Goal: Task Accomplishment & Management: Complete application form

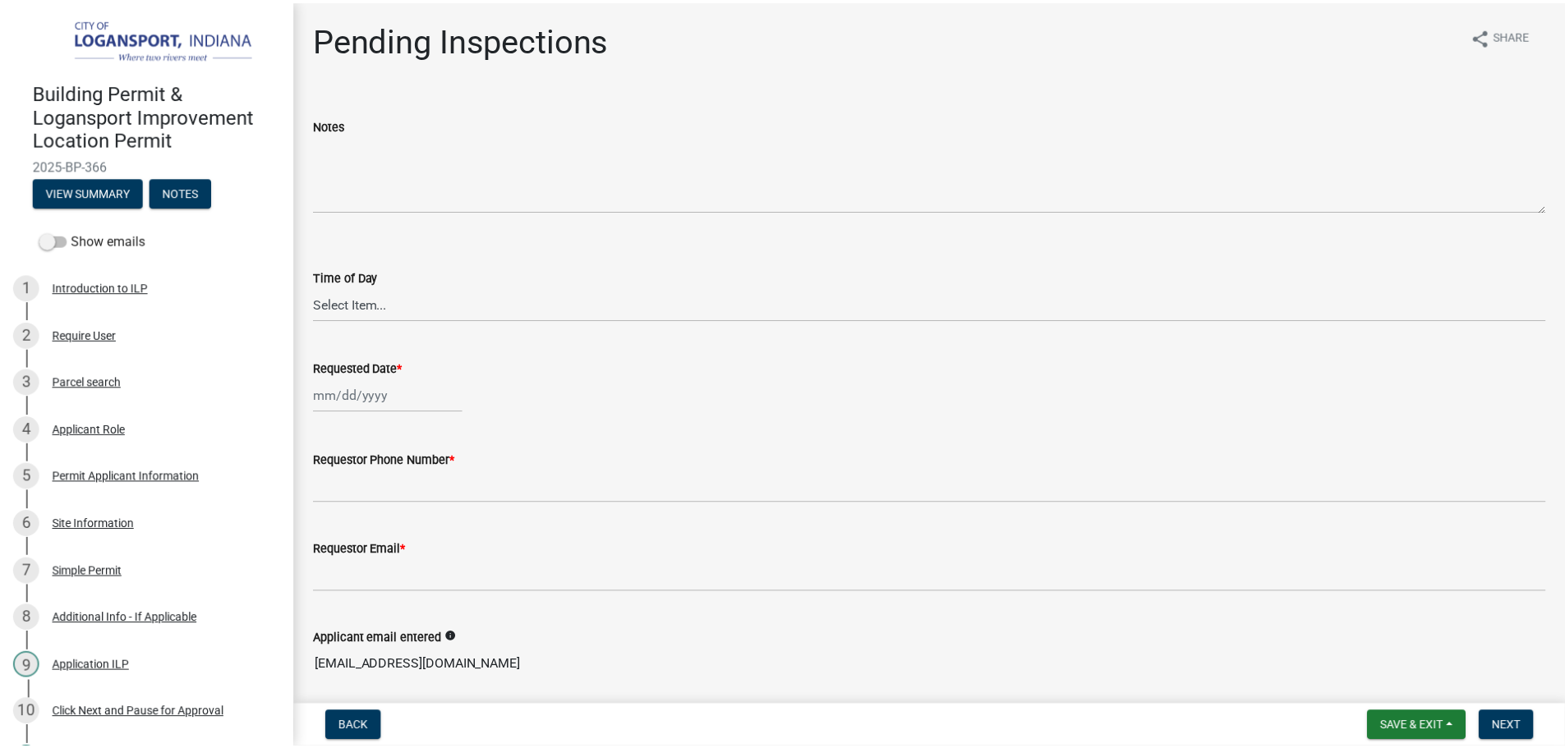
scroll to position [660, 0]
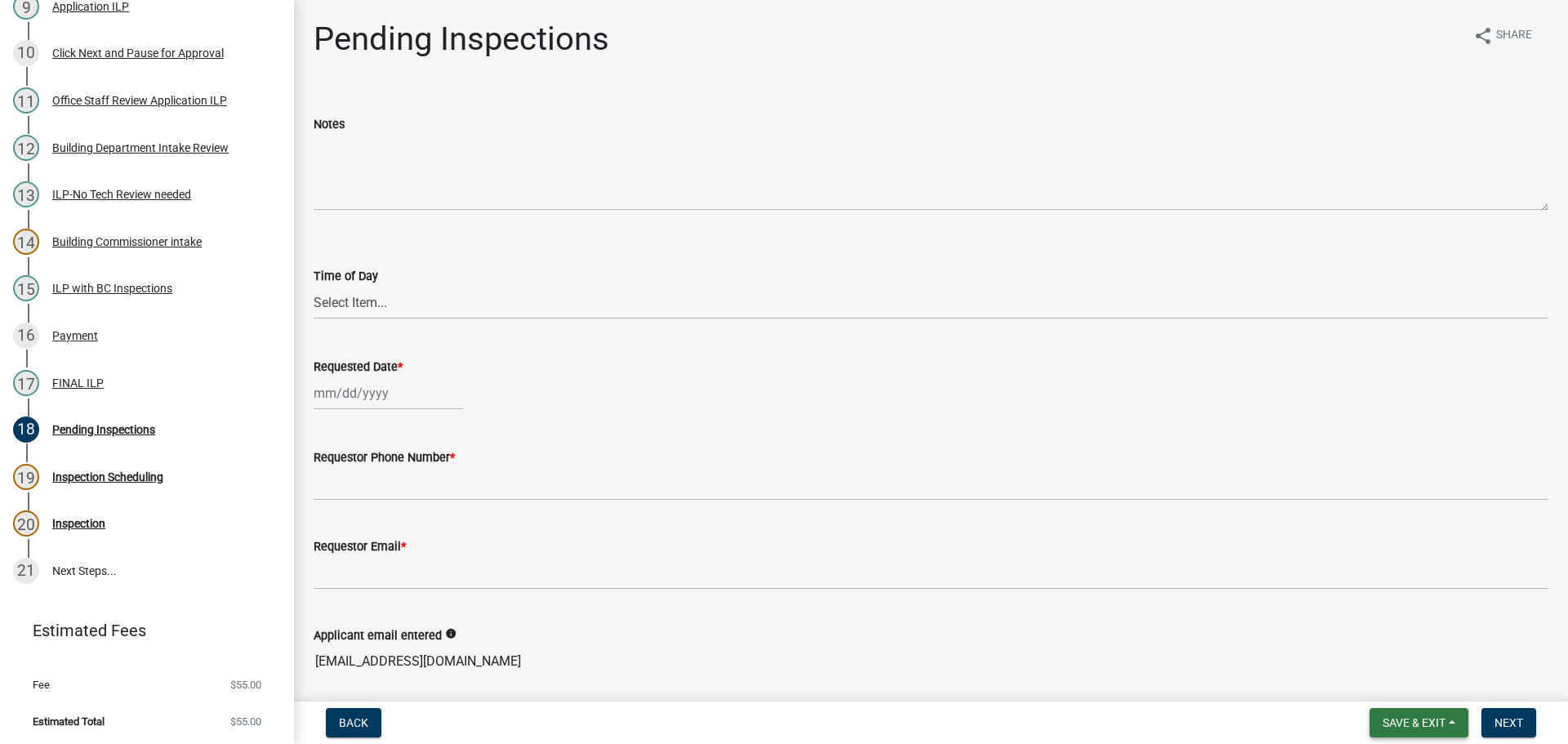
click at [1387, 721] on span "Save & Exit" at bounding box center [1414, 722] width 63 height 13
click at [1400, 684] on button "Save & Exit" at bounding box center [1402, 679] width 130 height 39
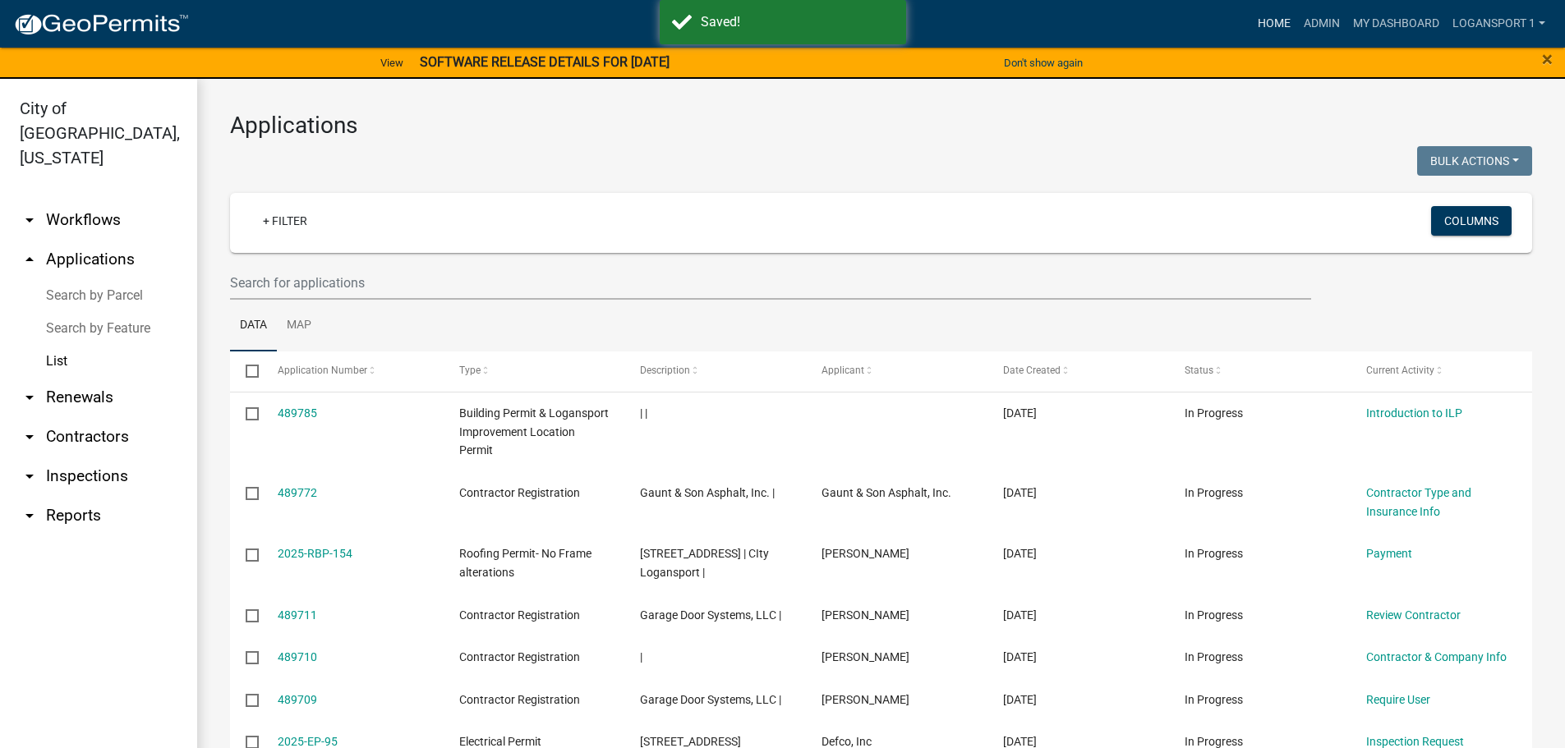
click at [1258, 26] on link "Home" at bounding box center [1274, 23] width 46 height 31
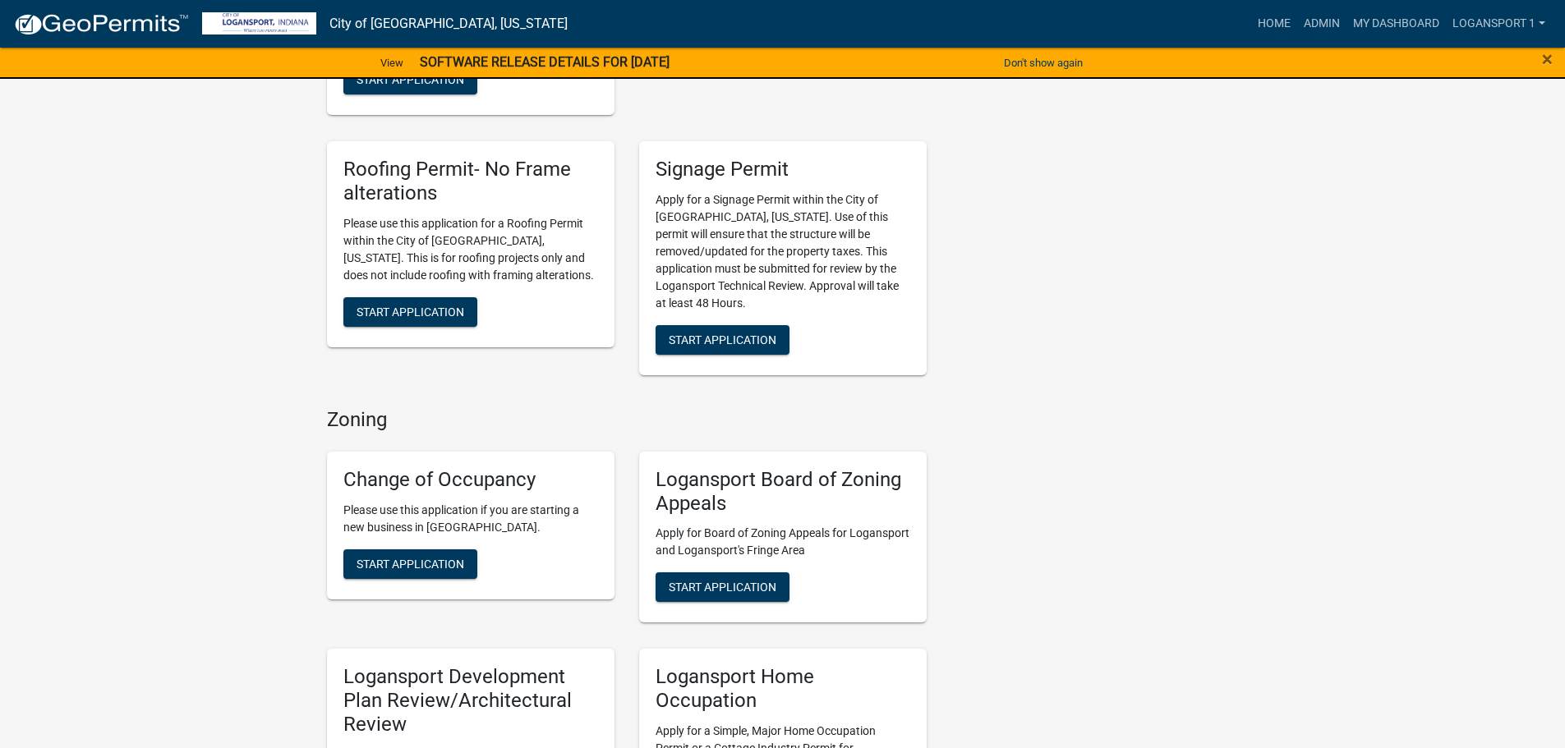
scroll to position [1150, 0]
click at [735, 333] on span "Start Application" at bounding box center [723, 339] width 108 height 13
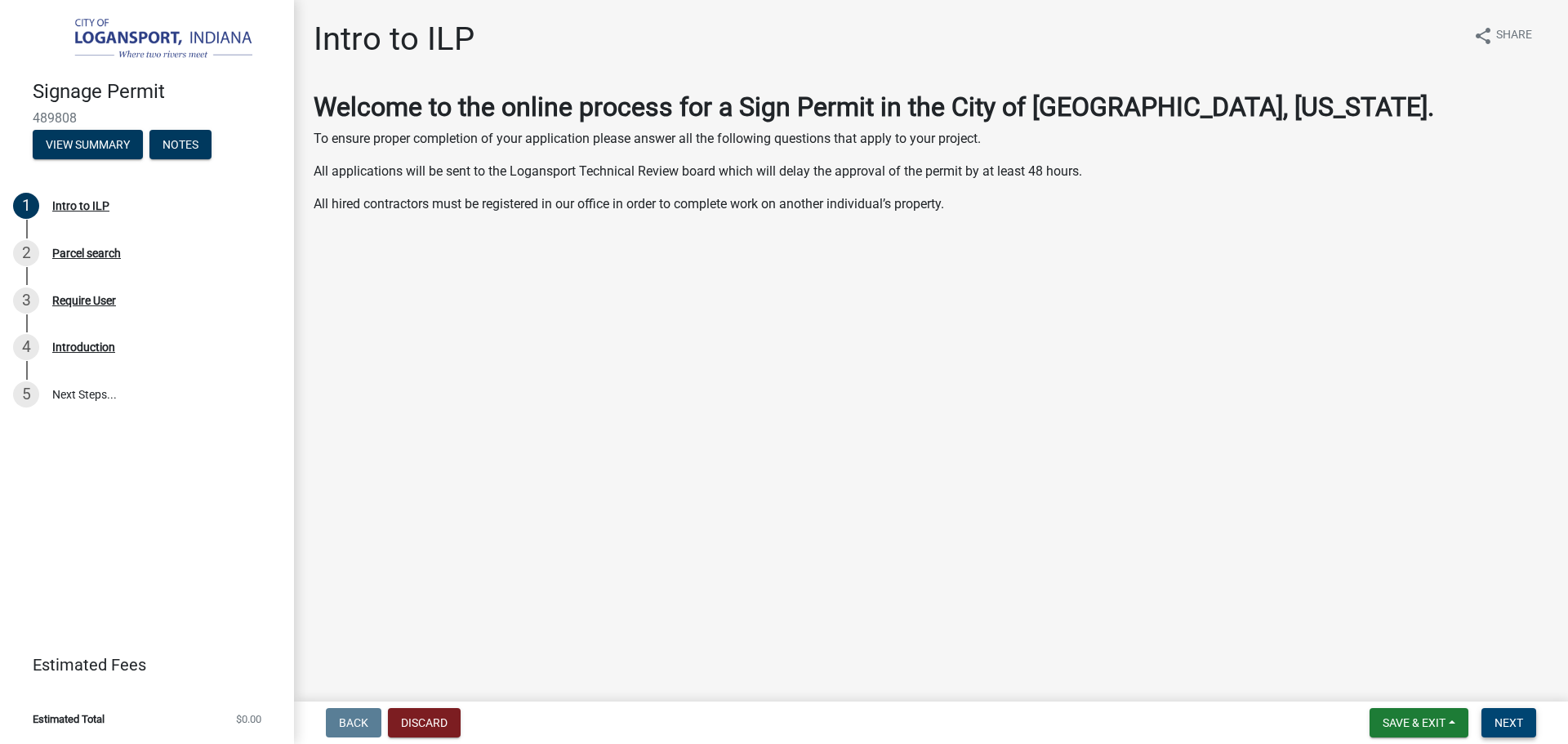
click at [1526, 711] on button "Next" at bounding box center [1508, 723] width 55 height 30
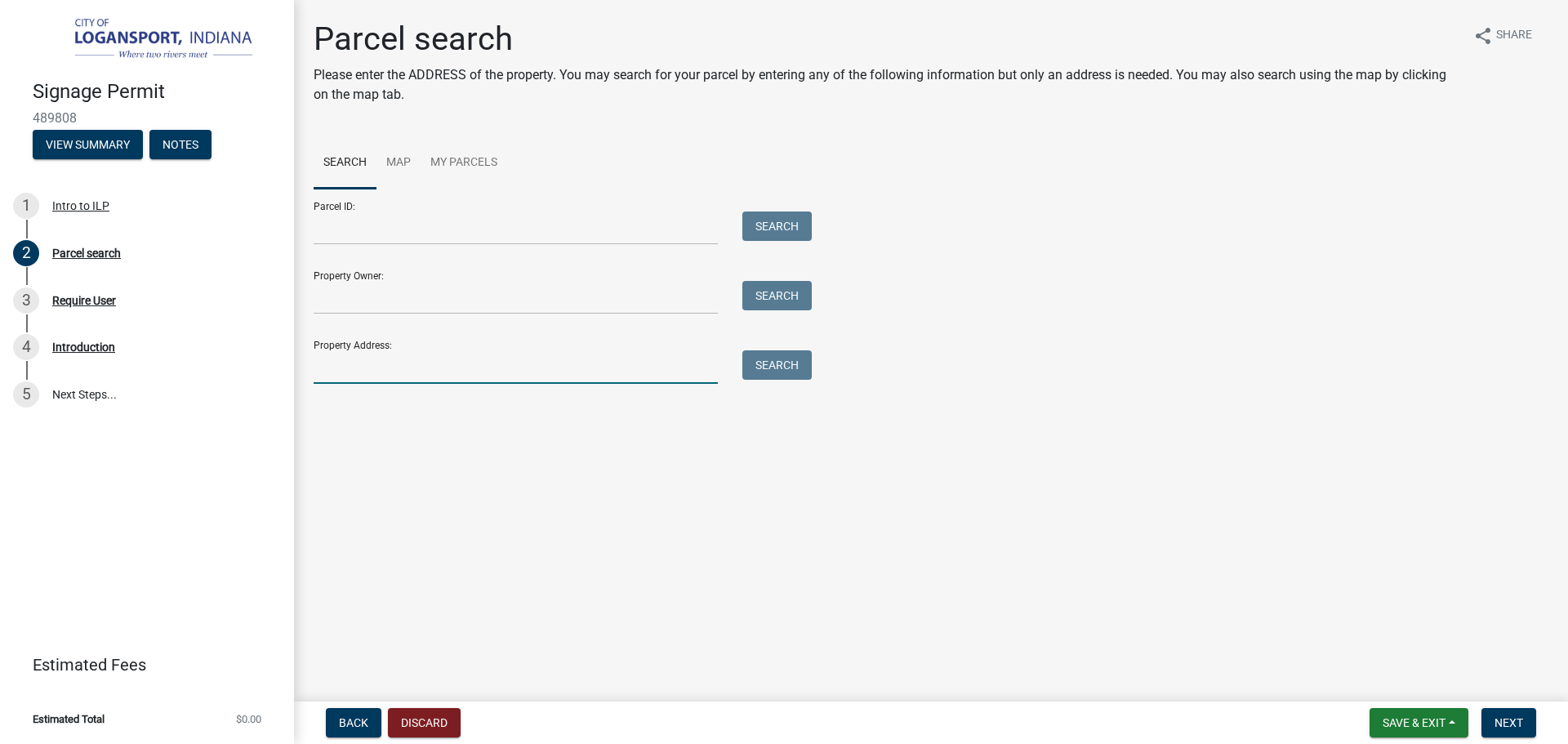
click at [405, 374] on input "Property Address:" at bounding box center [515, 367] width 405 height 34
type input "[STREET_ADDRESS]"
click at [764, 369] on button "Search" at bounding box center [778, 365] width 70 height 30
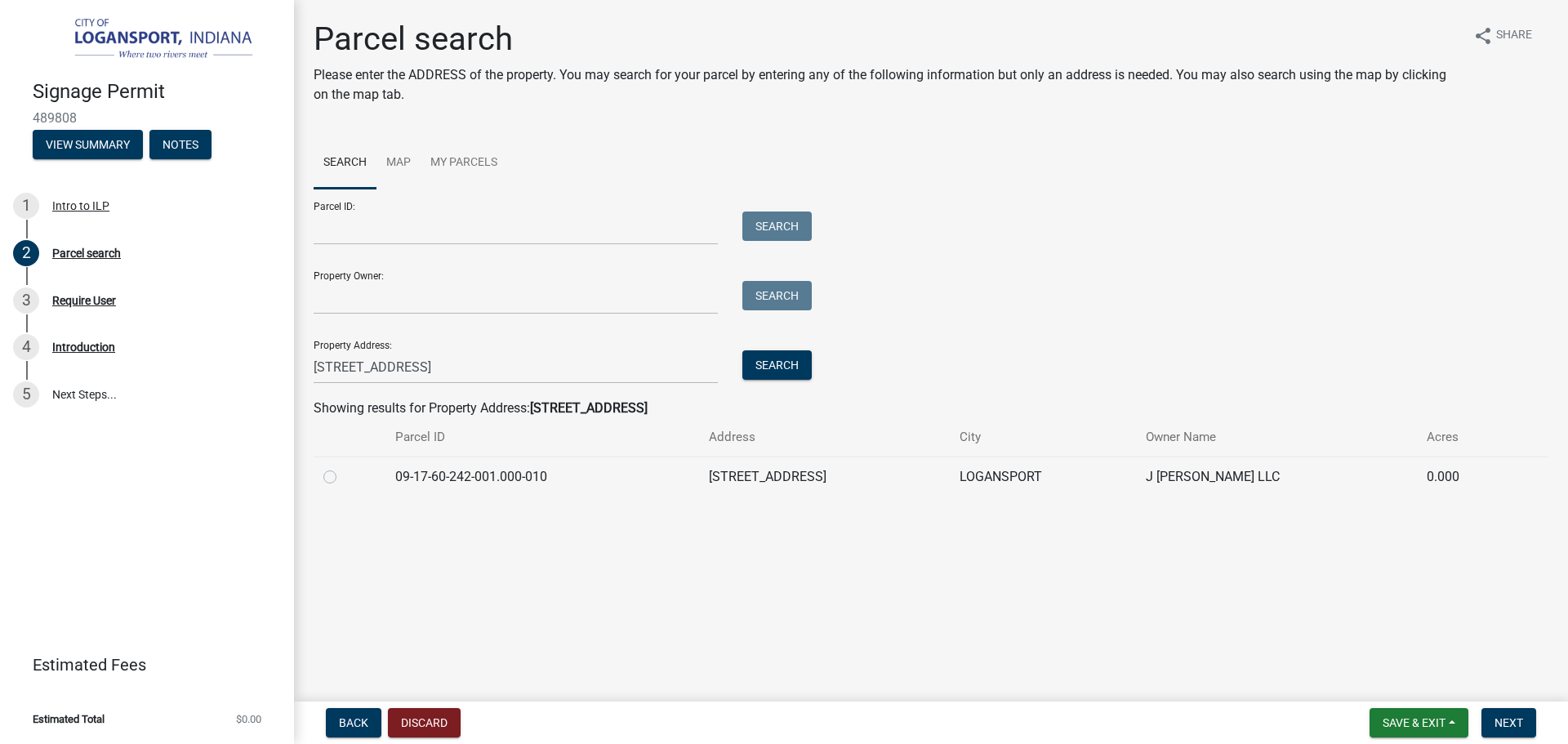
click at [343, 467] on label at bounding box center [343, 467] width 0 height 0
click at [343, 477] on input "radio" at bounding box center [348, 472] width 11 height 11
radio input "true"
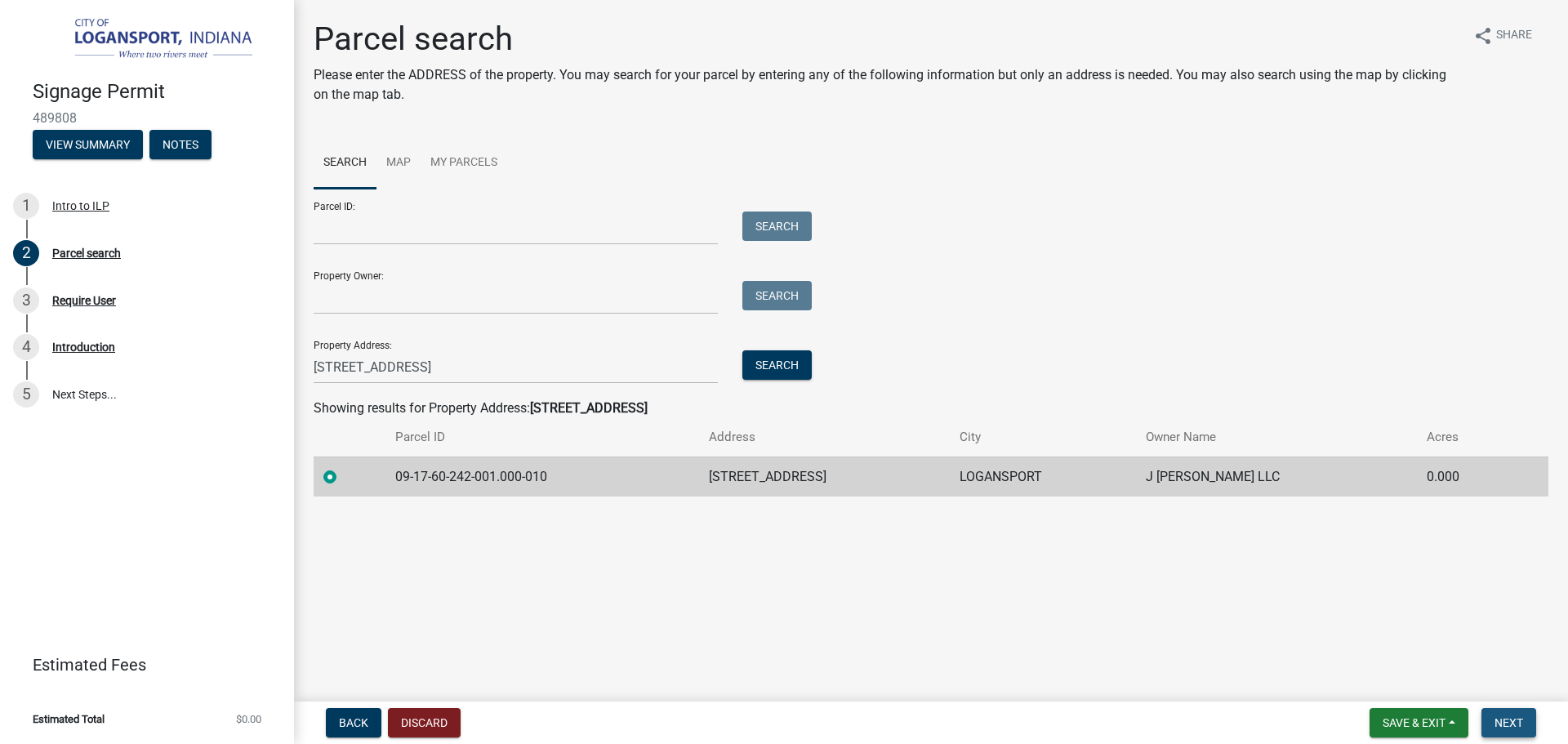
click at [1500, 725] on span "Next" at bounding box center [1508, 722] width 29 height 13
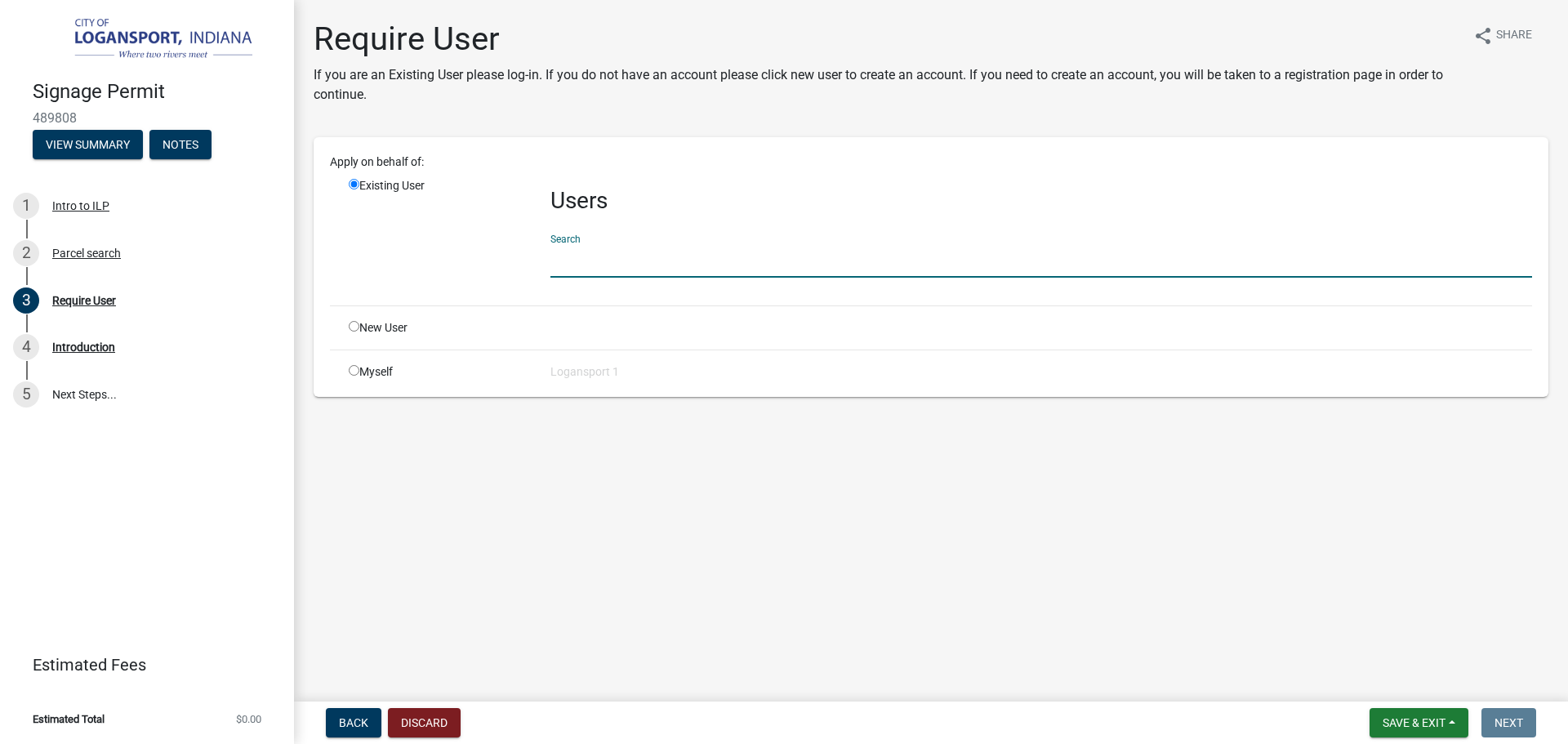
click at [643, 260] on input "text" at bounding box center [1041, 262] width 981 height 34
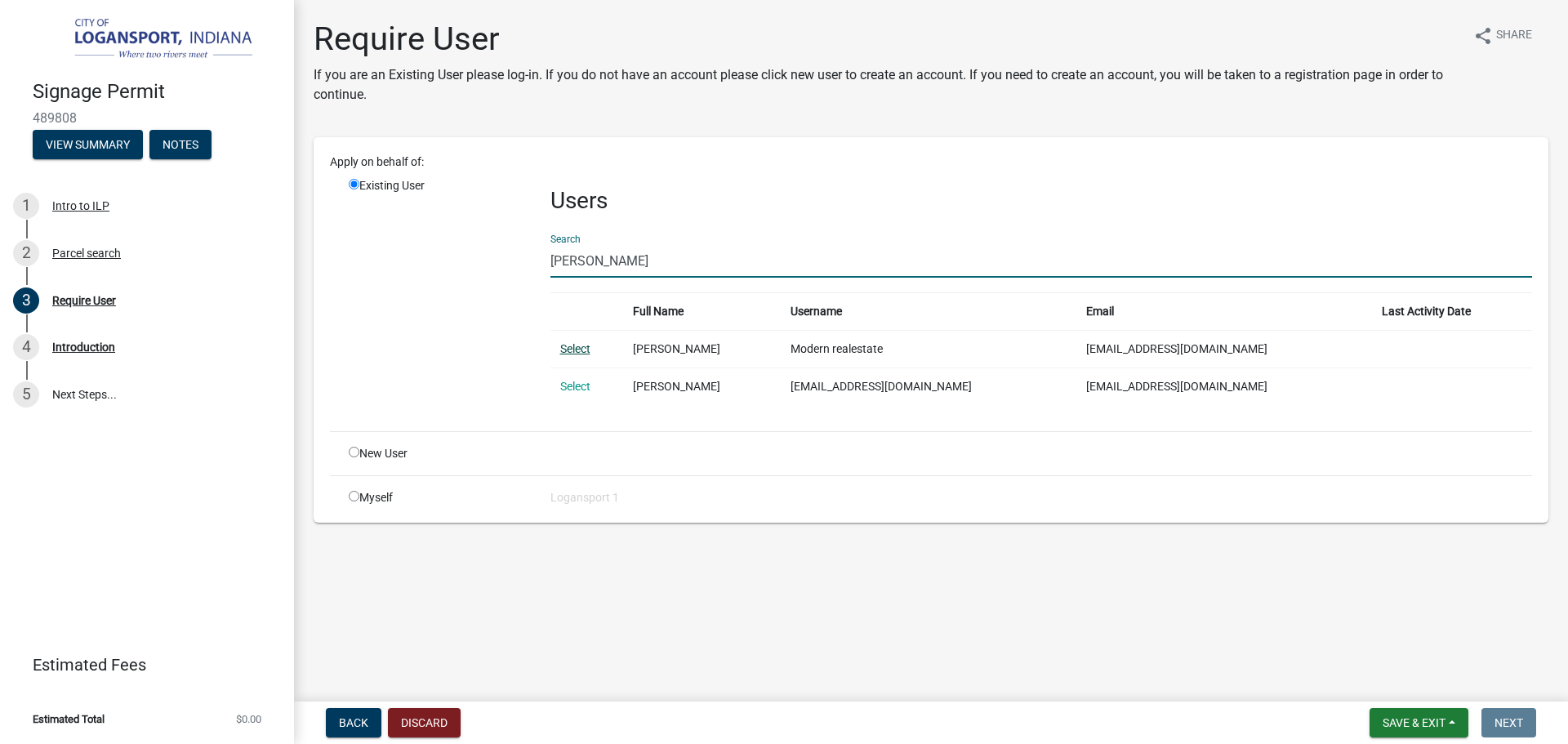
type input "[PERSON_NAME]"
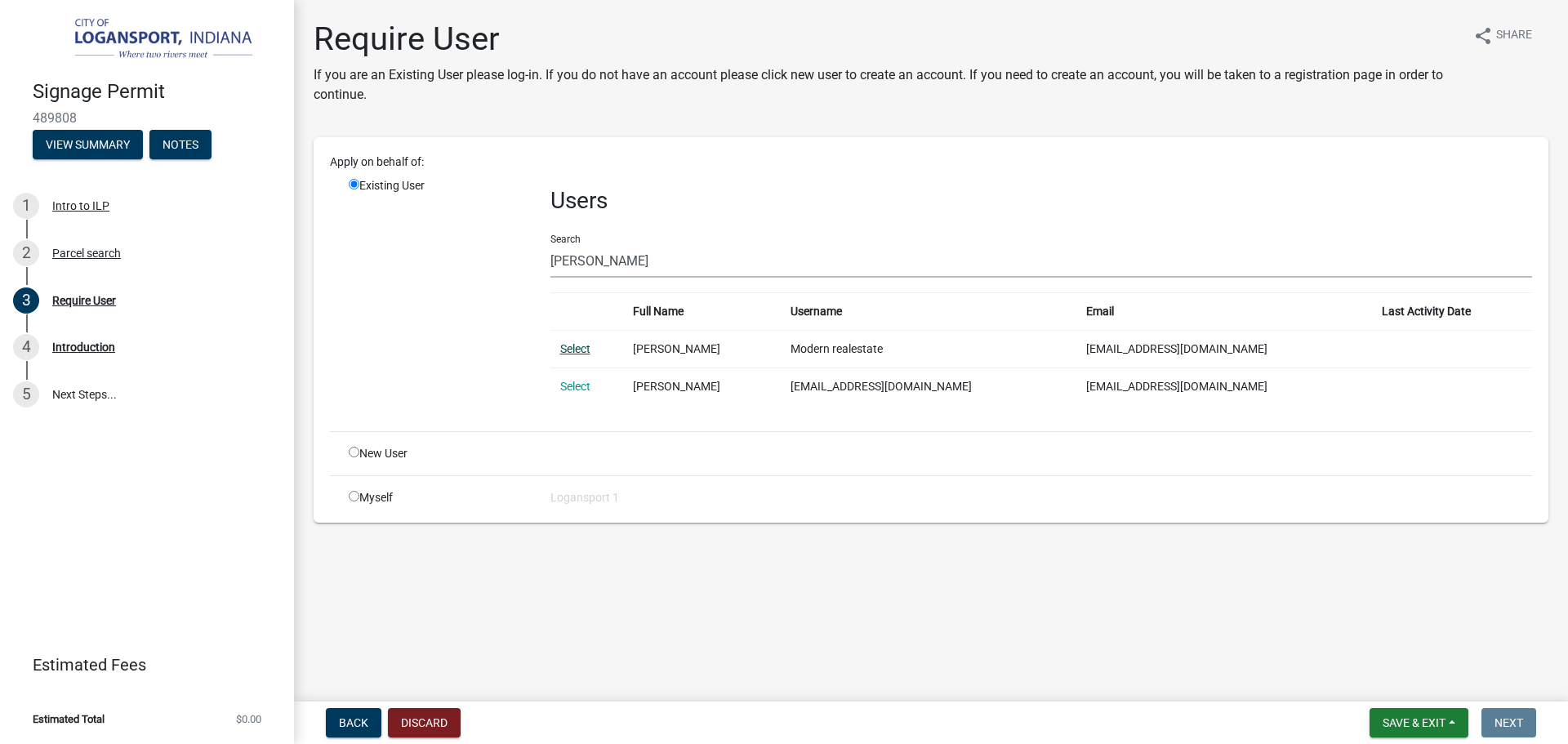
click at [577, 345] on link "Select" at bounding box center [575, 348] width 30 height 13
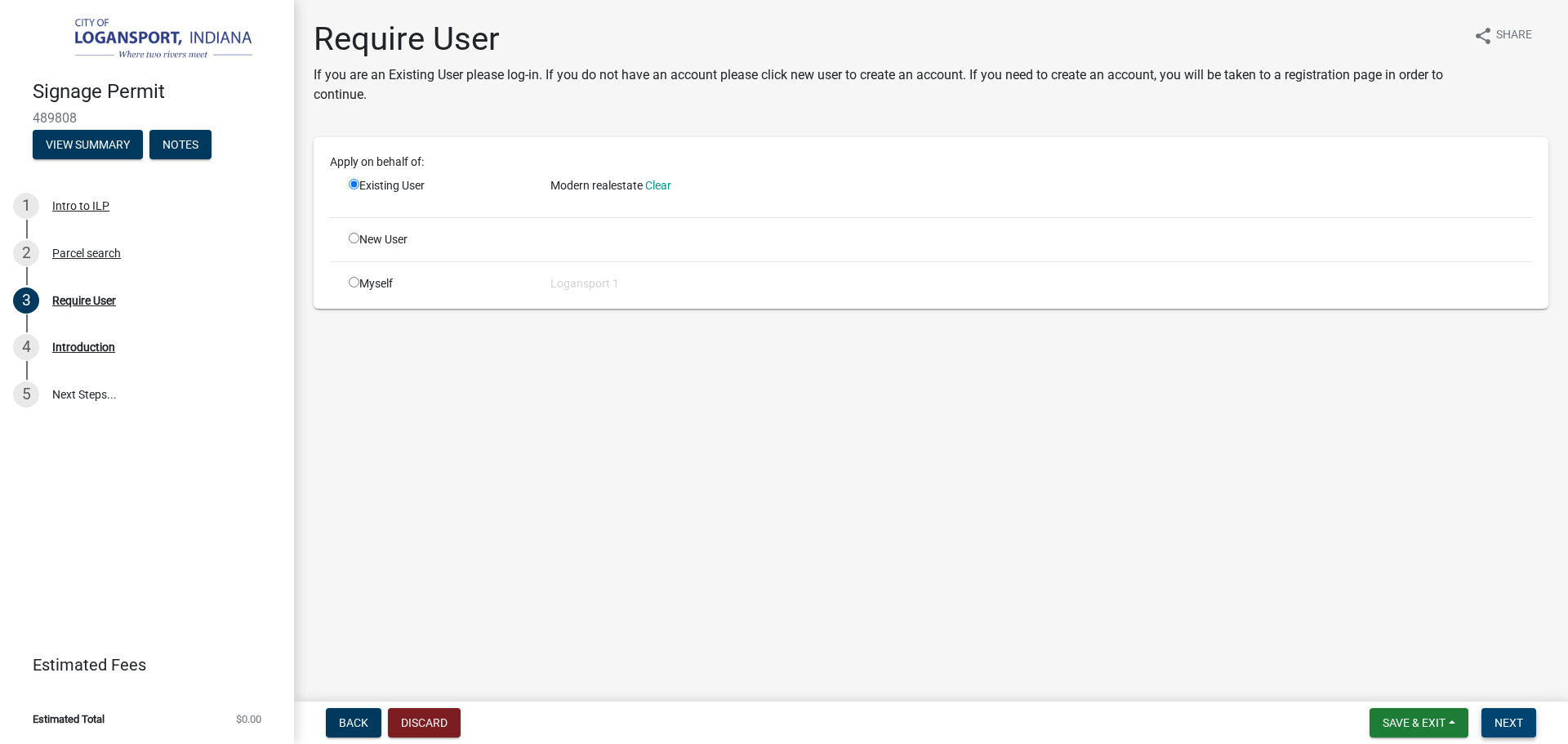
click at [1521, 726] on span "Next" at bounding box center [1508, 722] width 29 height 13
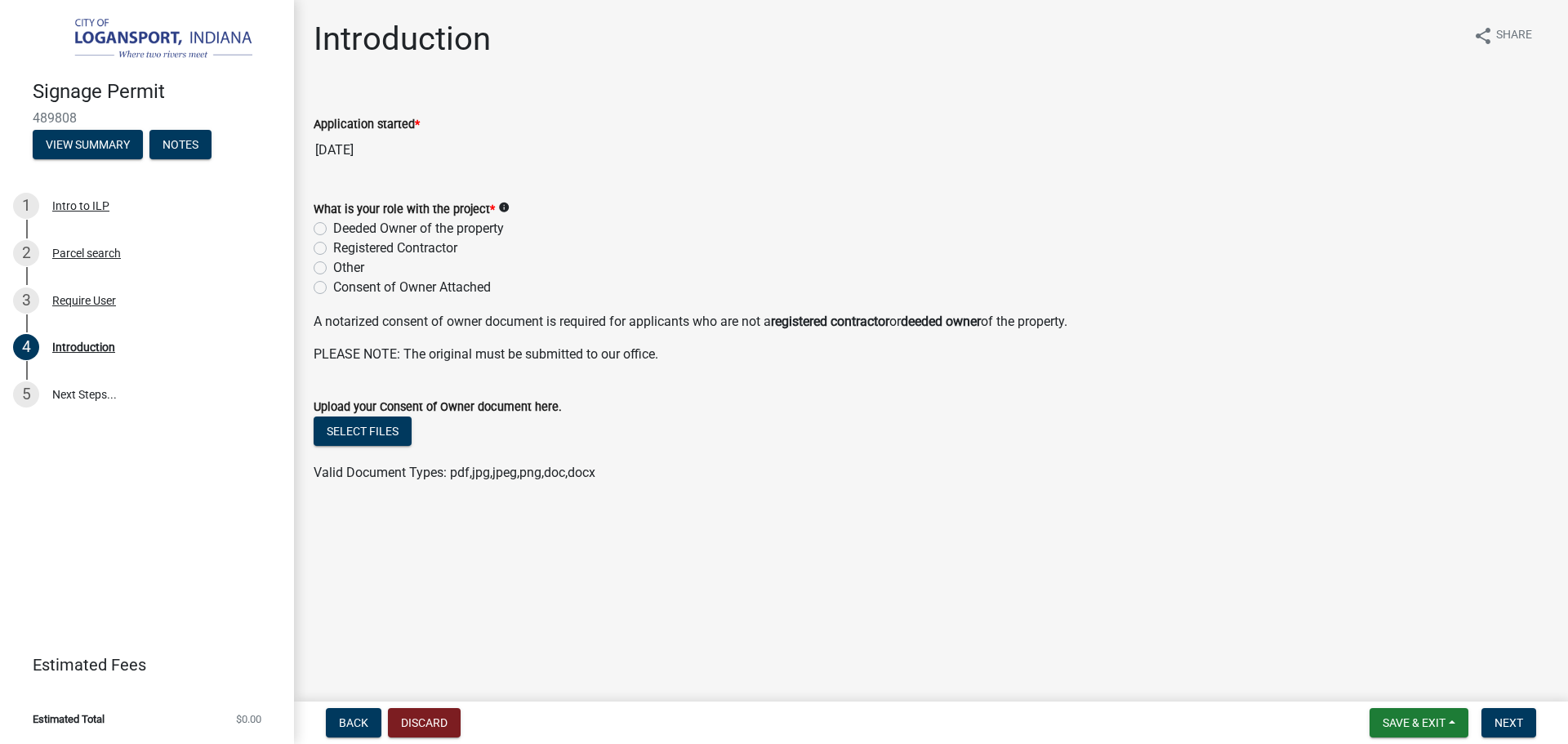
click at [333, 228] on label "Deeded Owner of the property" at bounding box center [419, 229] width 171 height 20
click at [333, 228] on input "Deeded Owner of the property" at bounding box center [338, 224] width 11 height 11
radio input "true"
click at [1511, 725] on span "Next" at bounding box center [1508, 722] width 29 height 13
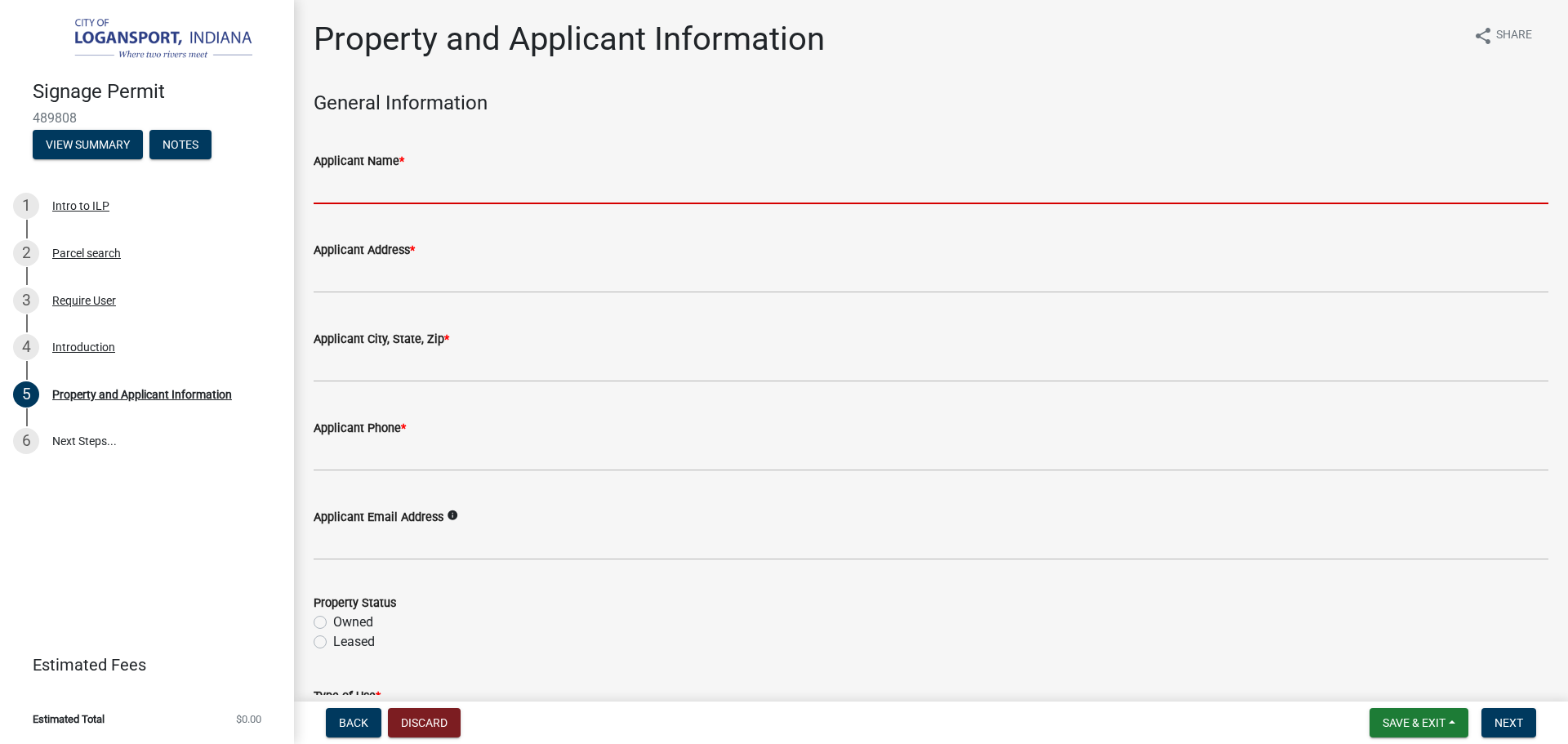
click at [413, 193] on input "Applicant Name *" at bounding box center [931, 188] width 1235 height 34
click at [318, 200] on input "Applicant Name *" at bounding box center [931, 188] width 1235 height 34
click at [327, 197] on input "Applicant Name *" at bounding box center [931, 188] width 1235 height 34
click at [469, 192] on input "Applicant Name *" at bounding box center [931, 188] width 1235 height 34
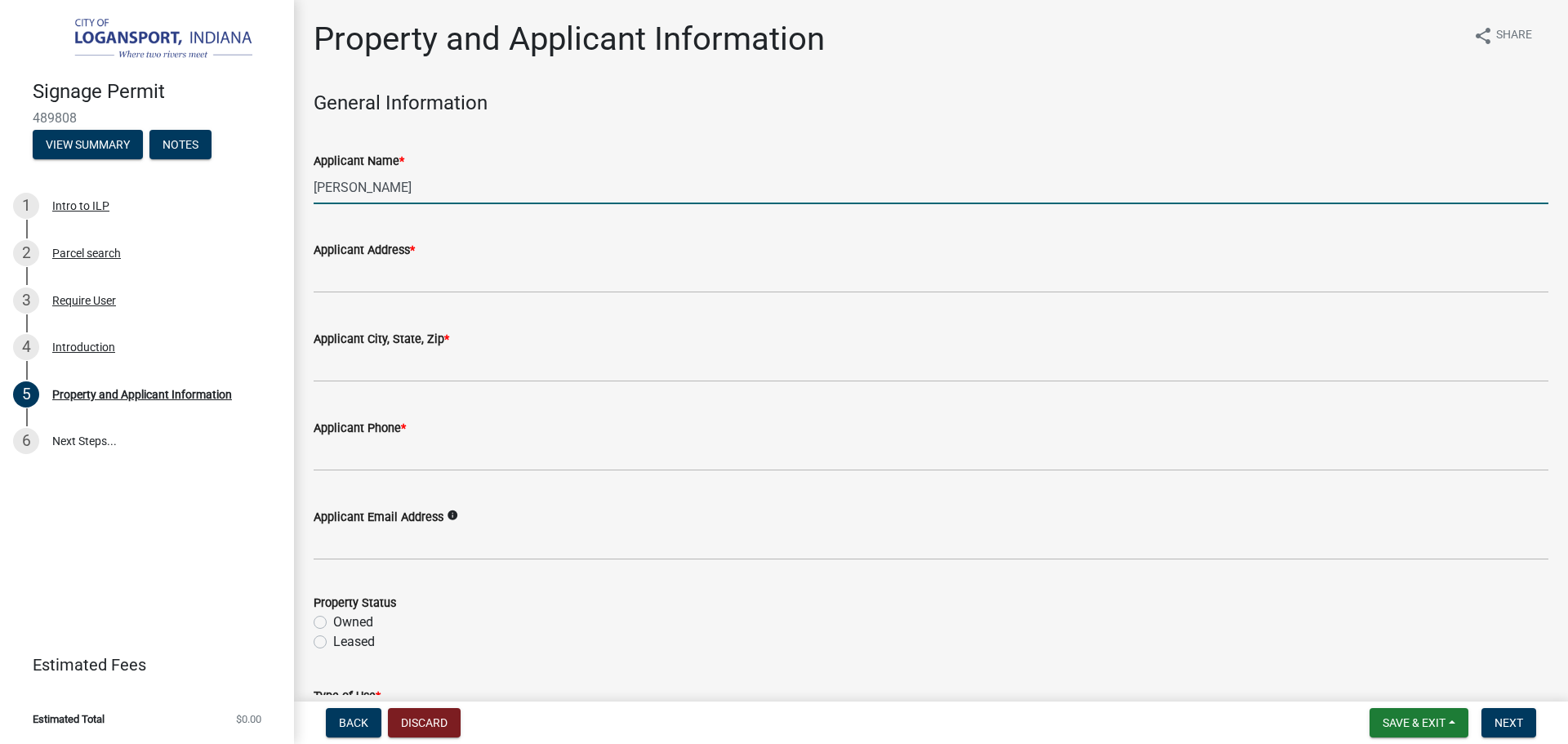
type input "[PERSON_NAME]"
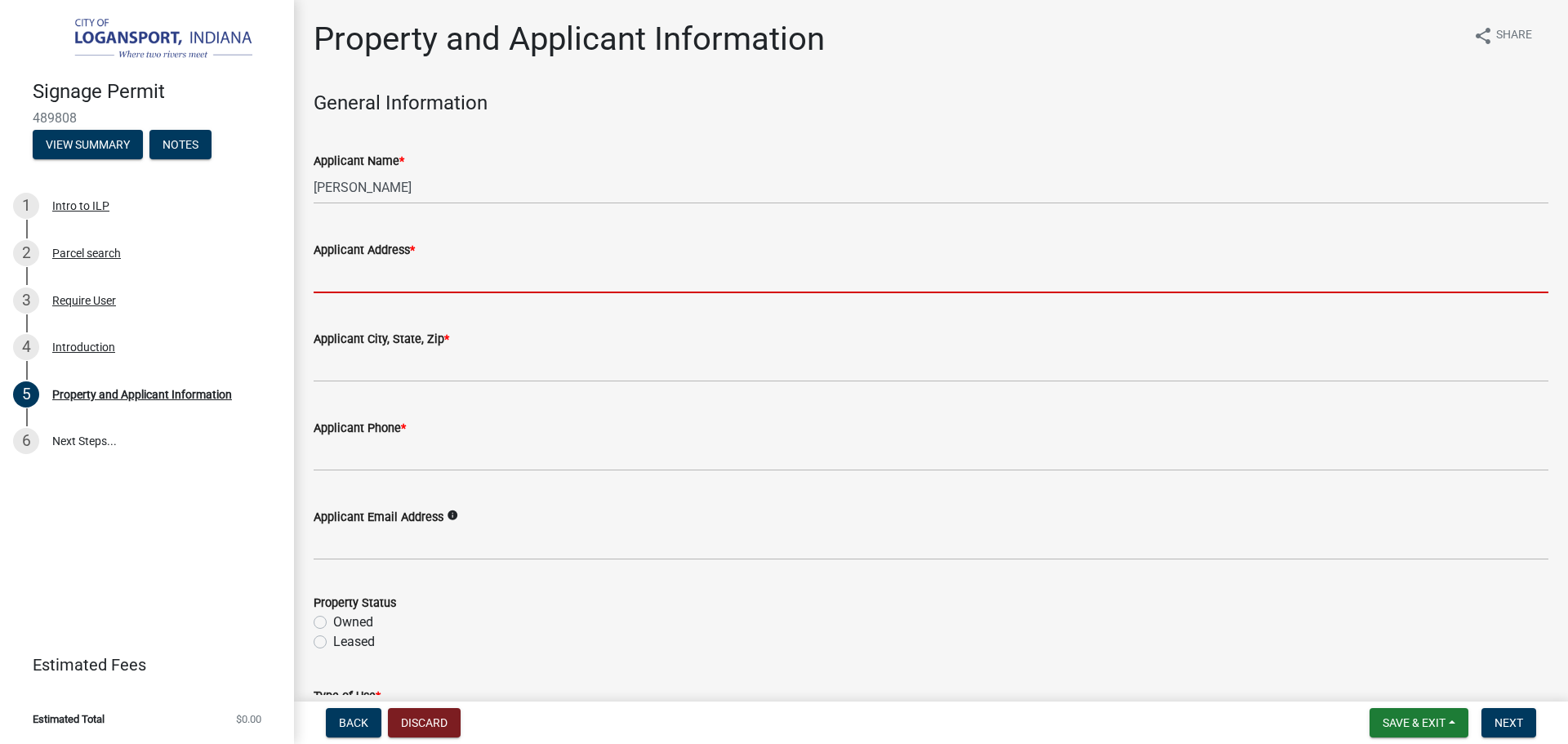
click at [354, 274] on input "Applicant Address *" at bounding box center [931, 277] width 1235 height 34
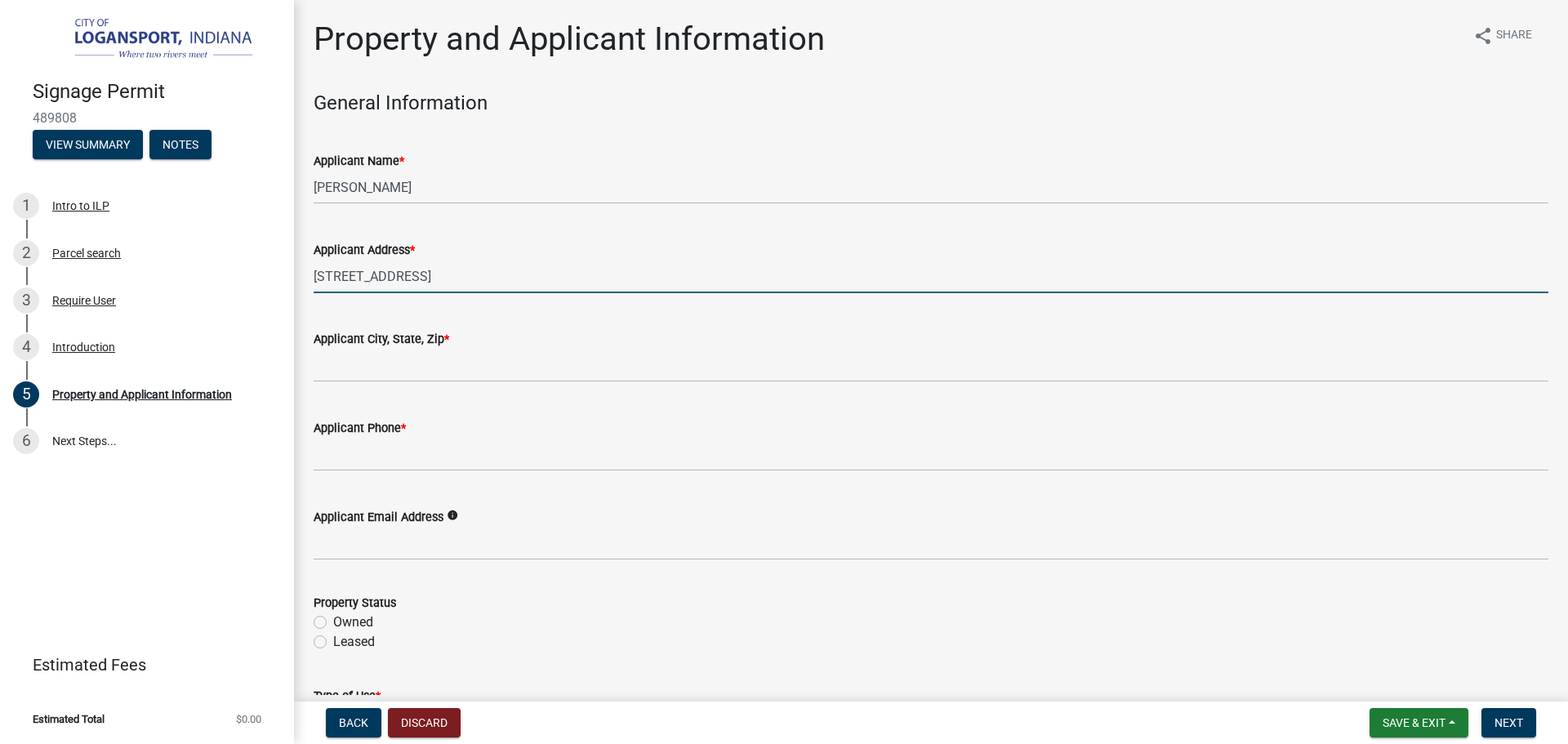
type input "[STREET_ADDRESS]"
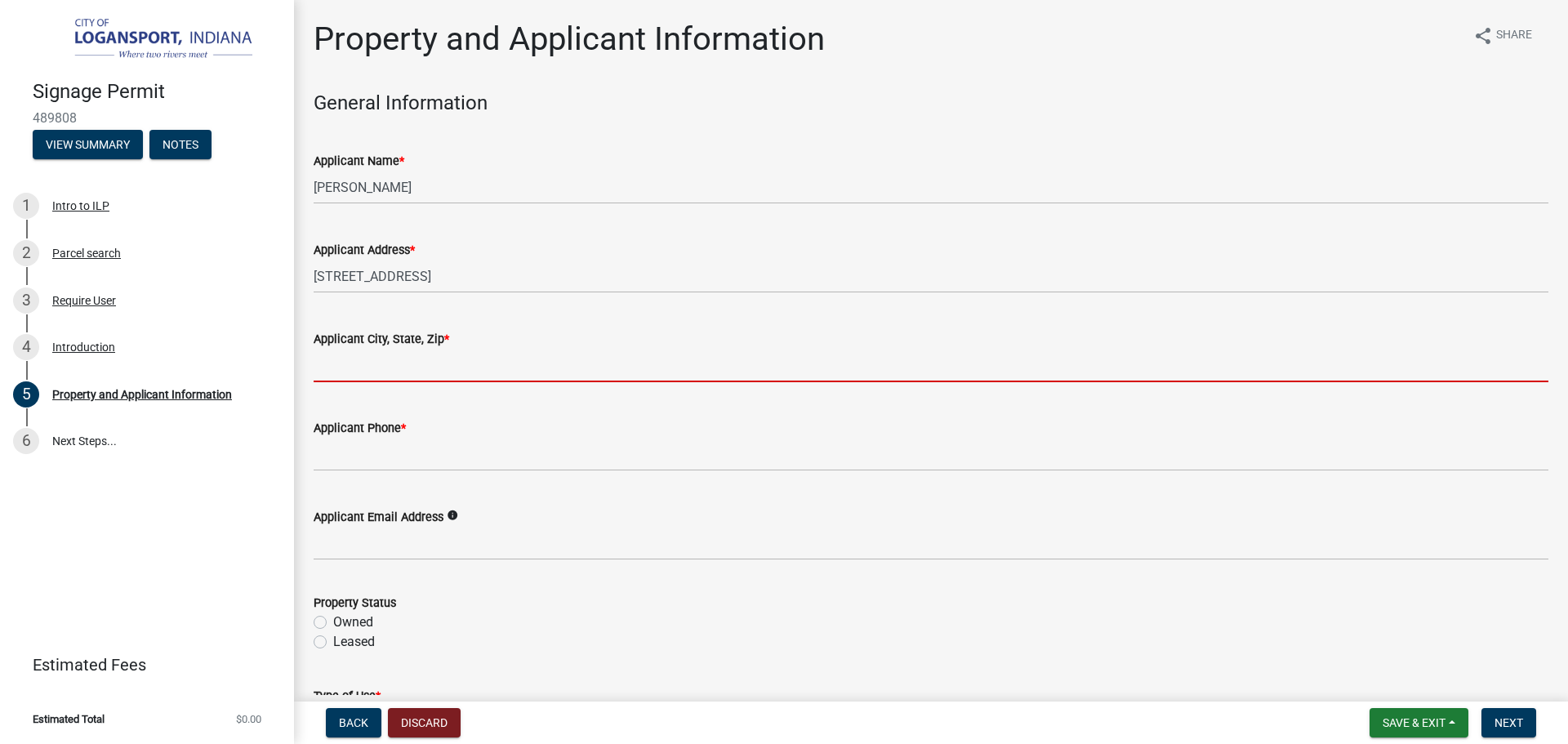
click at [437, 375] on input "Applicant City, State, Zip *" at bounding box center [931, 366] width 1235 height 34
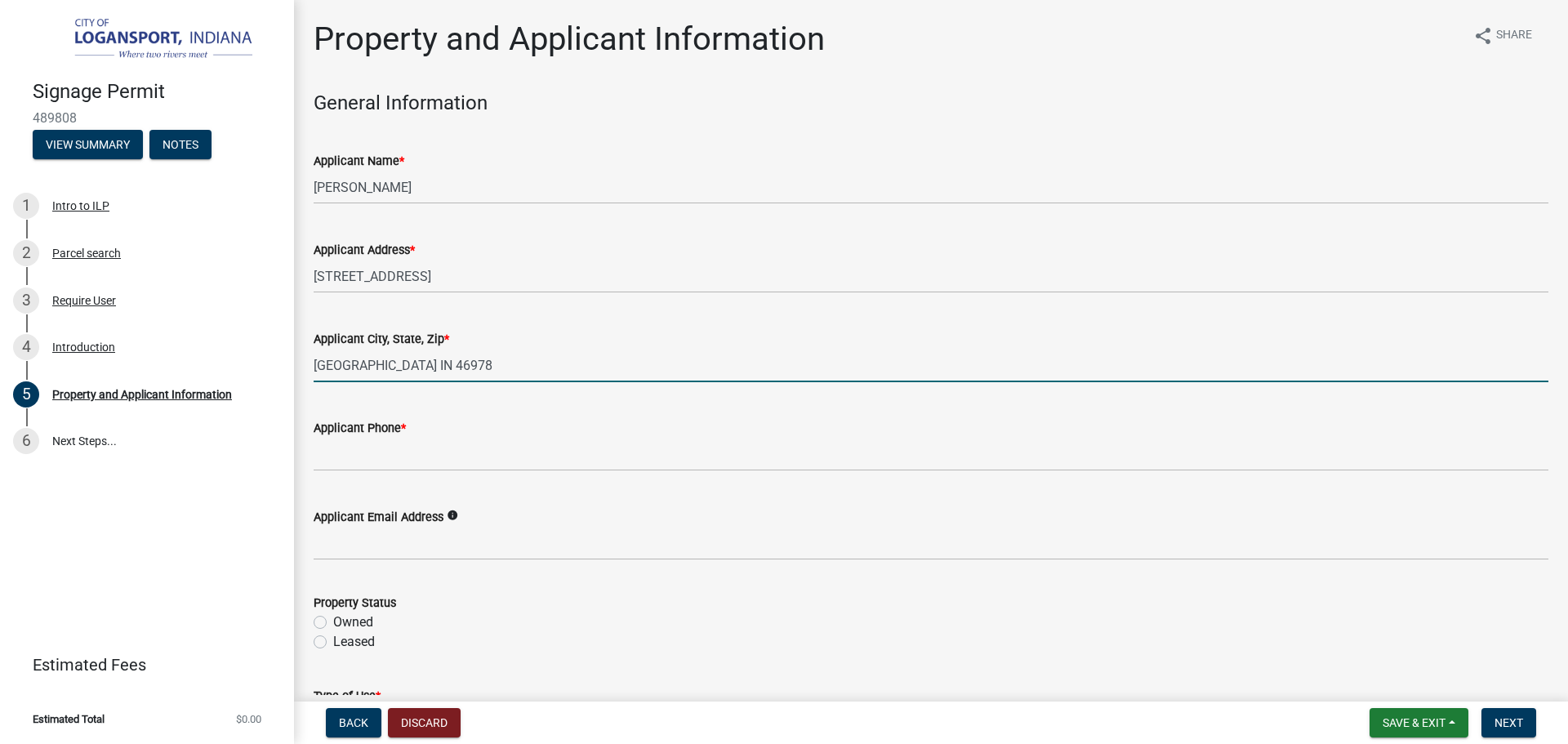
type input "[GEOGRAPHIC_DATA] IN 46978"
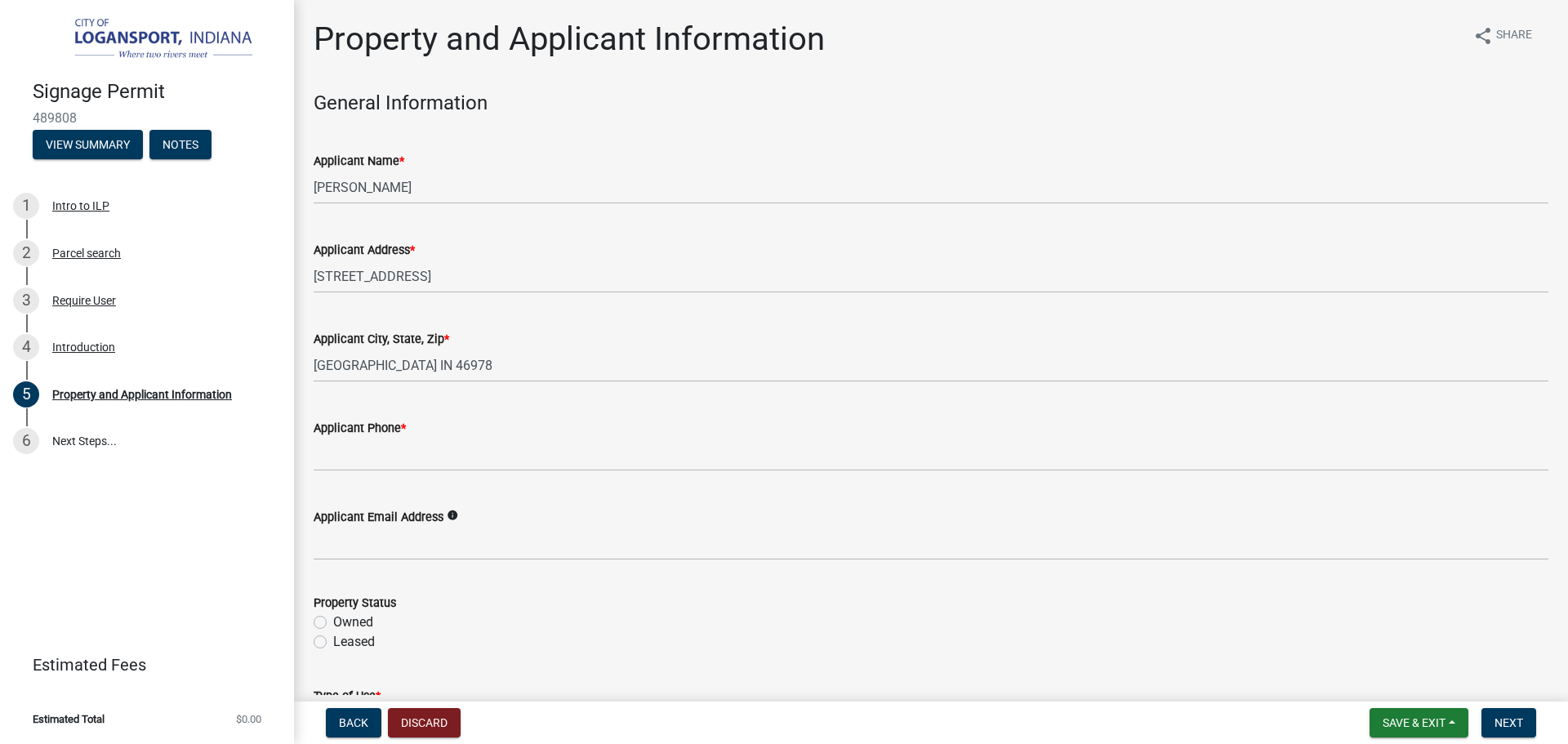
click at [367, 436] on div "Applicant Phone *" at bounding box center [931, 429] width 1235 height 20
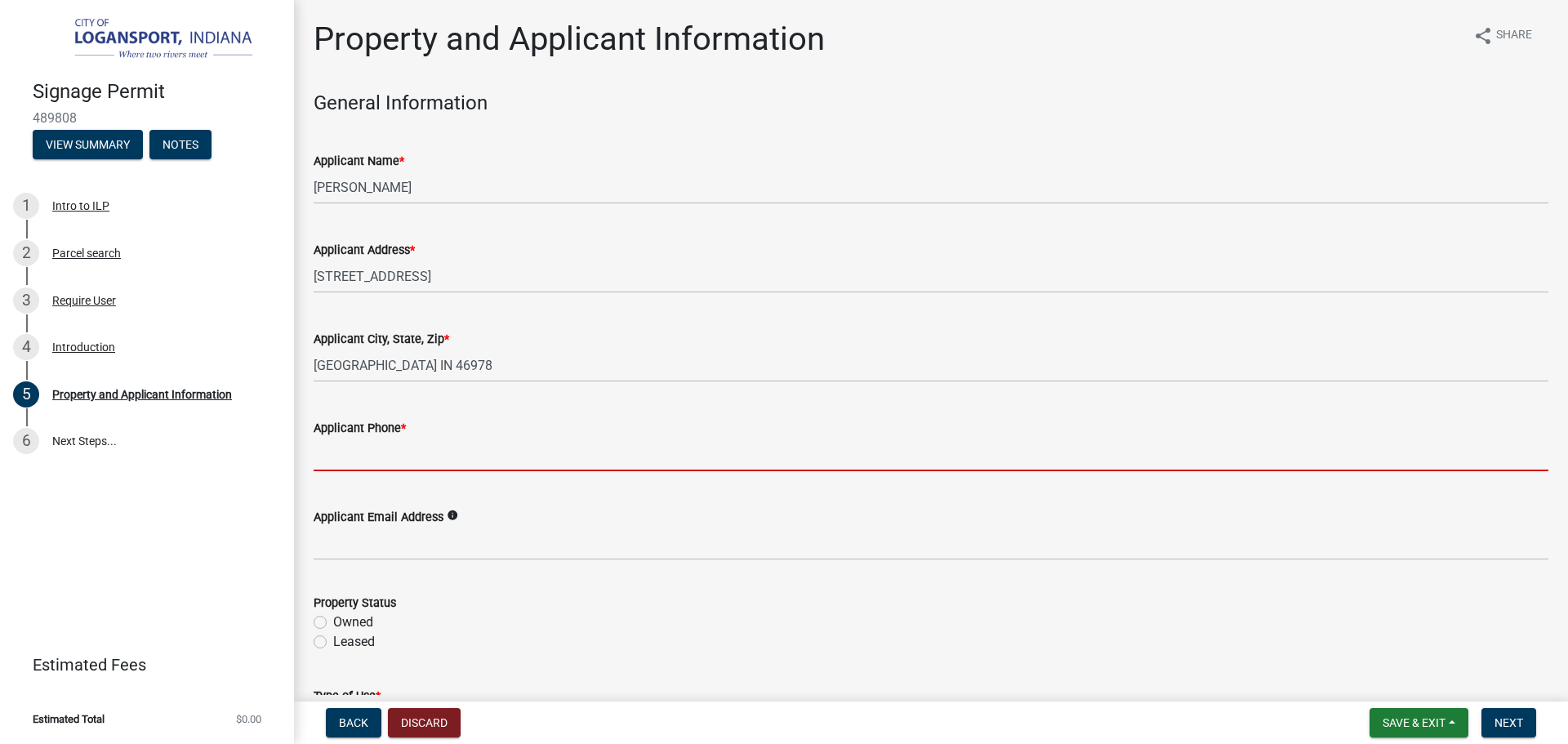
click at [336, 465] on input "Applicant Phone *" at bounding box center [931, 455] width 1235 height 34
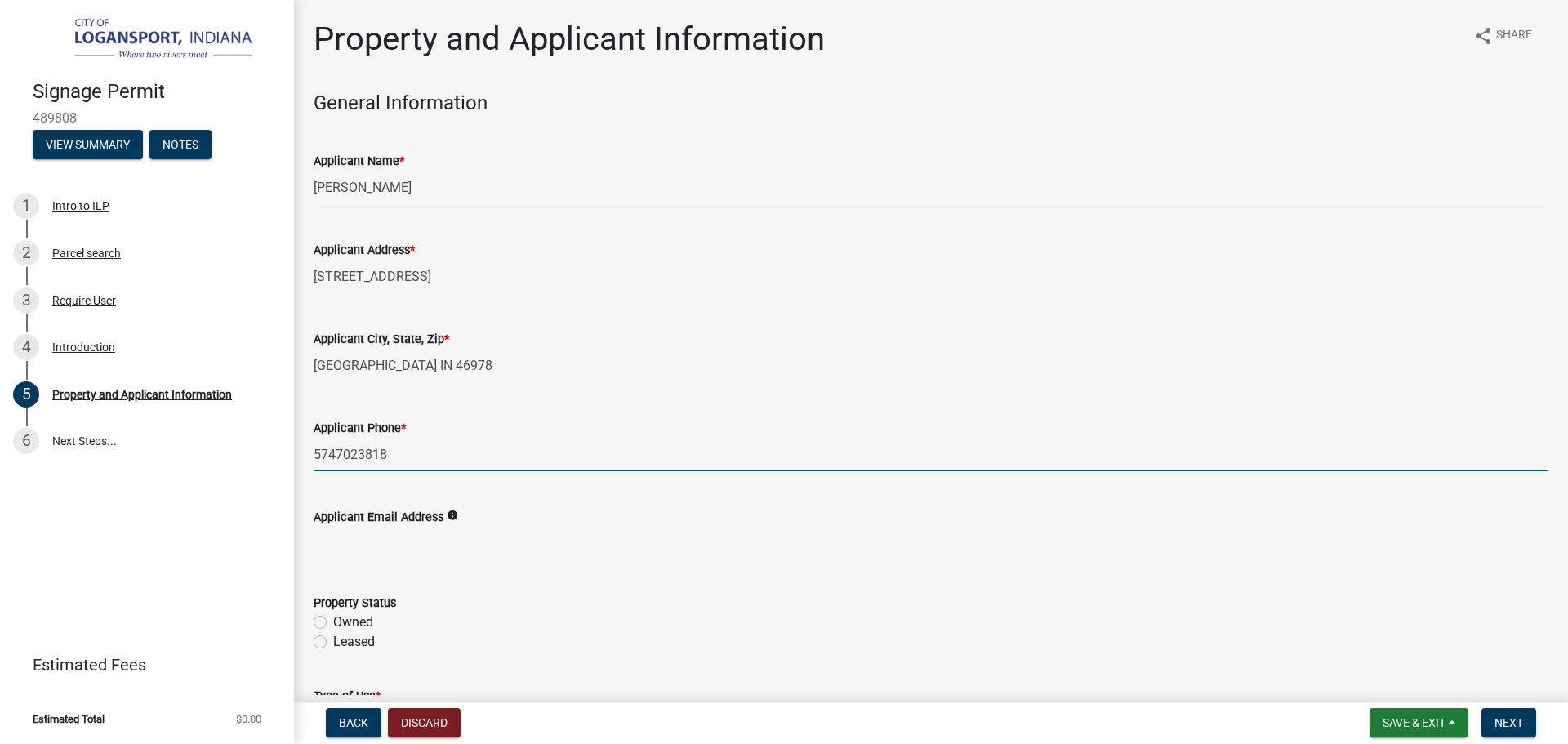
type input "5747023818"
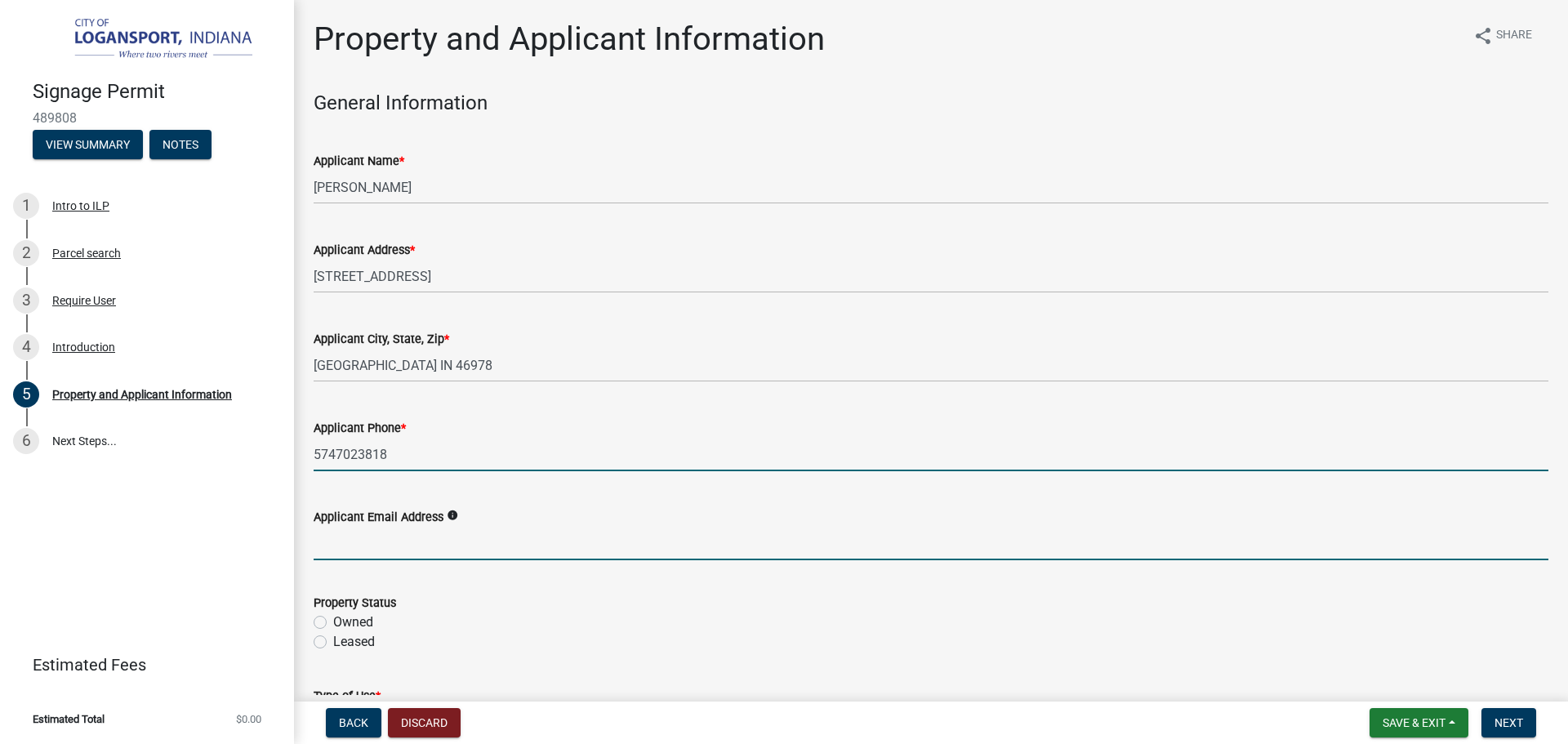
click at [365, 538] on input "Applicant Email Address" at bounding box center [931, 544] width 1235 height 34
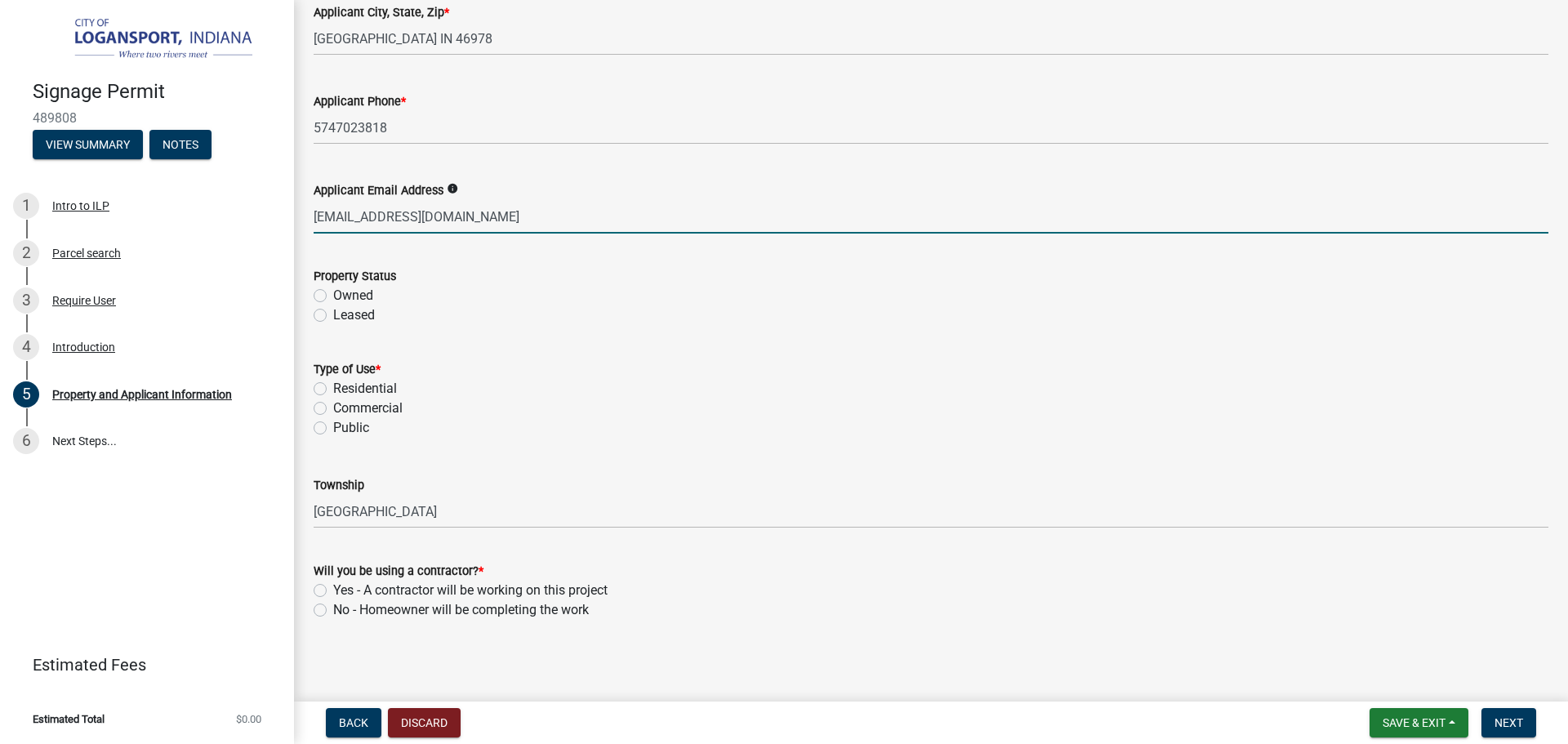
scroll to position [330, 0]
type input "[EMAIL_ADDRESS][DOMAIN_NAME]"
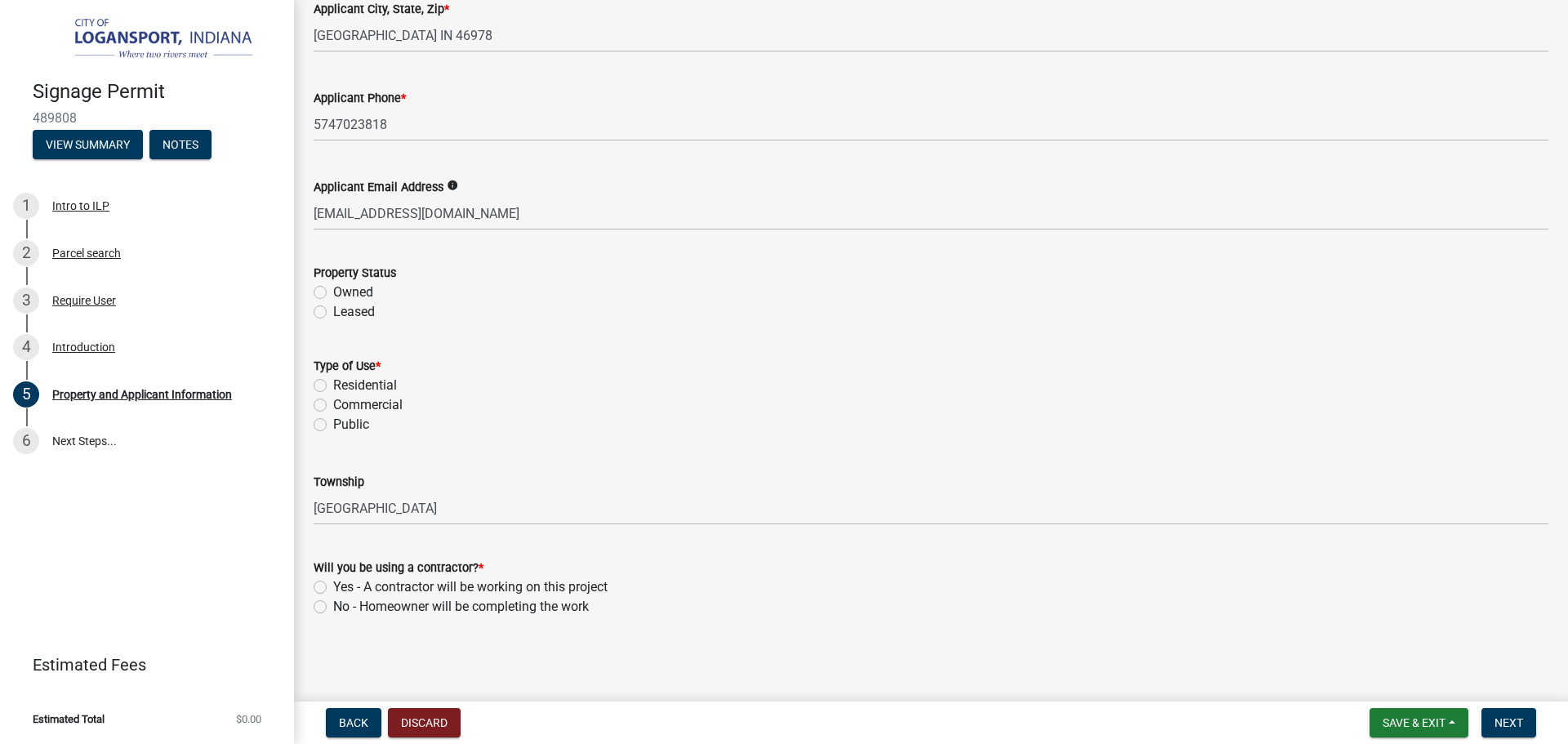
click at [333, 295] on label "Owned" at bounding box center [353, 292] width 40 height 20
click at [333, 293] on input "Owned" at bounding box center [338, 287] width 11 height 11
radio input "true"
click at [333, 401] on label "Commercial" at bounding box center [368, 406] width 70 height 20
click at [333, 401] on input "Commercial" at bounding box center [338, 401] width 11 height 11
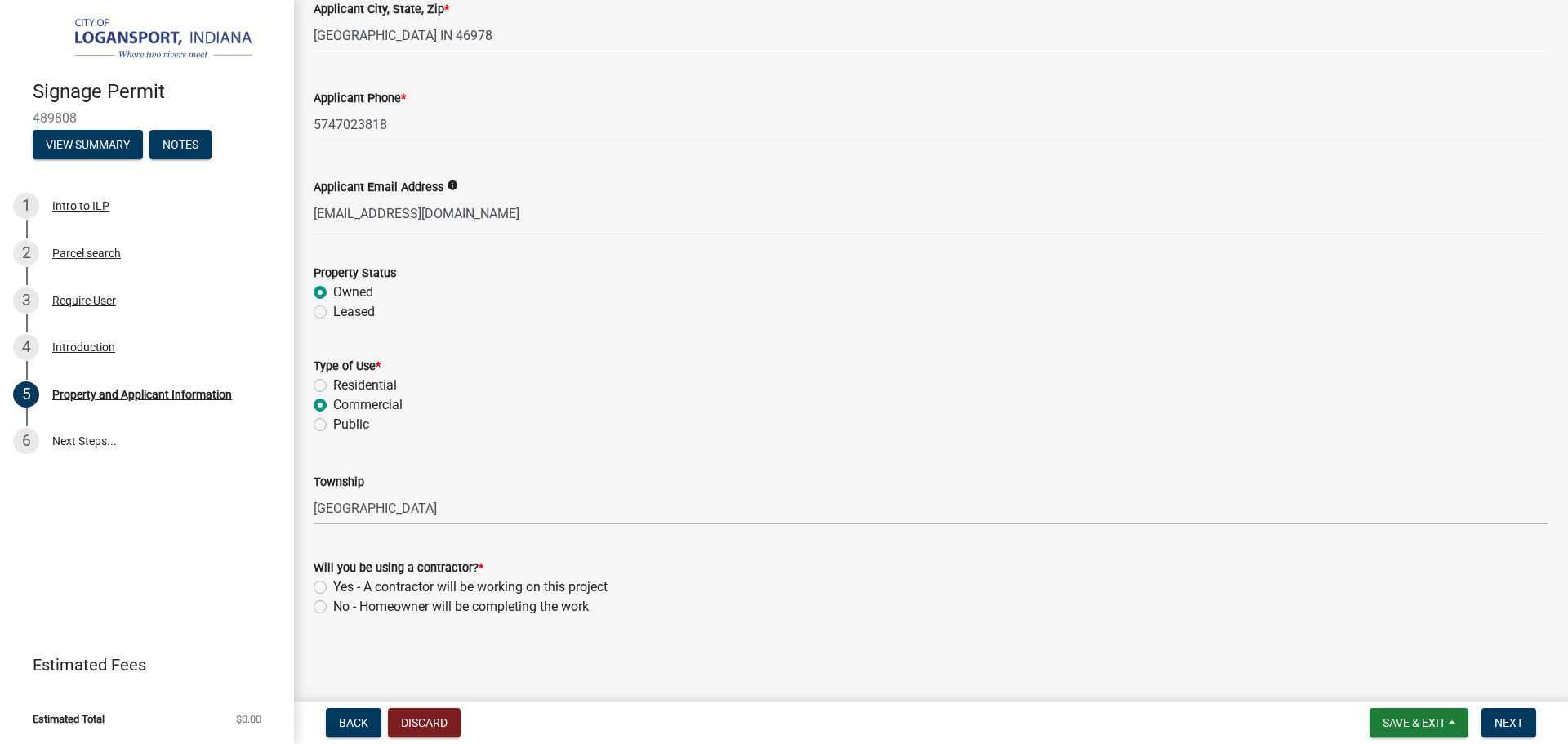
radio input "true"
click at [333, 582] on label "Yes - A contractor will be working on this project" at bounding box center [470, 588] width 274 height 20
click at [333, 582] on input "Yes - A contractor will be working on this project" at bounding box center [338, 583] width 11 height 11
radio input "true"
click at [1529, 728] on button "Next" at bounding box center [1508, 723] width 55 height 30
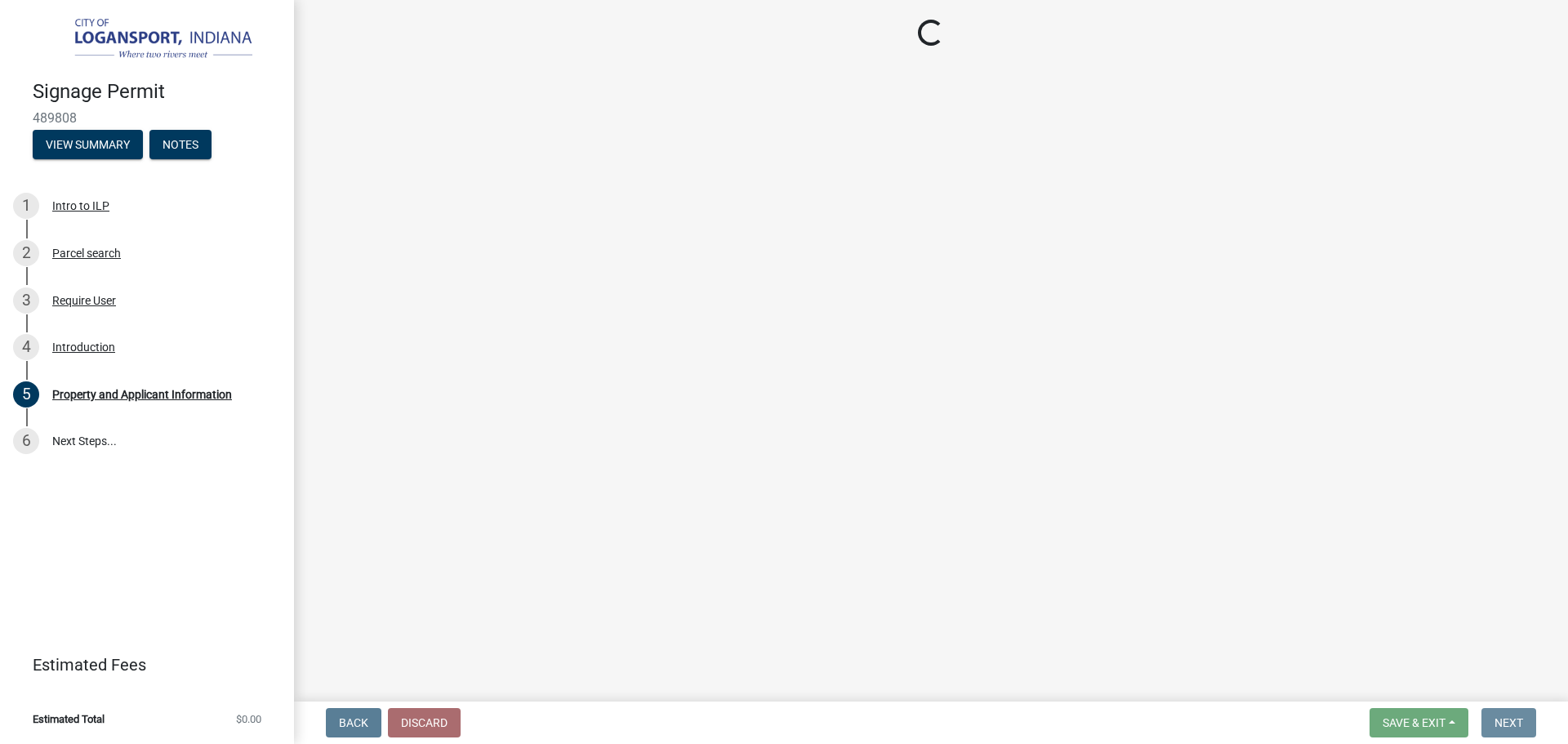
scroll to position [0, 0]
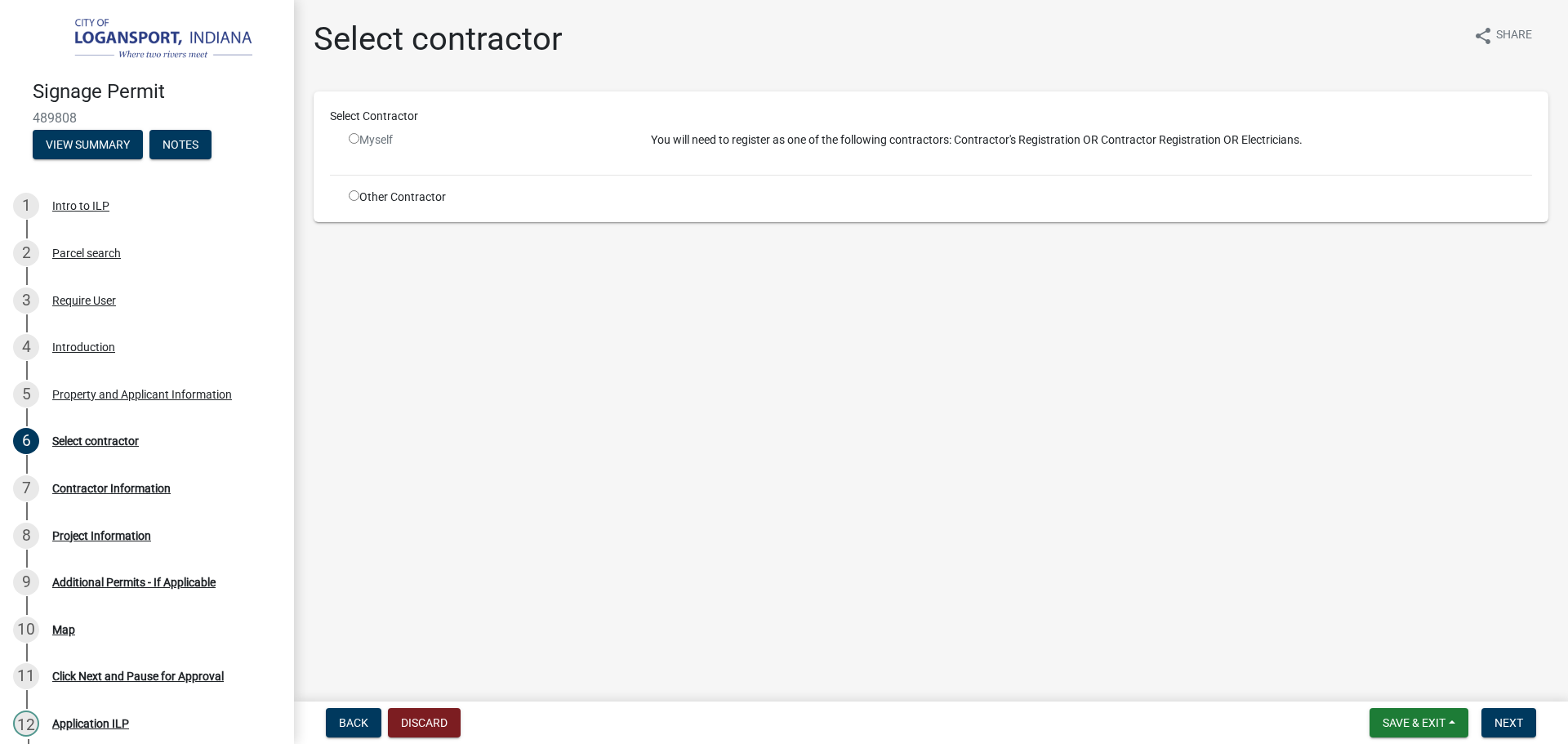
click at [350, 138] on input "radio" at bounding box center [354, 138] width 11 height 11
click at [350, 137] on input "radio" at bounding box center [354, 138] width 11 height 11
radio input "false"
click at [354, 193] on input "radio" at bounding box center [354, 195] width 11 height 11
radio input "true"
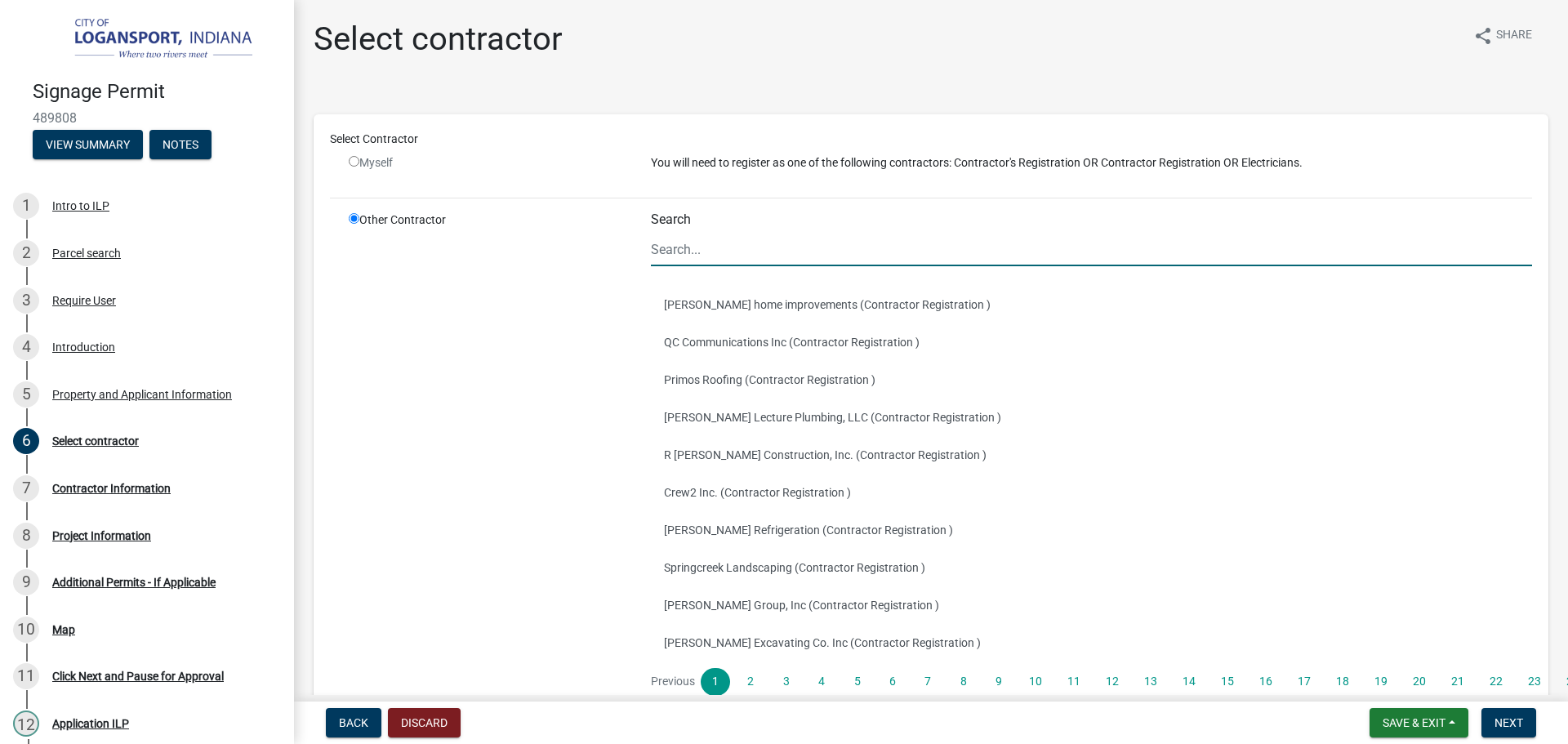
click at [706, 241] on input "Search" at bounding box center [1092, 250] width 881 height 34
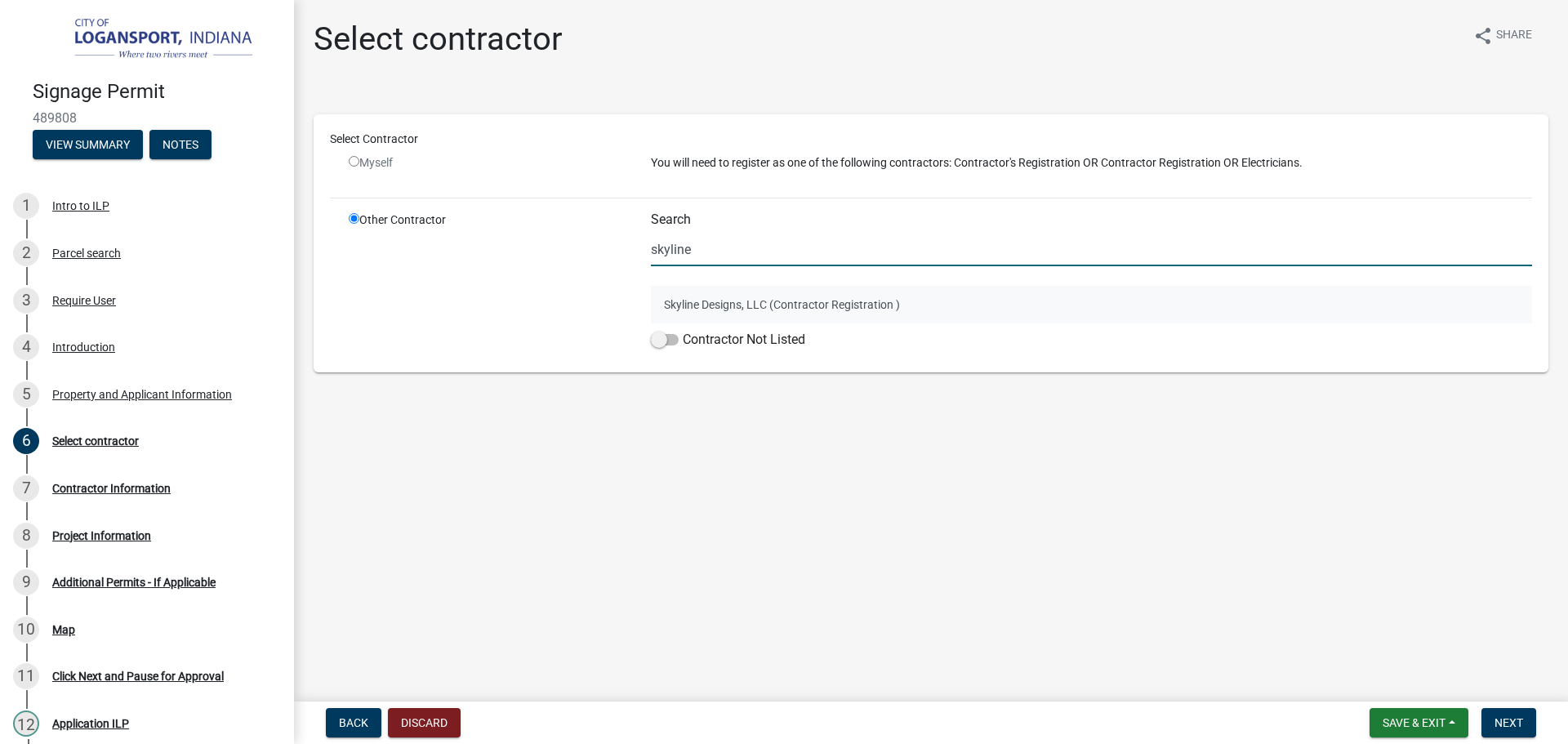
type input "skyline"
click at [820, 312] on button "Skyline Designs, LLC (Contractor Registration )" at bounding box center [1092, 304] width 881 height 38
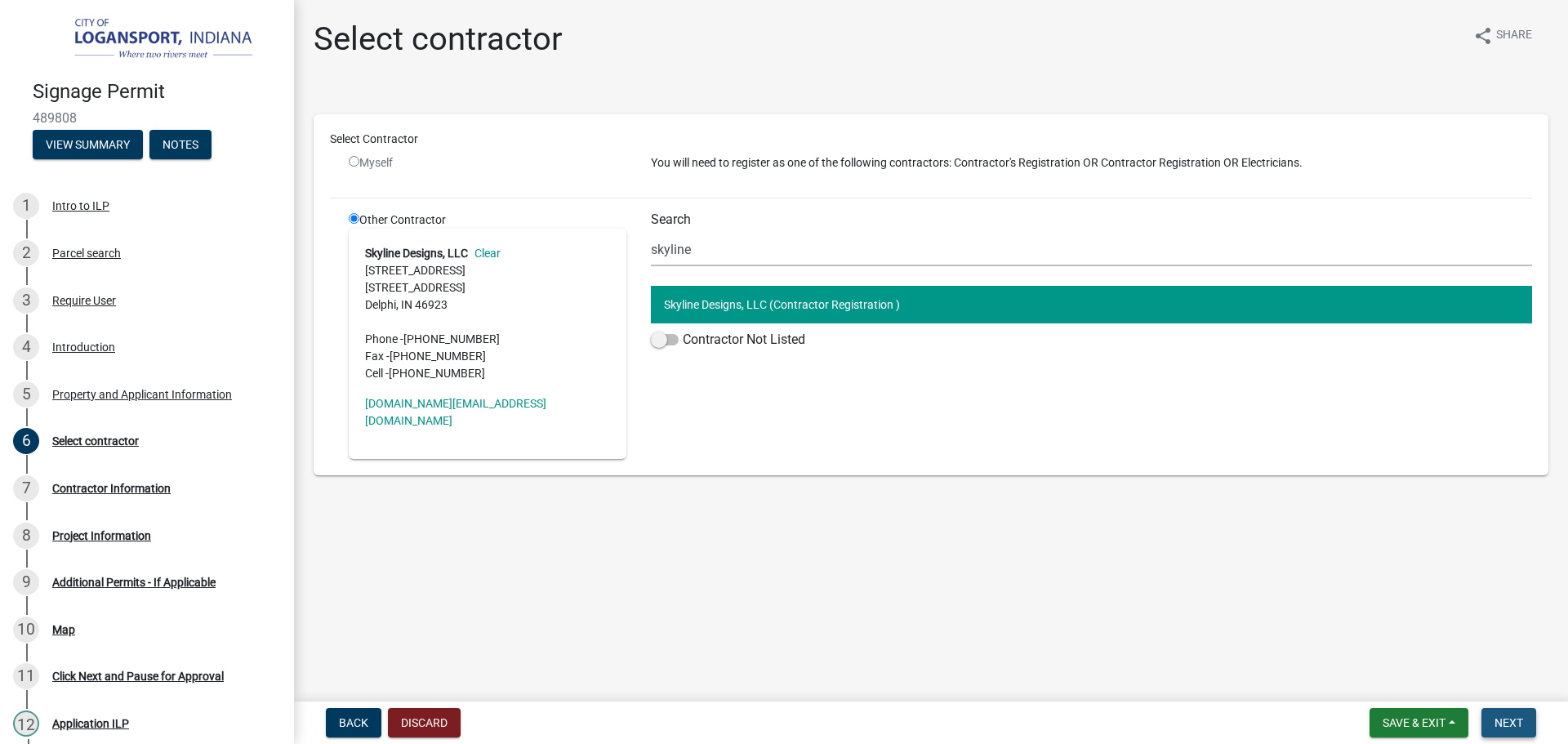
click at [1514, 716] on button "Next" at bounding box center [1508, 723] width 55 height 30
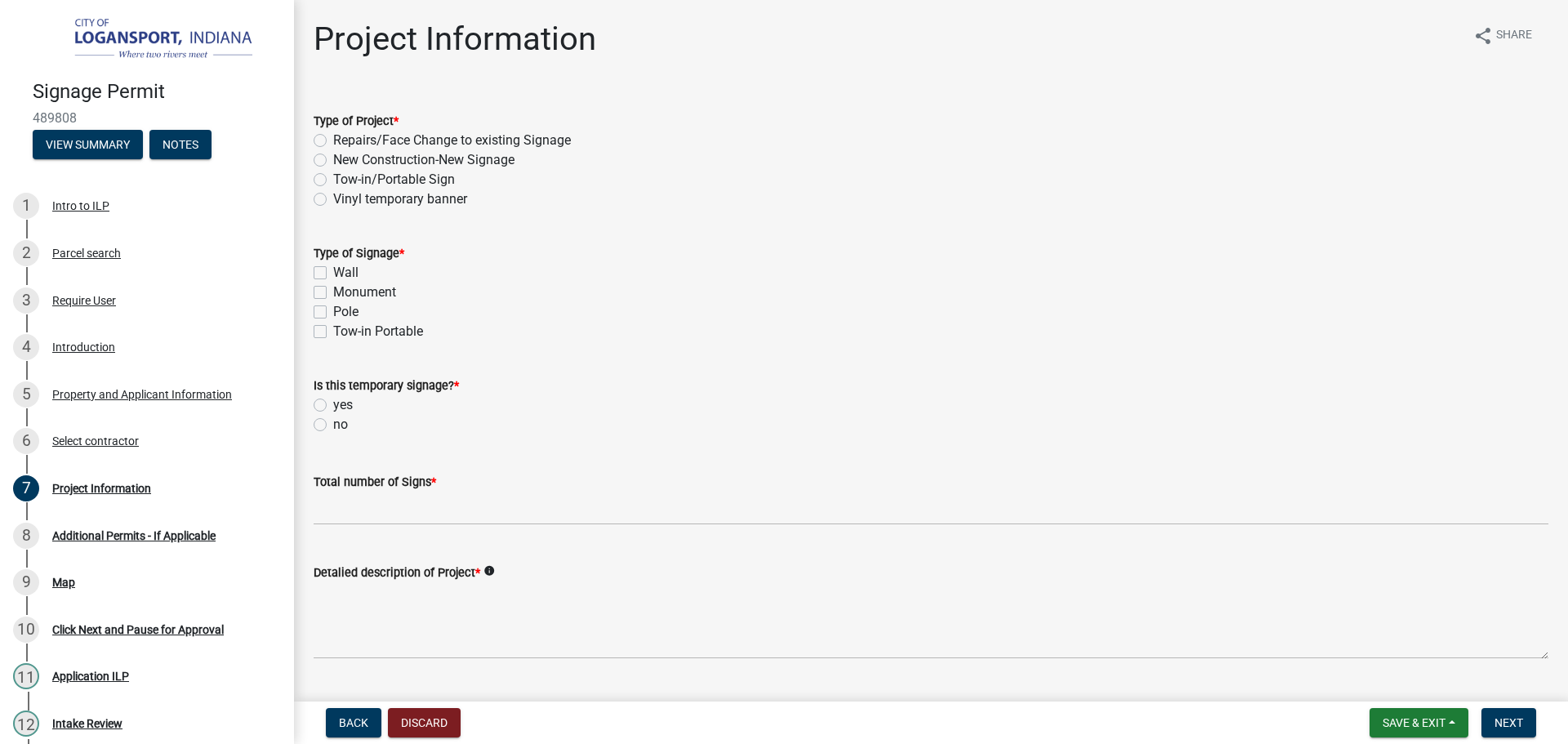
click at [333, 139] on label "Repairs/Face Change to existing Signage" at bounding box center [451, 140] width 238 height 20
click at [333, 139] on input "Repairs/Face Change to existing Signage" at bounding box center [338, 135] width 11 height 11
radio input "true"
click at [333, 311] on label "Pole" at bounding box center [345, 312] width 25 height 20
click at [333, 311] on input "Pole" at bounding box center [338, 307] width 11 height 11
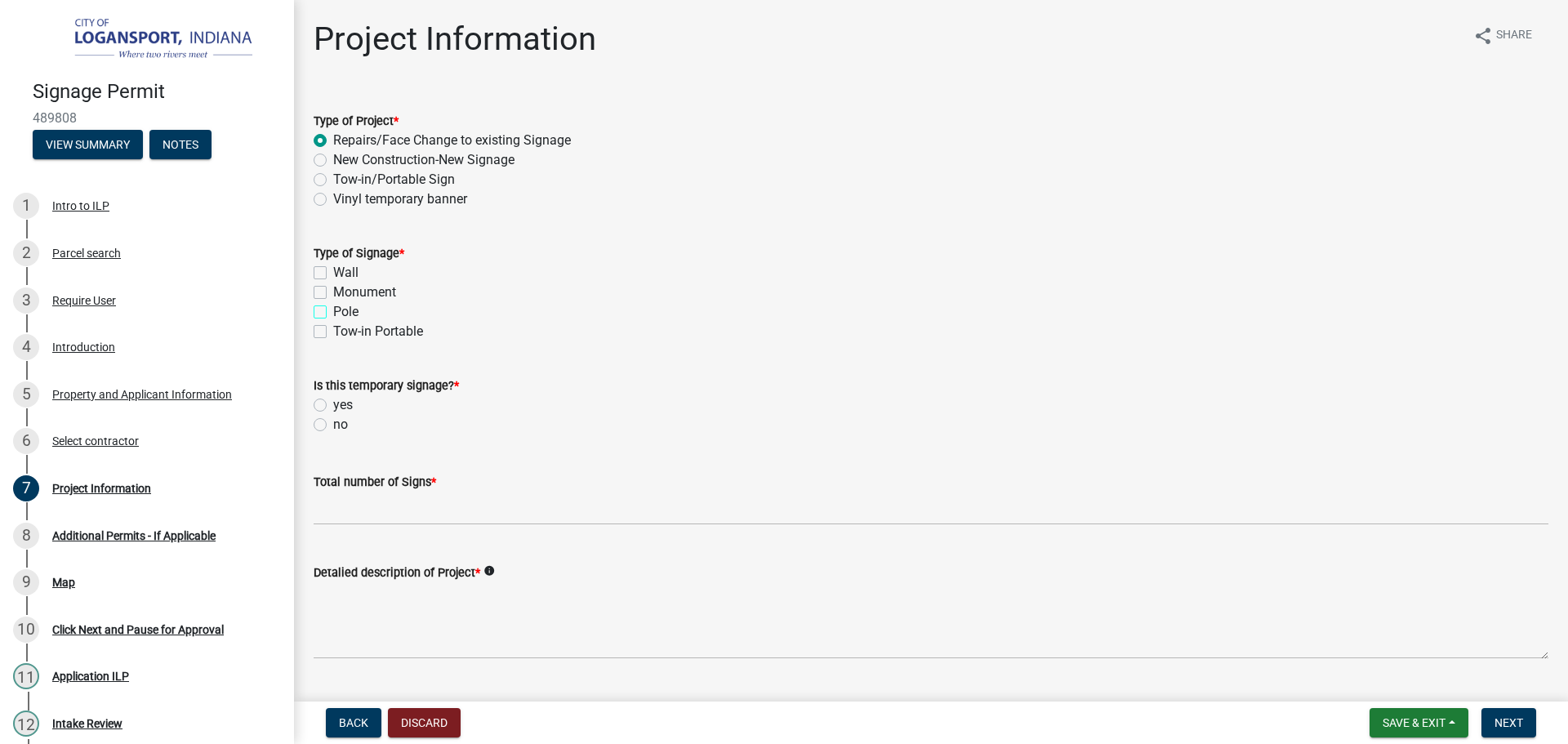
checkbox input "true"
checkbox input "false"
checkbox input "true"
checkbox input "false"
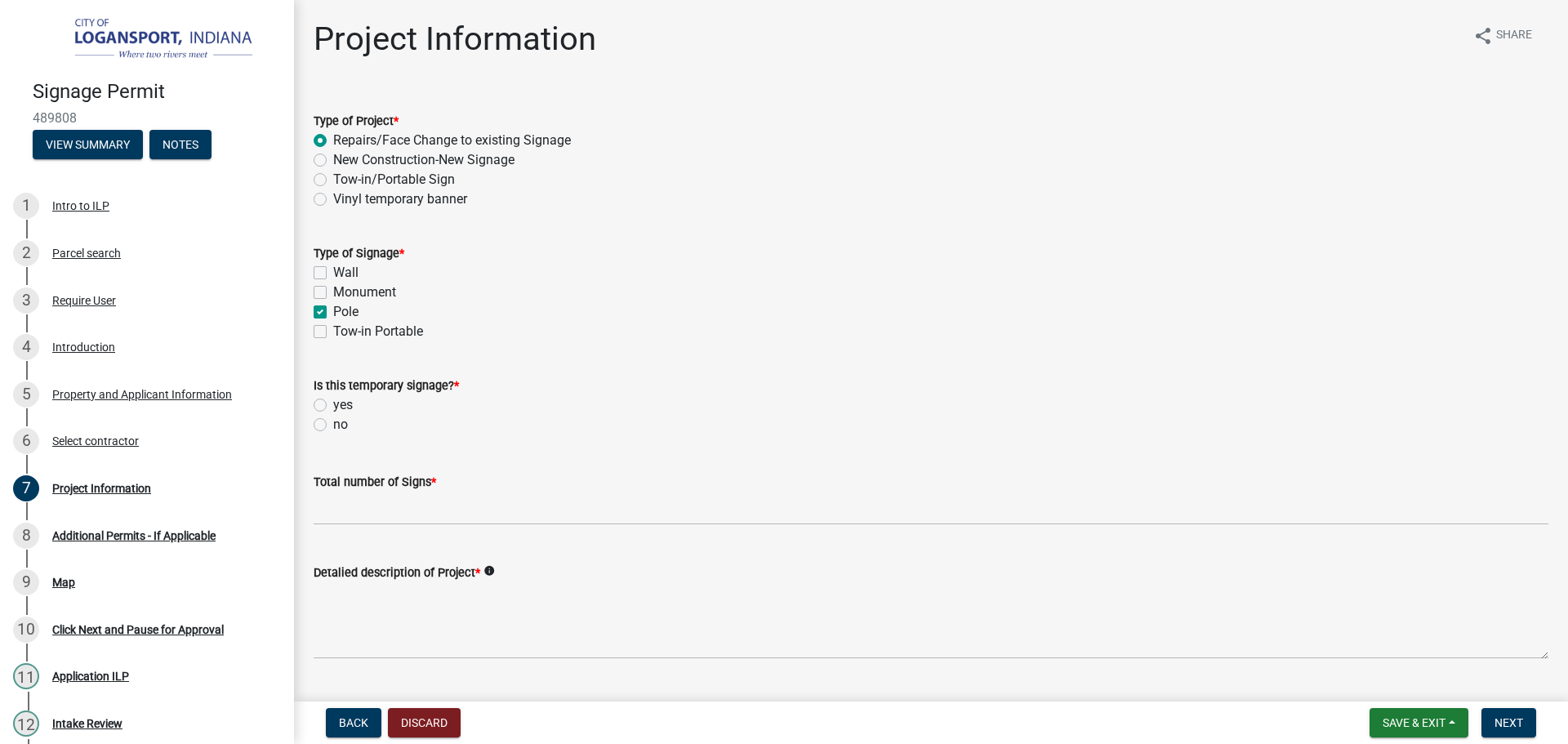
click at [333, 424] on label "no" at bounding box center [340, 425] width 15 height 20
click at [333, 424] on input "no" at bounding box center [338, 420] width 11 height 11
radio input "true"
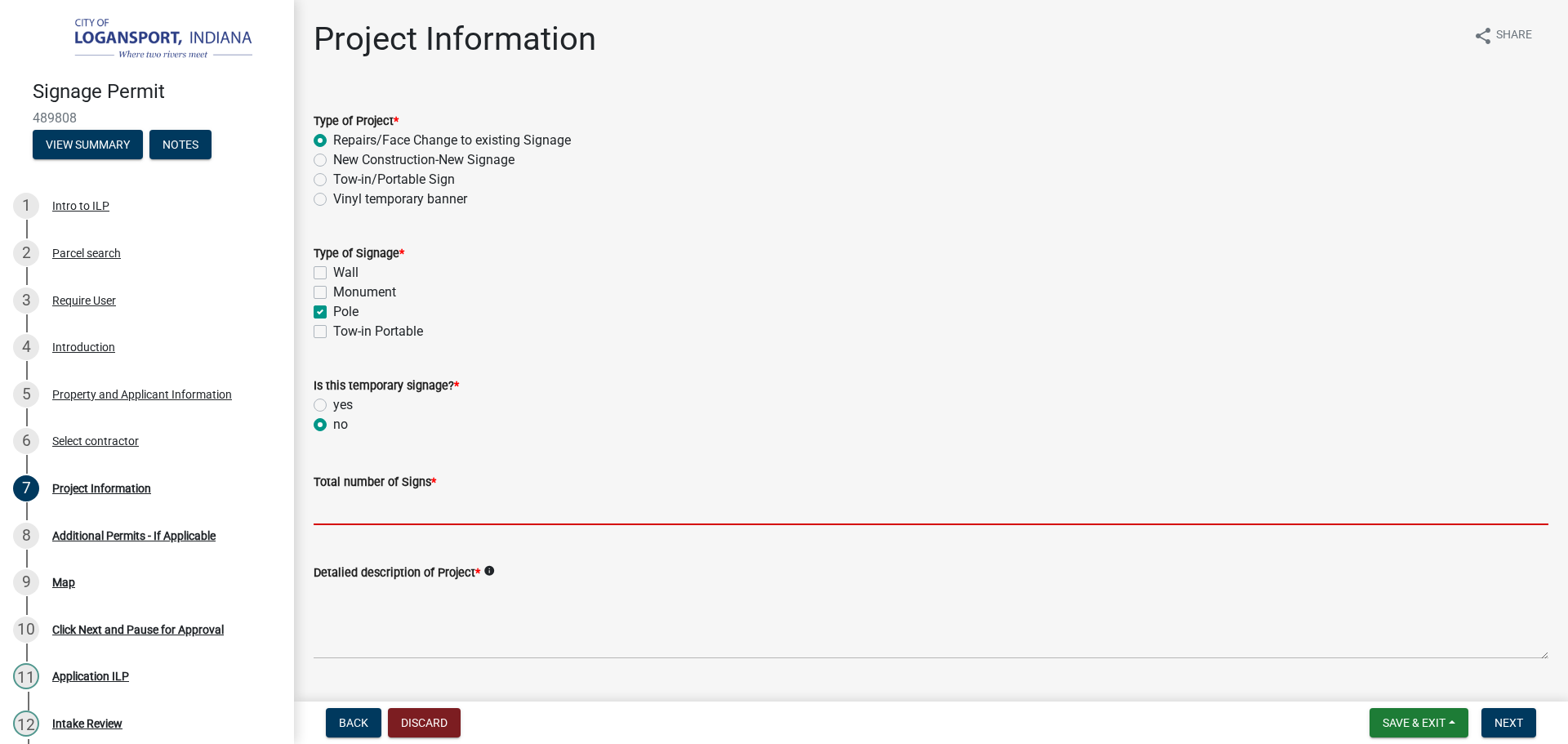
click at [335, 519] on input "text" at bounding box center [931, 508] width 1235 height 34
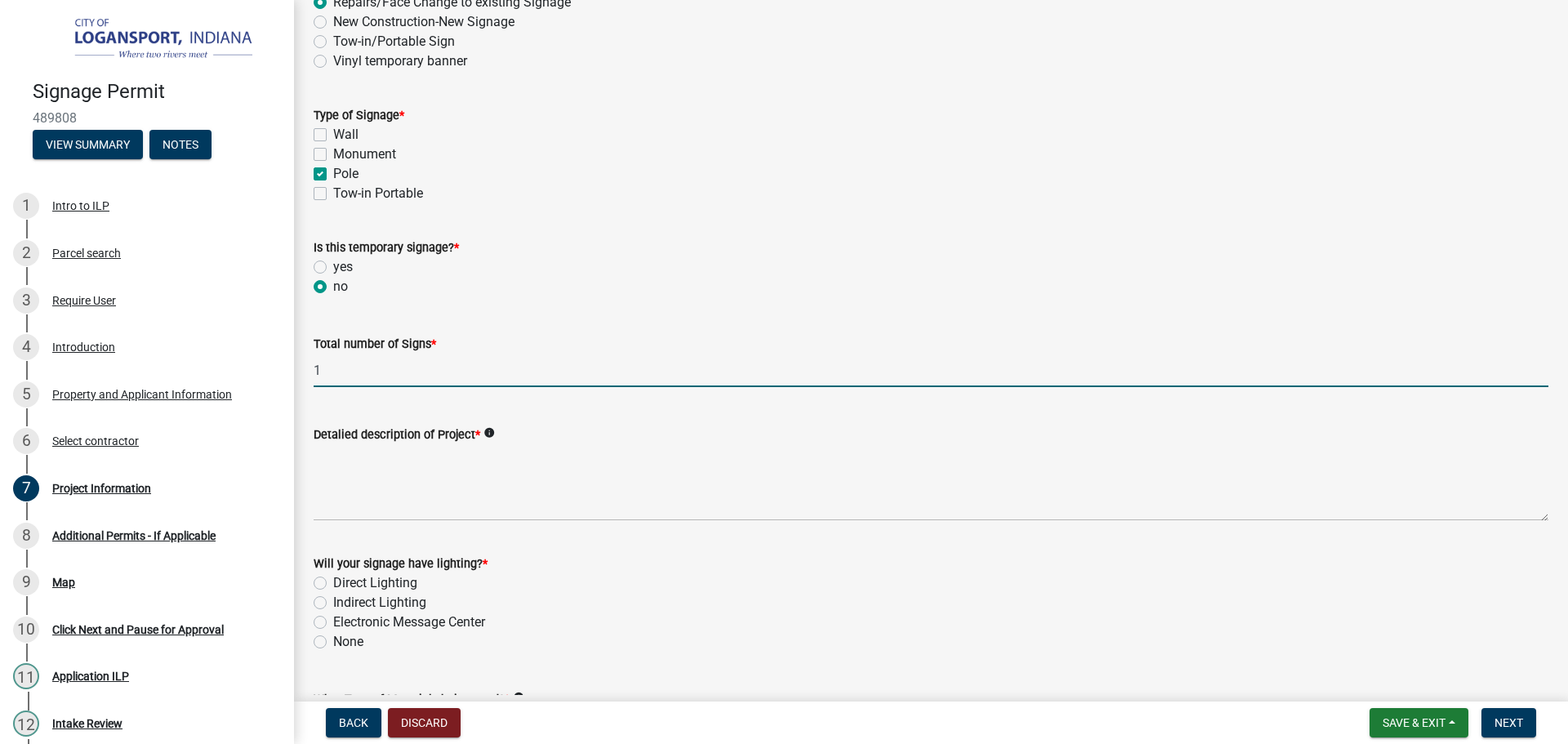
scroll to position [163, 0]
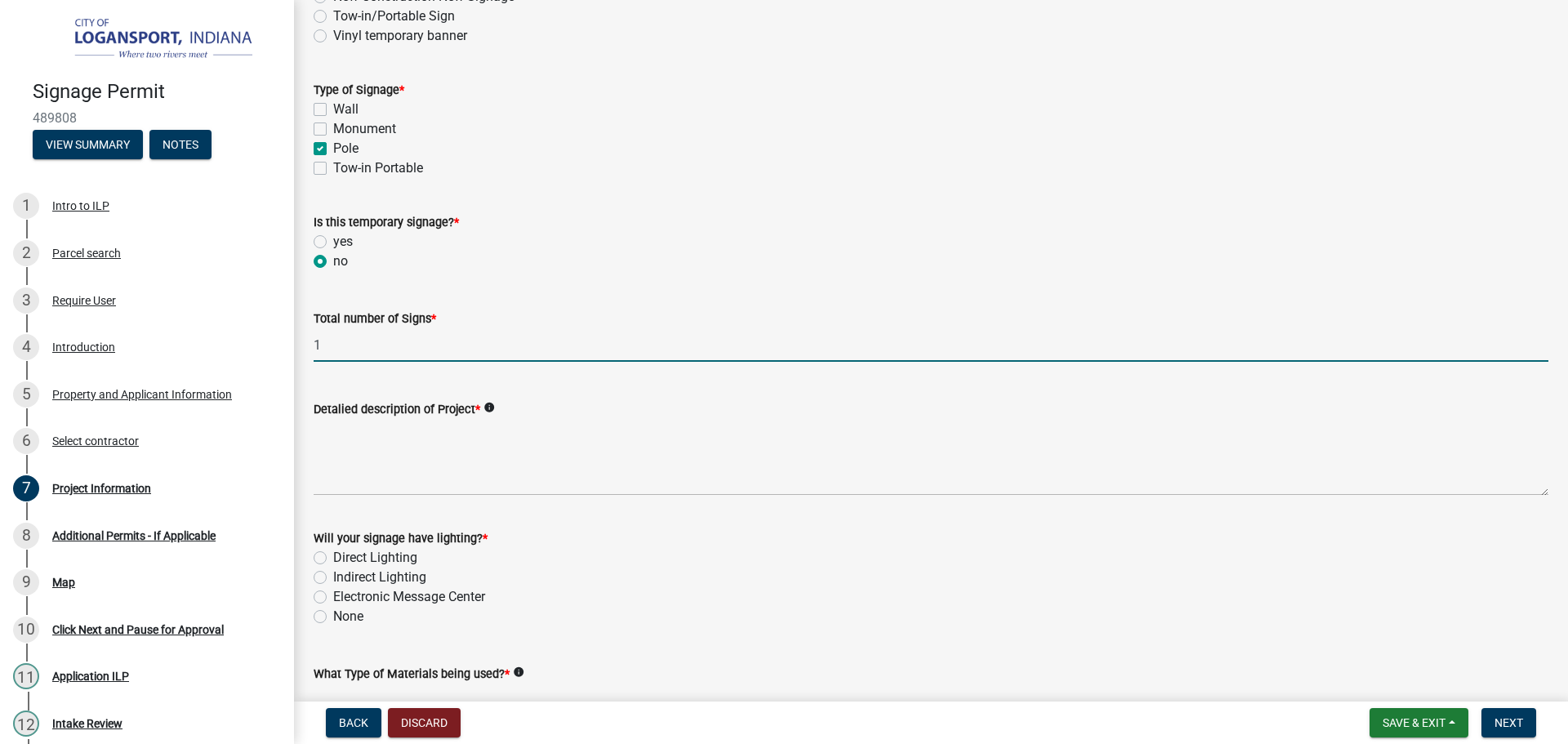
type input "1"
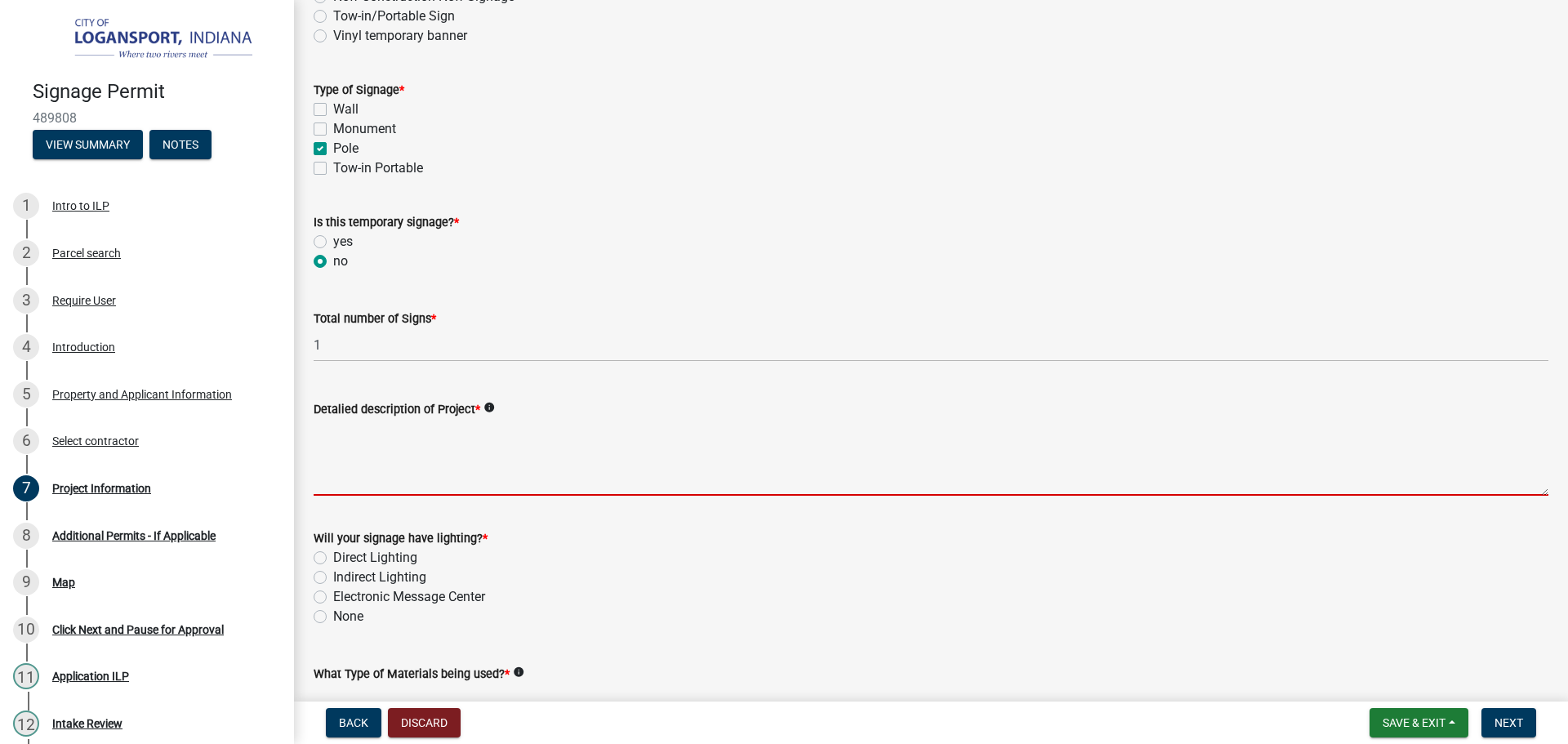
click at [344, 465] on textarea "Detalied description of Project *" at bounding box center [931, 457] width 1235 height 77
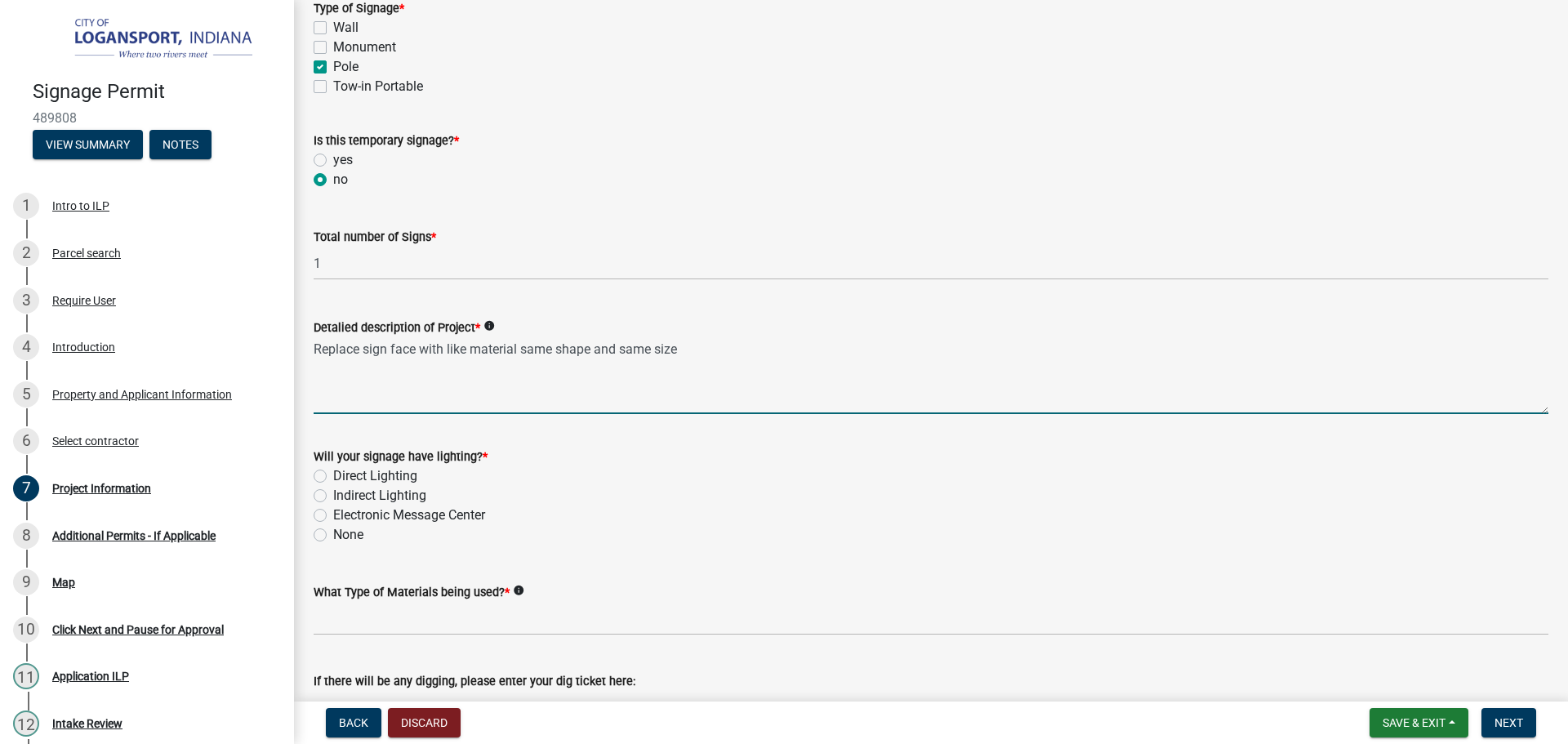
scroll to position [327, 0]
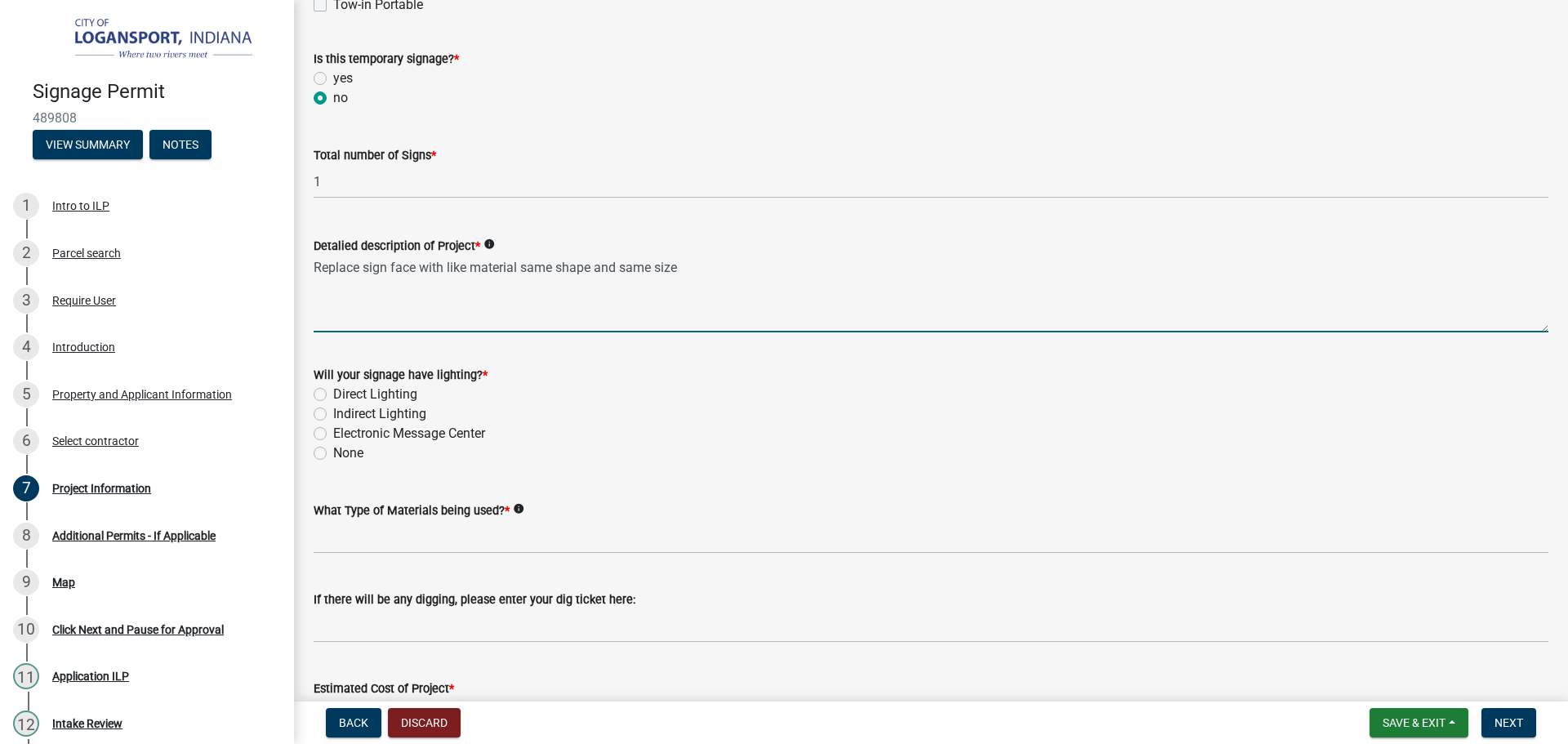
type textarea "Replace sign face with like material same shape and same size"
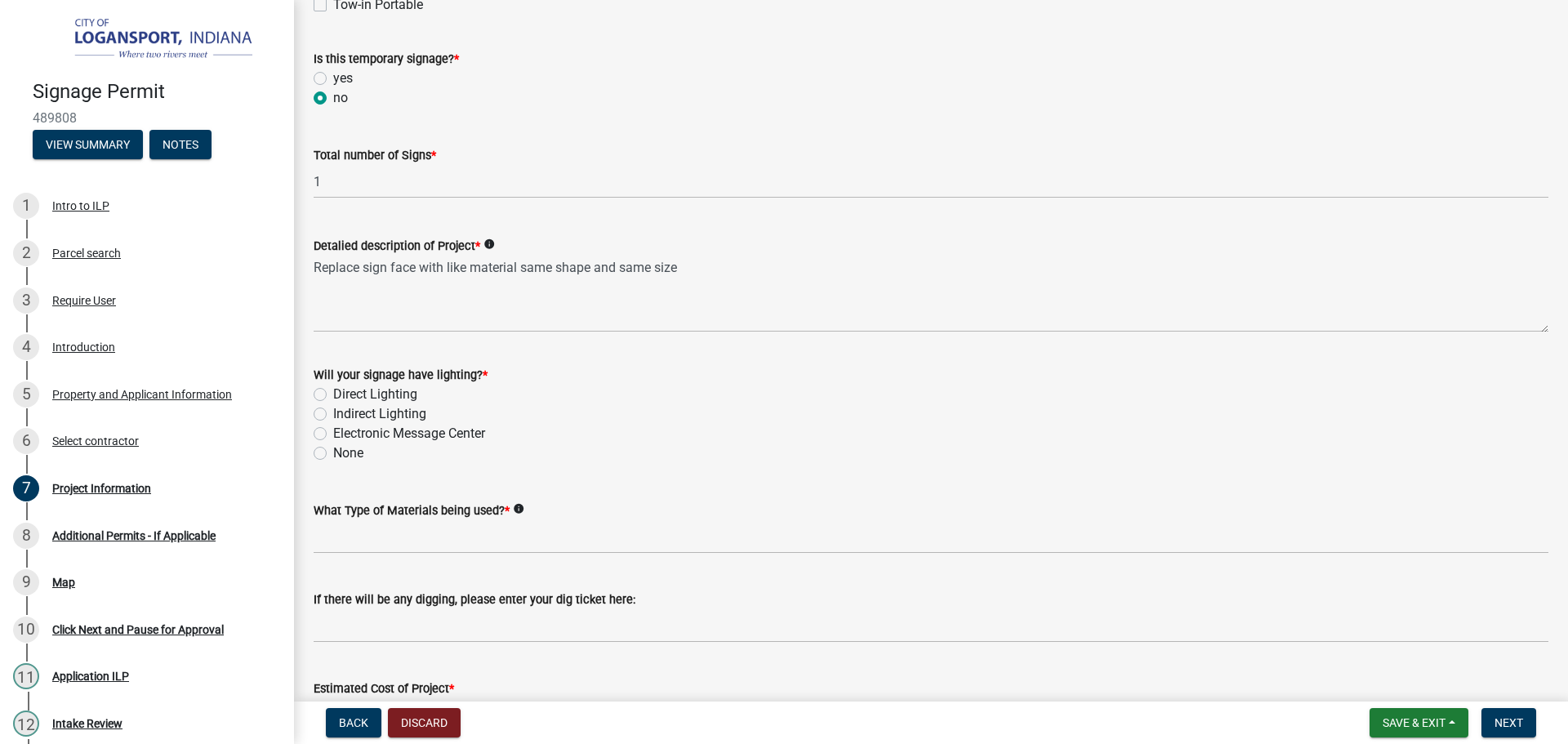
click at [333, 452] on label "None" at bounding box center [348, 454] width 30 height 20
click at [333, 452] on input "None" at bounding box center [338, 449] width 11 height 11
radio input "true"
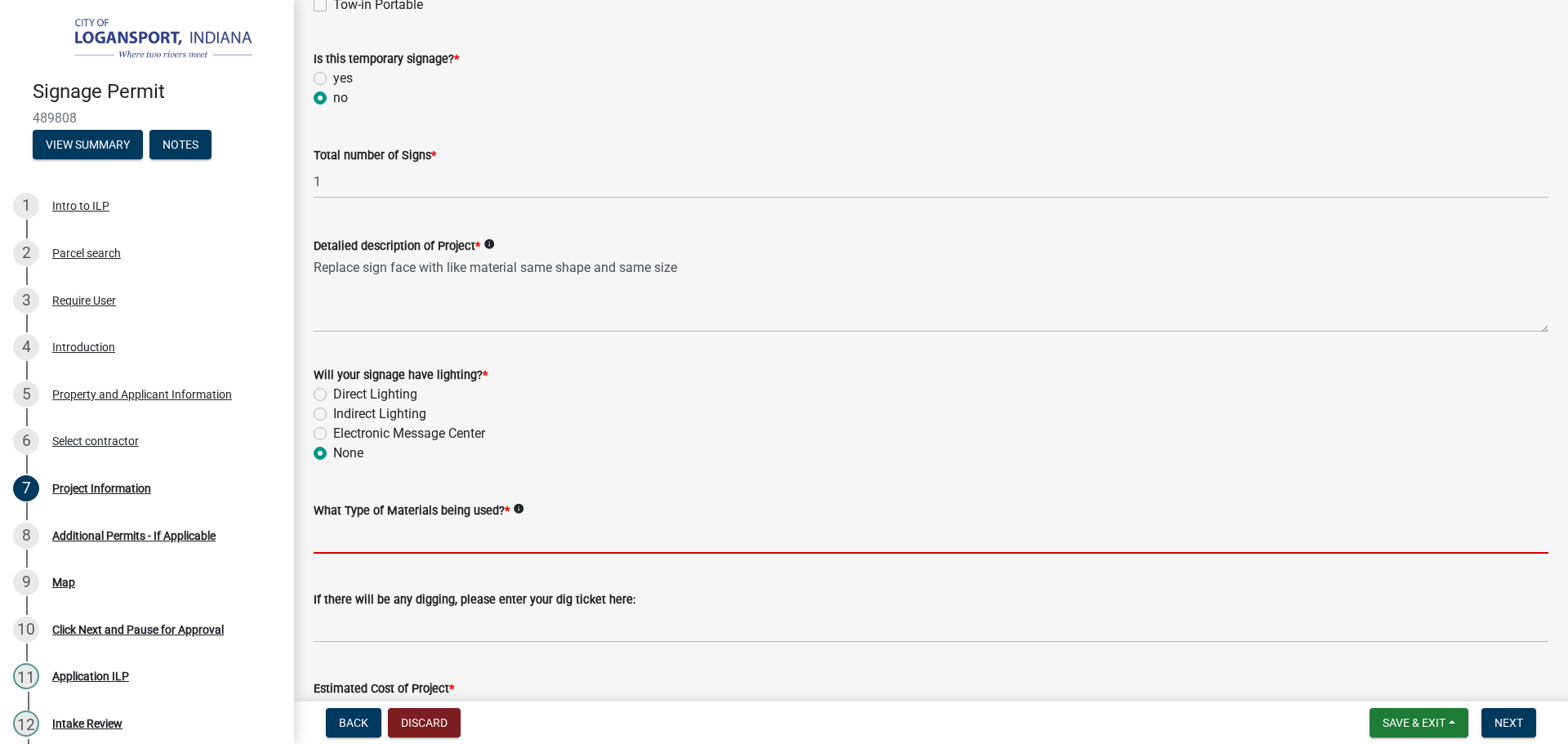
click at [334, 533] on input "What Type of Materials being used? *" at bounding box center [931, 537] width 1235 height 34
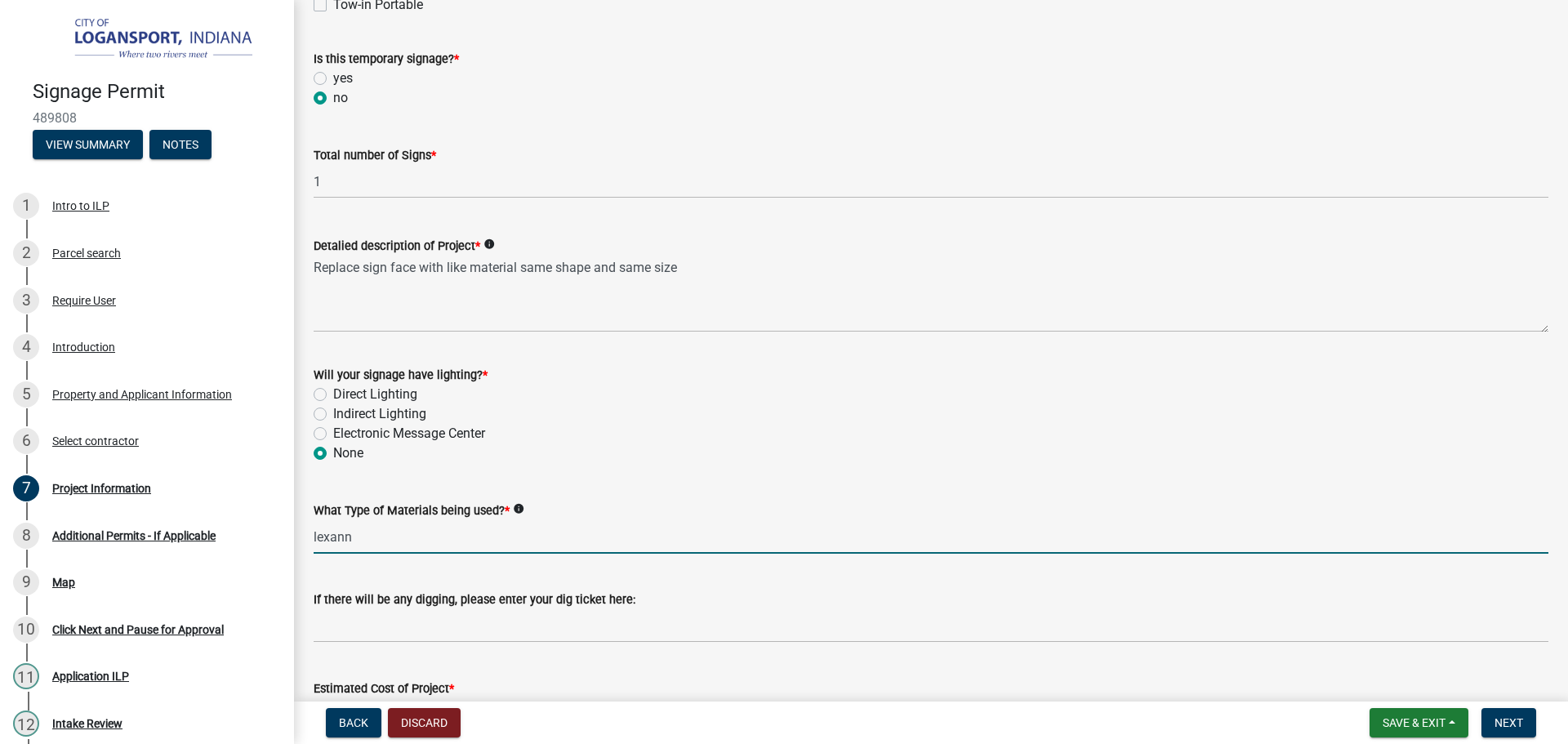
type input "lexann"
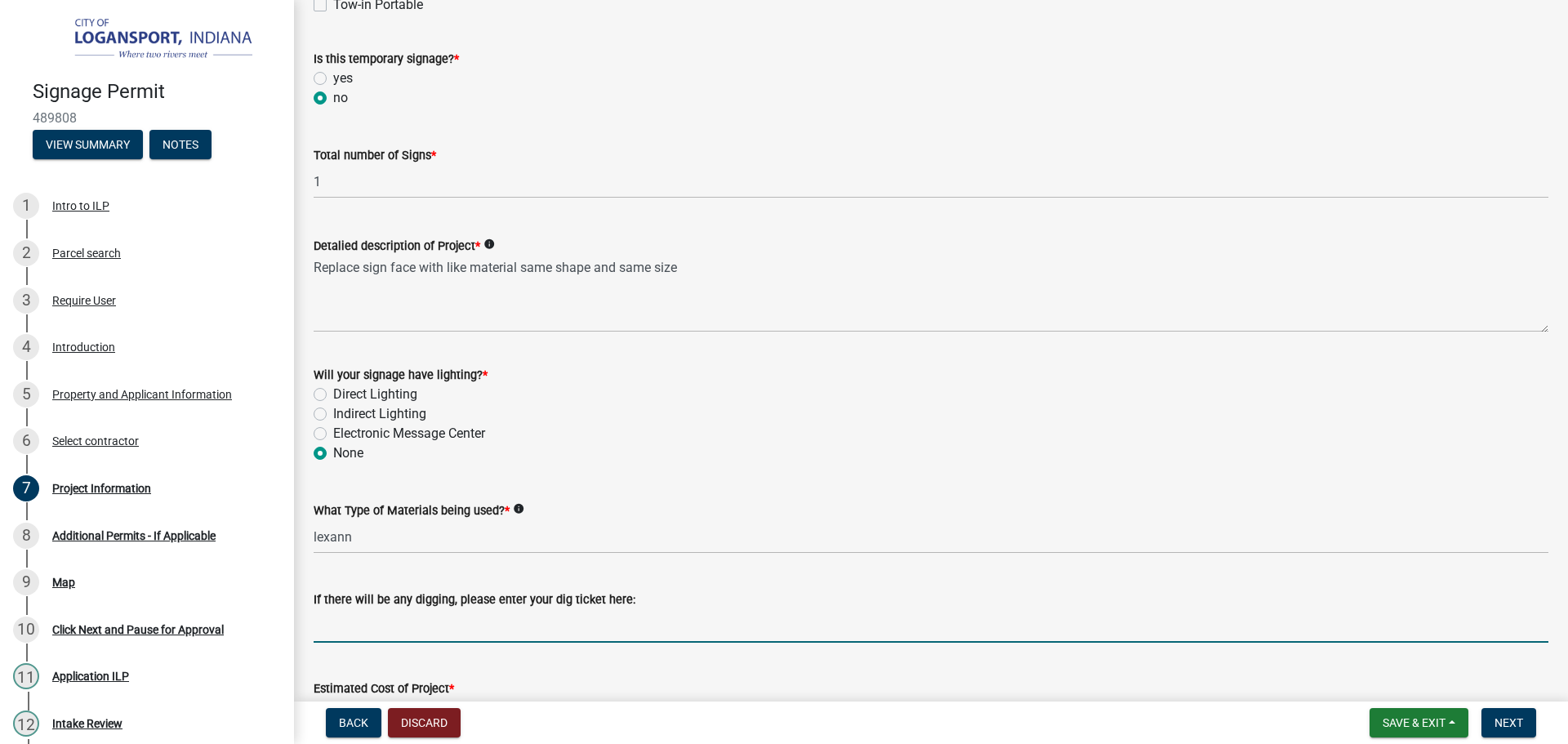
click at [378, 632] on input "If there will be any digging, please enter your dig ticket here:" at bounding box center [931, 627] width 1235 height 34
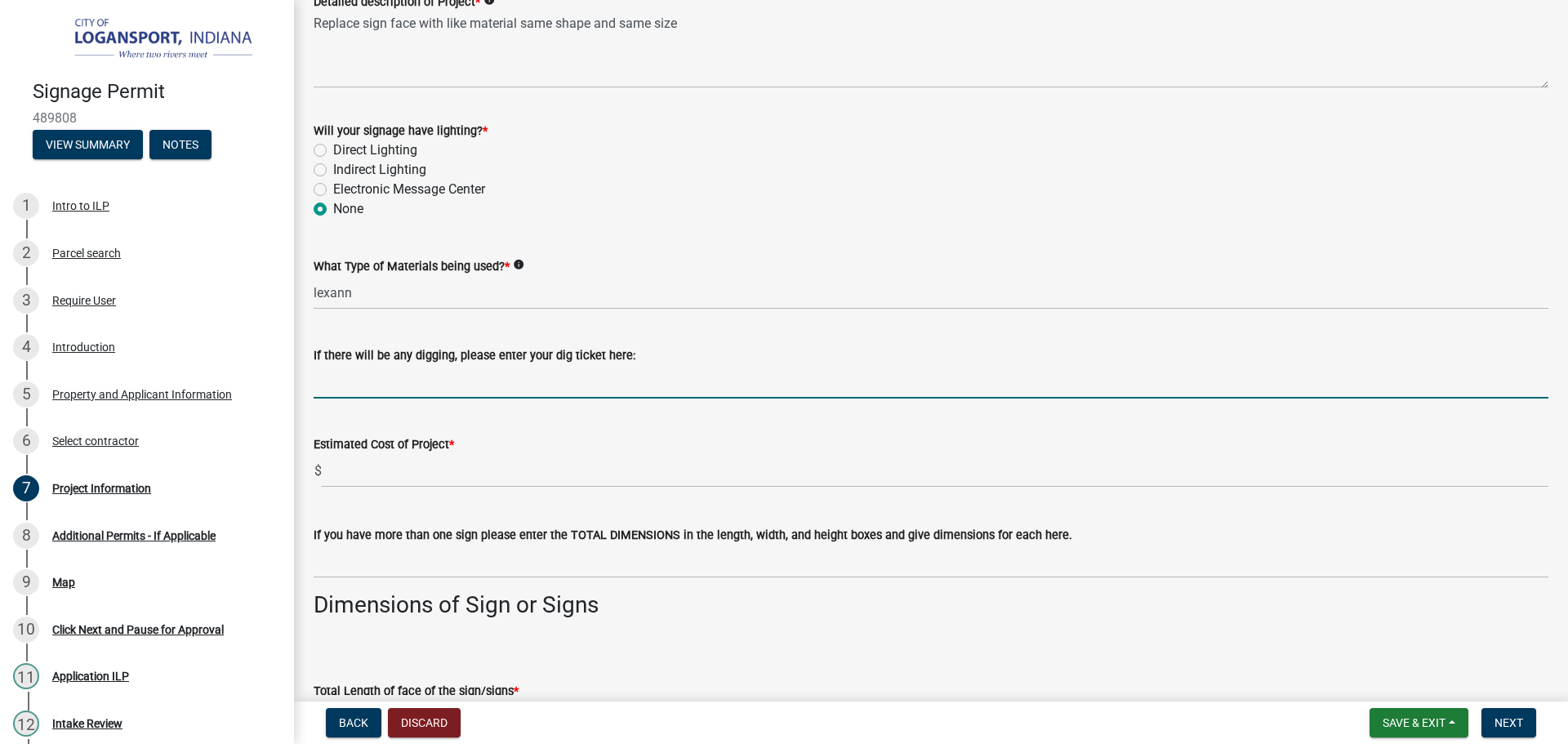
scroll to position [572, 0]
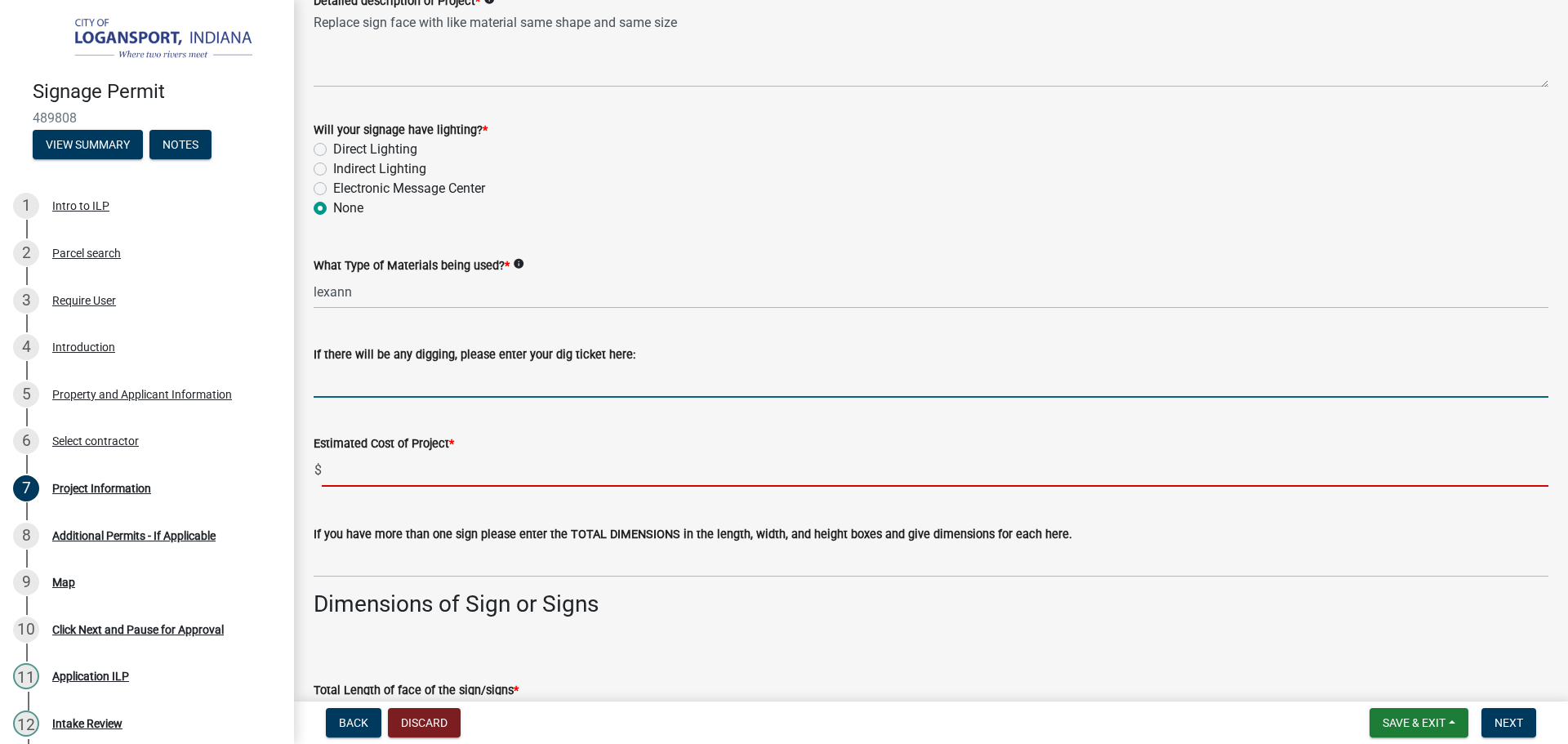
click at [342, 480] on input "text" at bounding box center [936, 470] width 1227 height 34
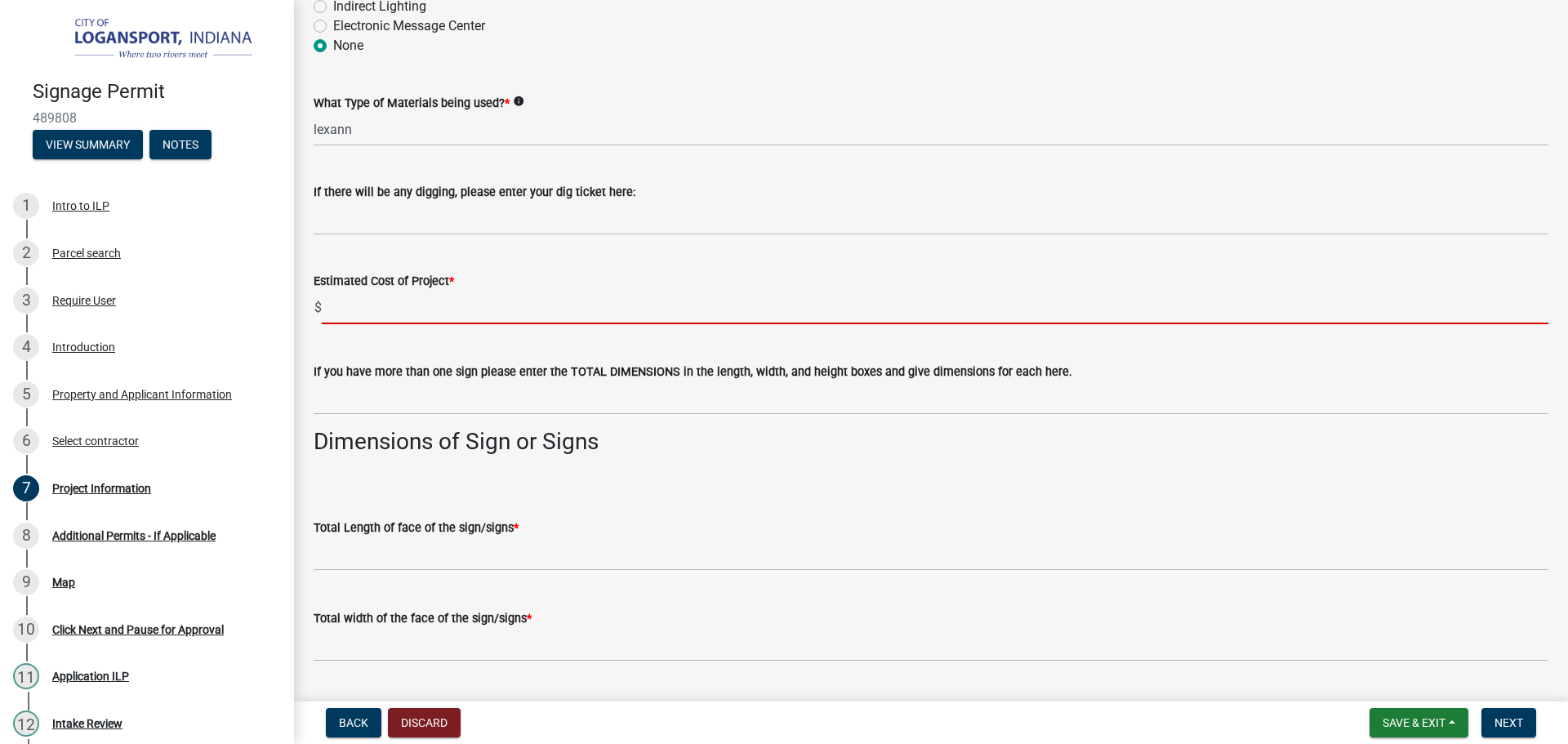
scroll to position [735, 0]
type input "0"
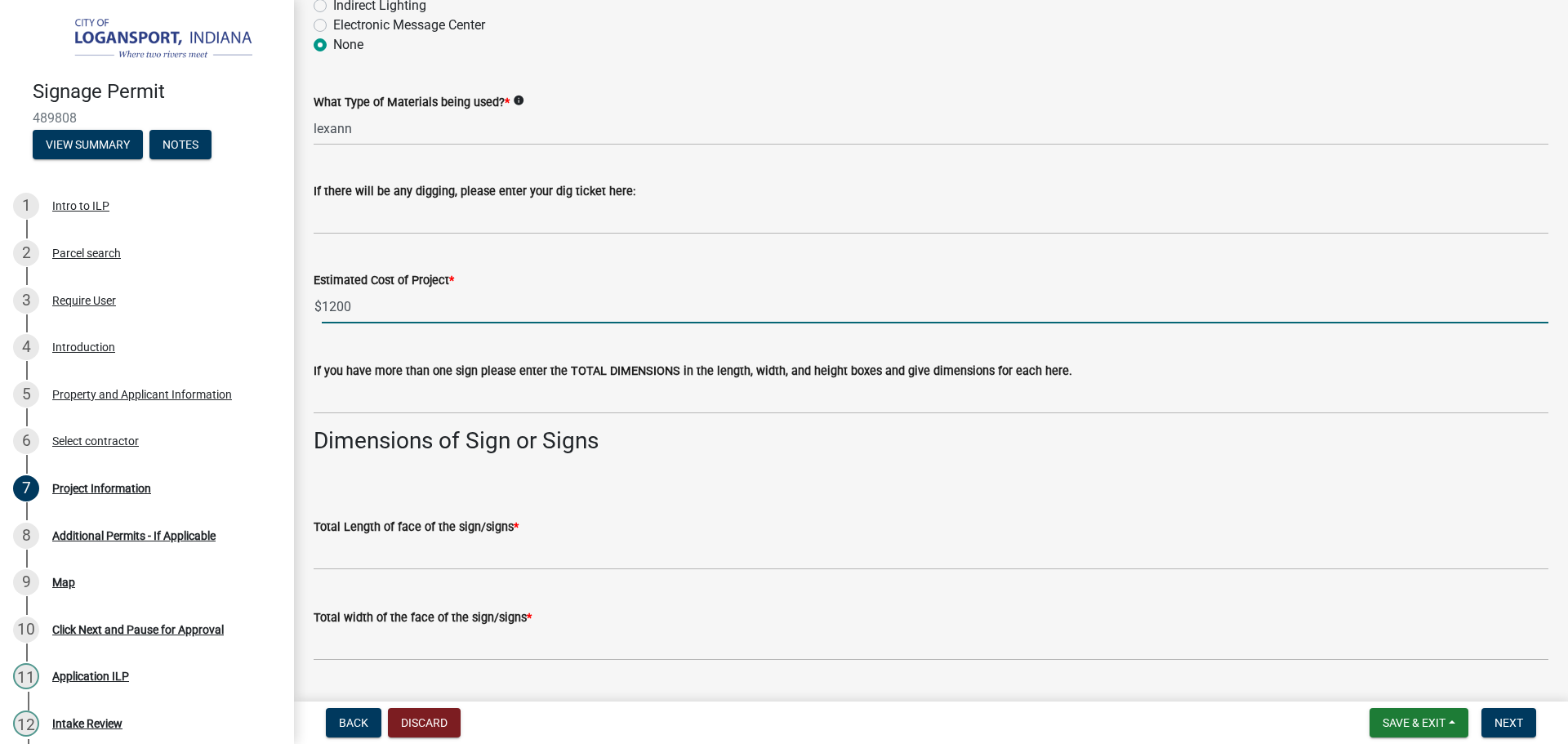
type input "1200"
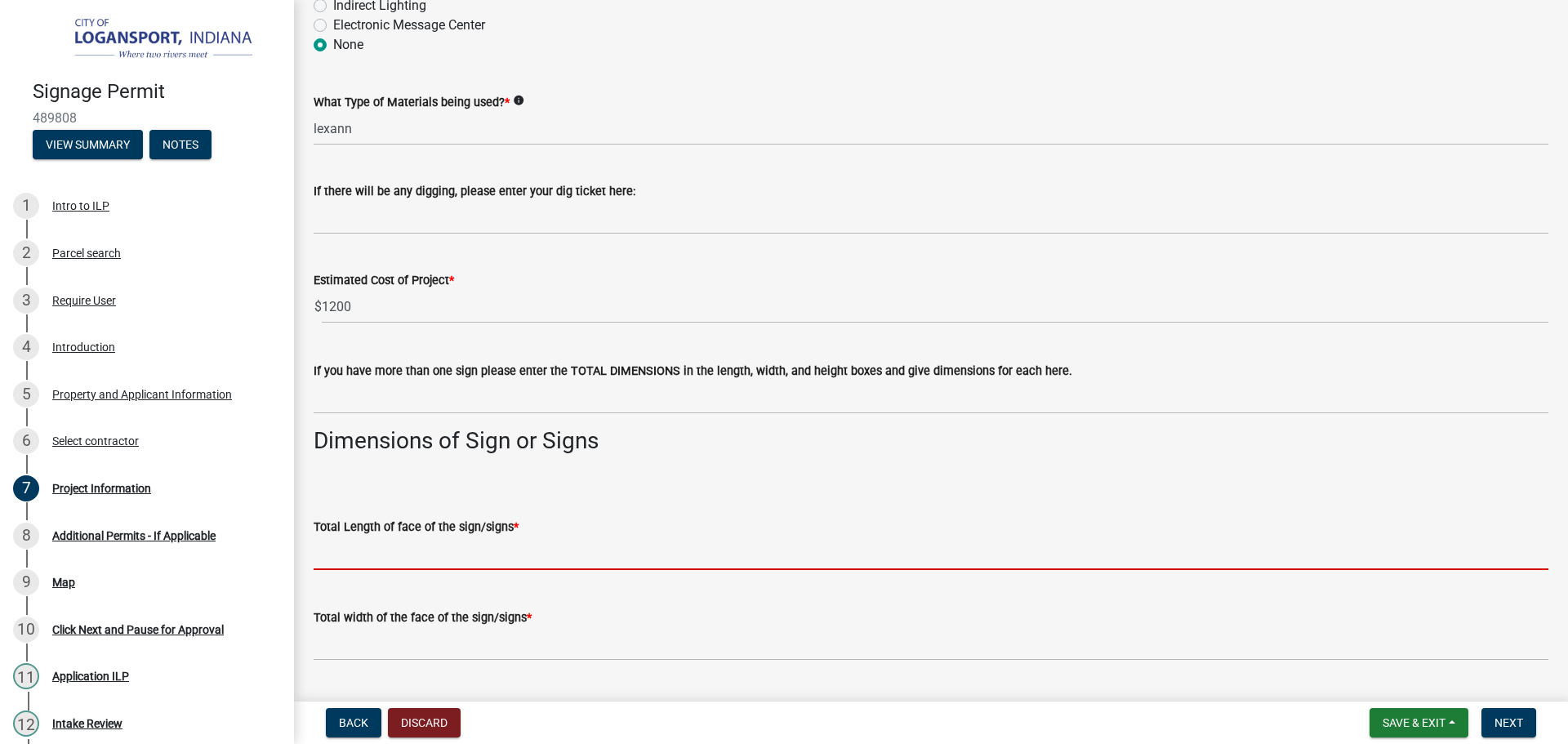
click at [339, 554] on input "text" at bounding box center [931, 554] width 1235 height 34
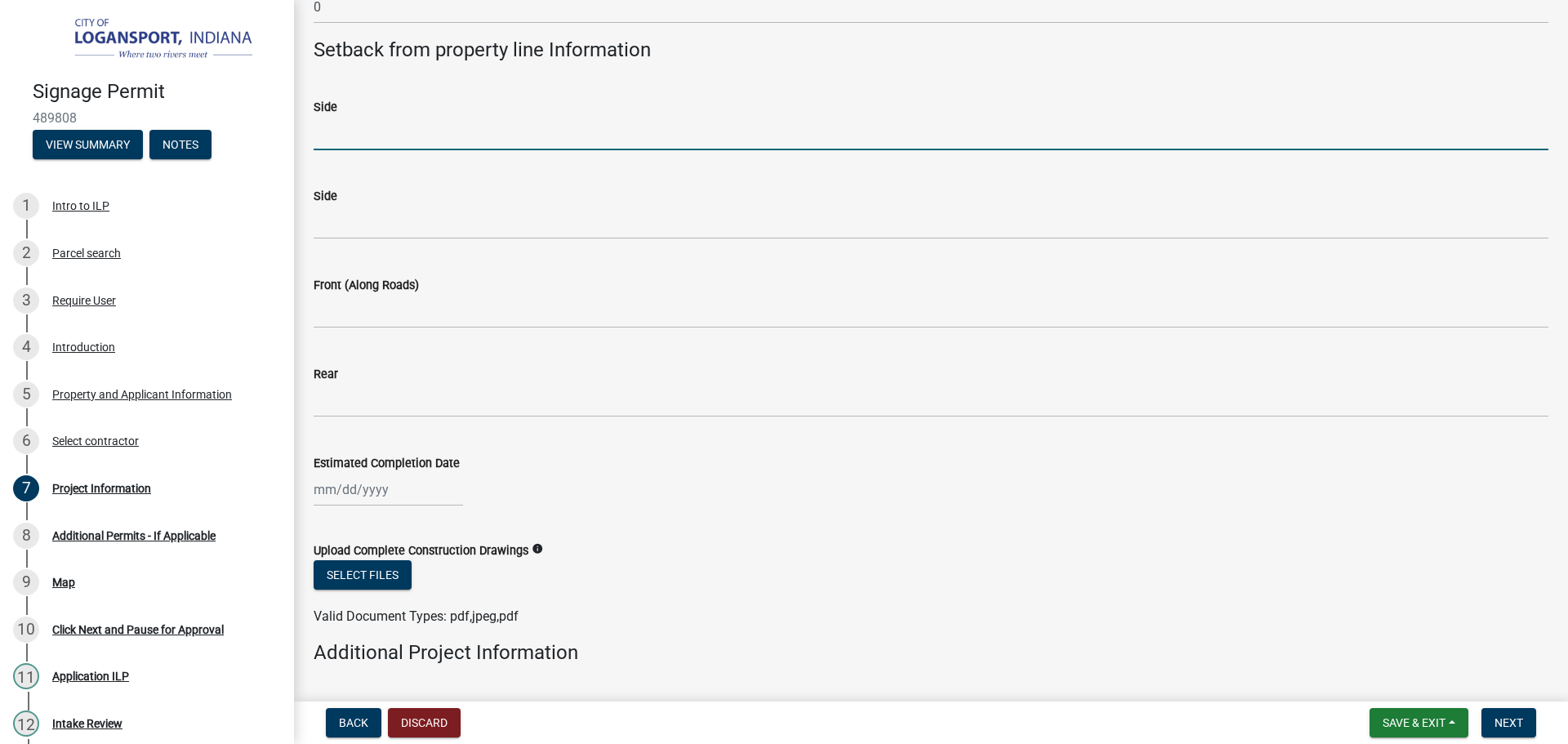
scroll to position [1584, 0]
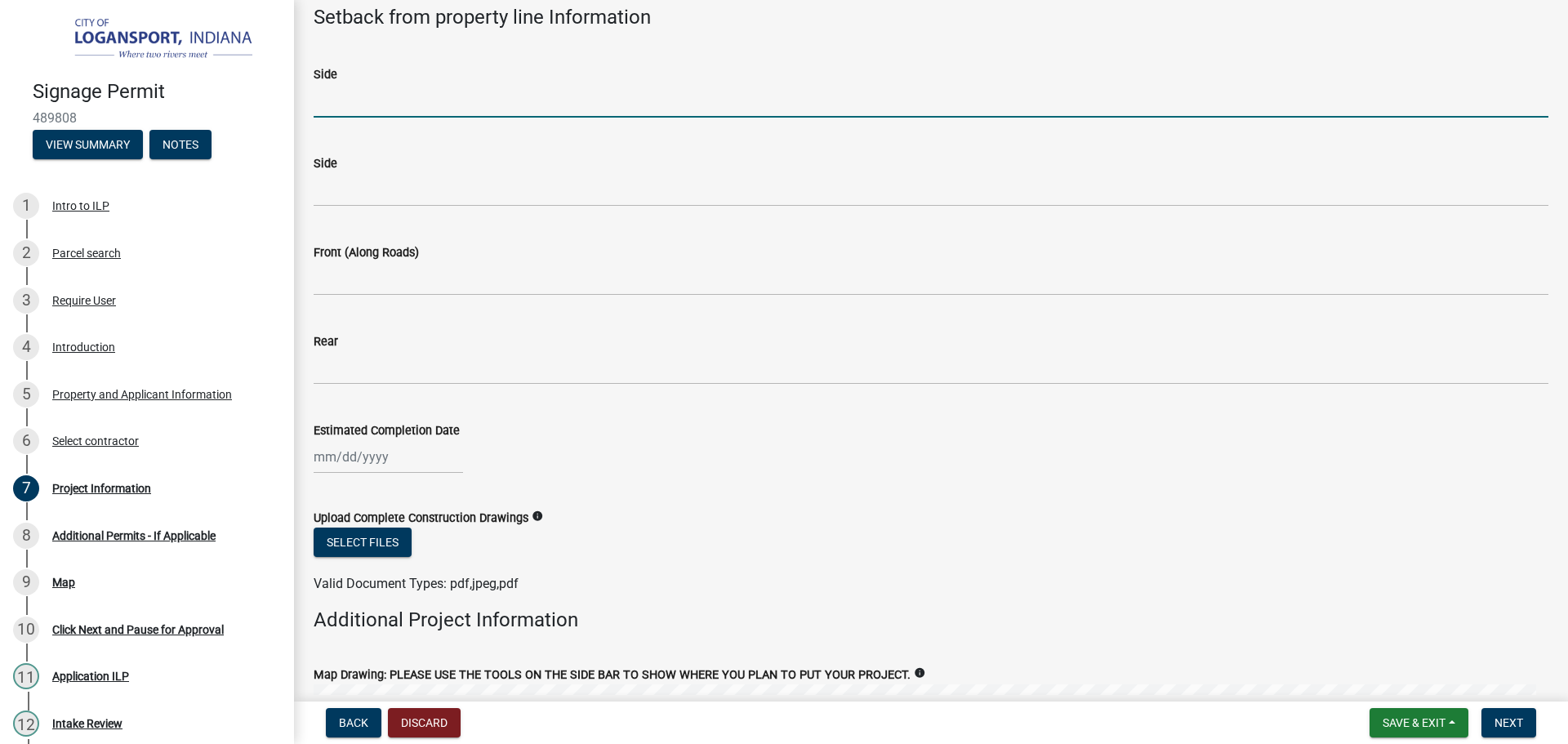
click at [330, 117] on input "Side" at bounding box center [931, 101] width 1235 height 34
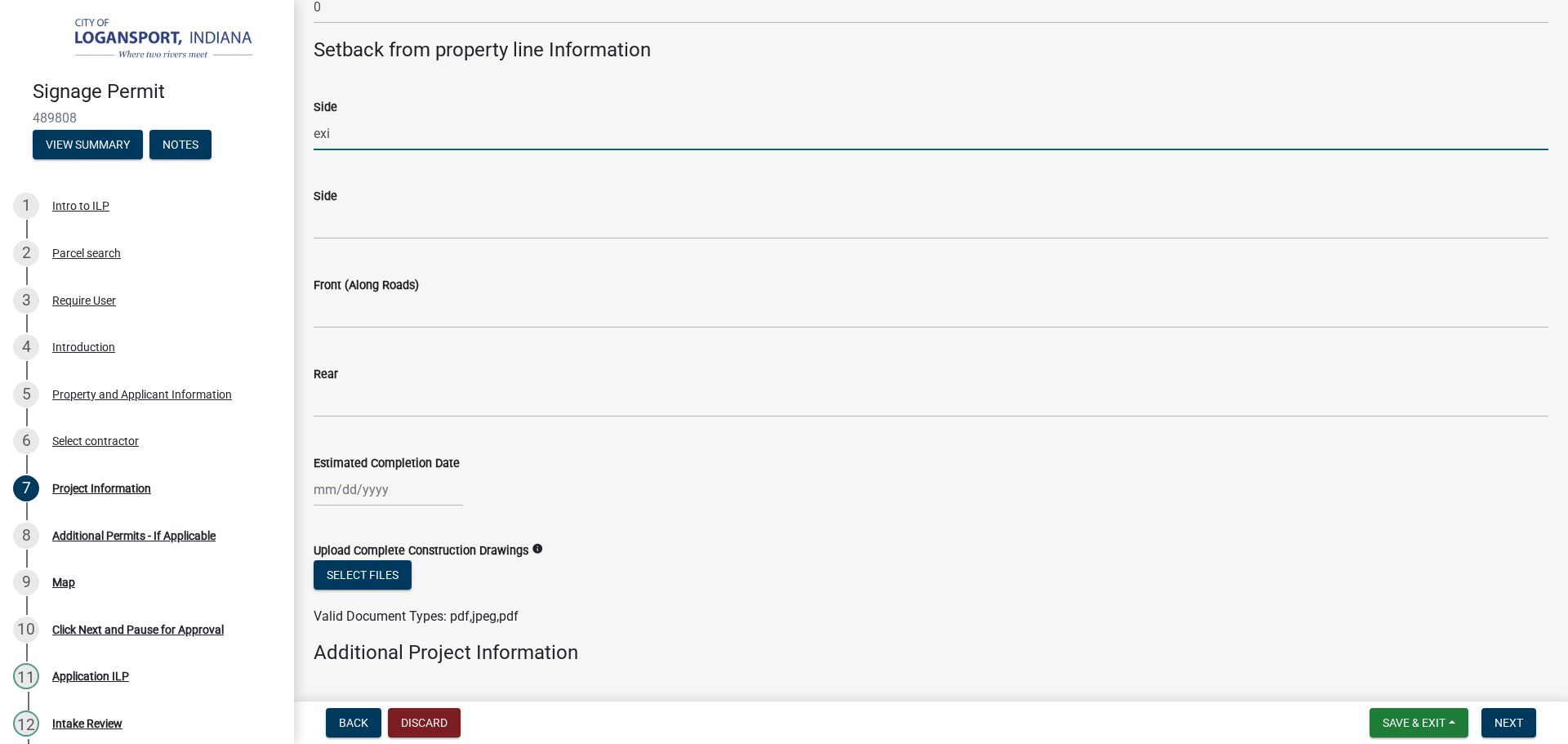
type input "existing"
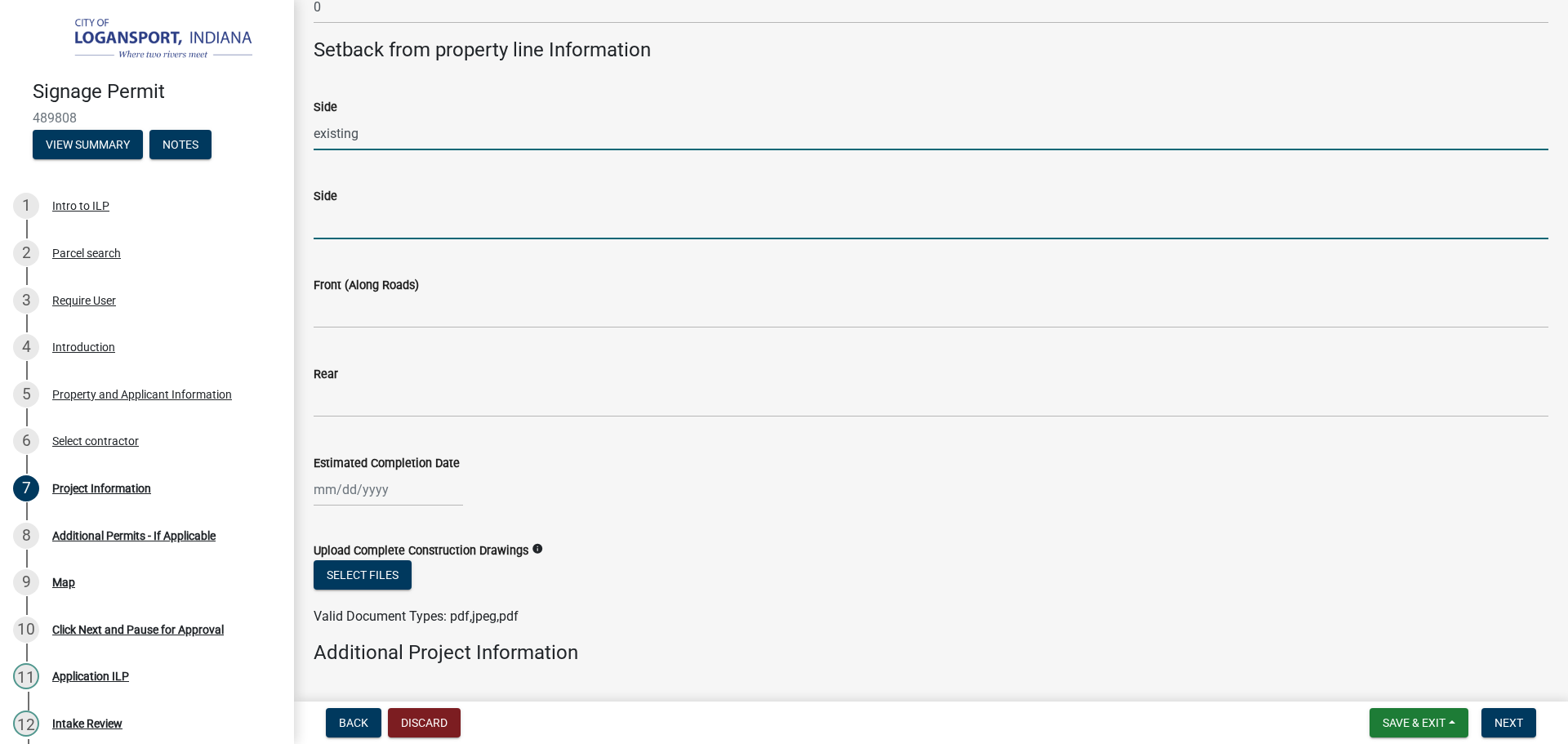
click at [343, 224] on input "Side" at bounding box center [931, 223] width 1235 height 34
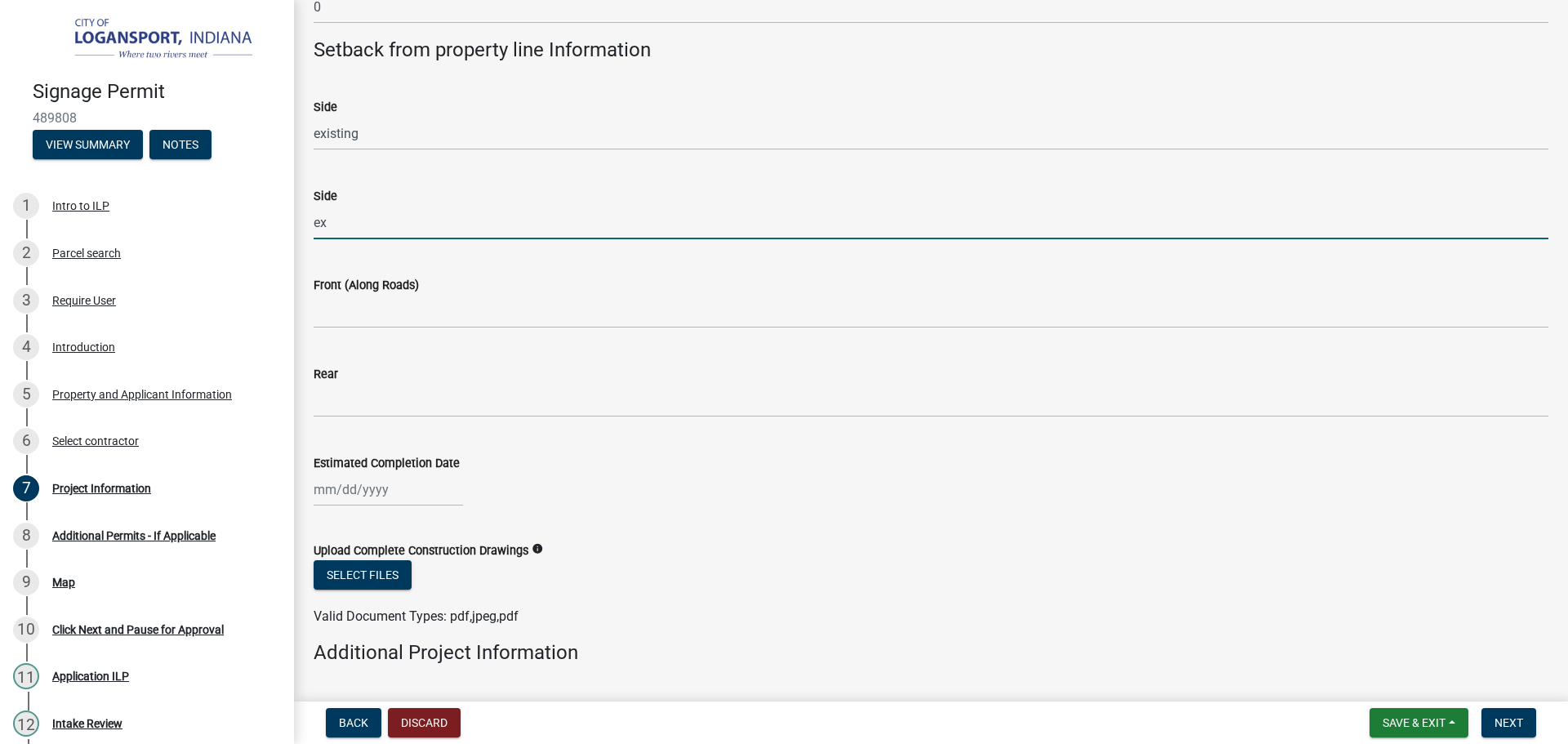
type input "existing"
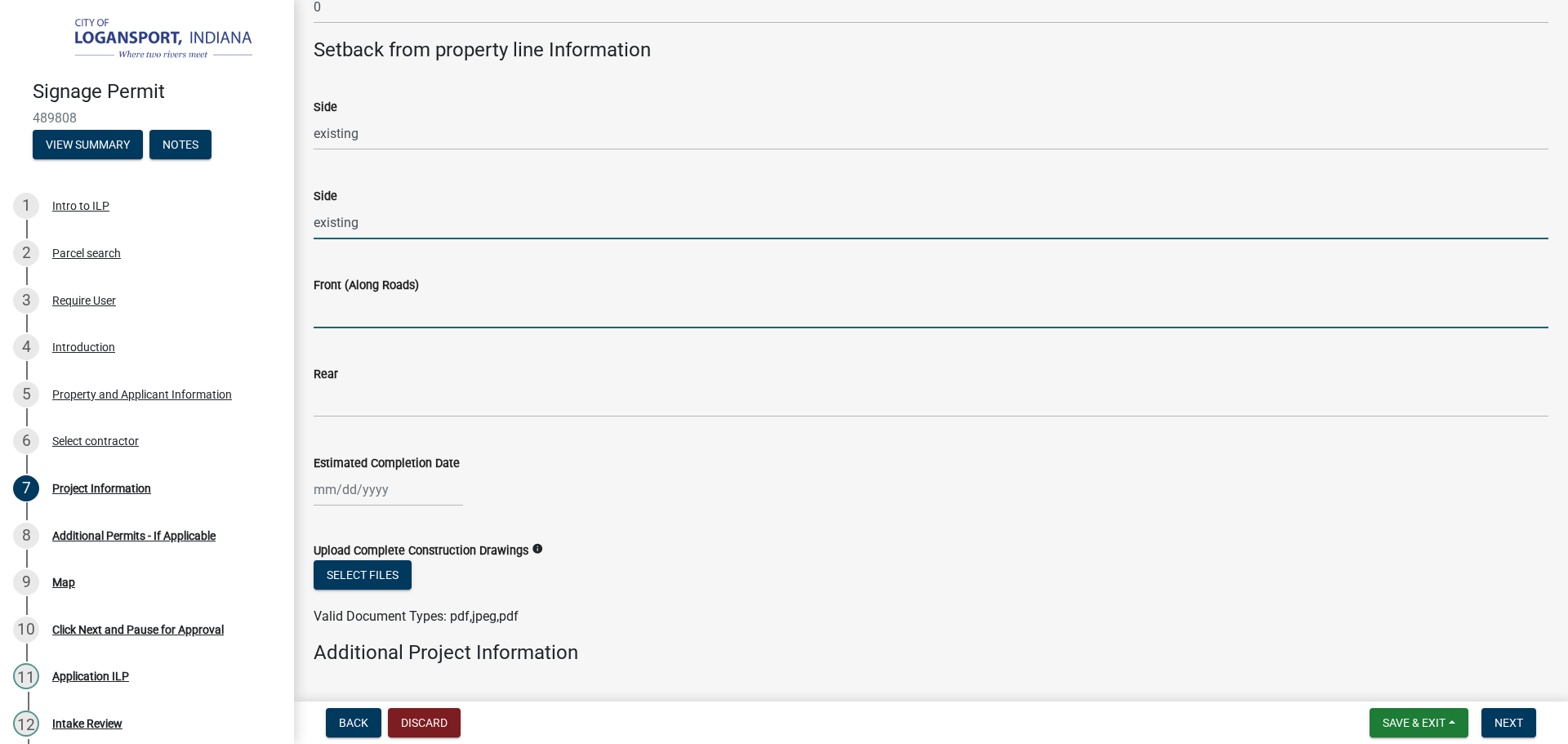
click at [363, 324] on input "Front (Along Roads)" at bounding box center [931, 312] width 1235 height 34
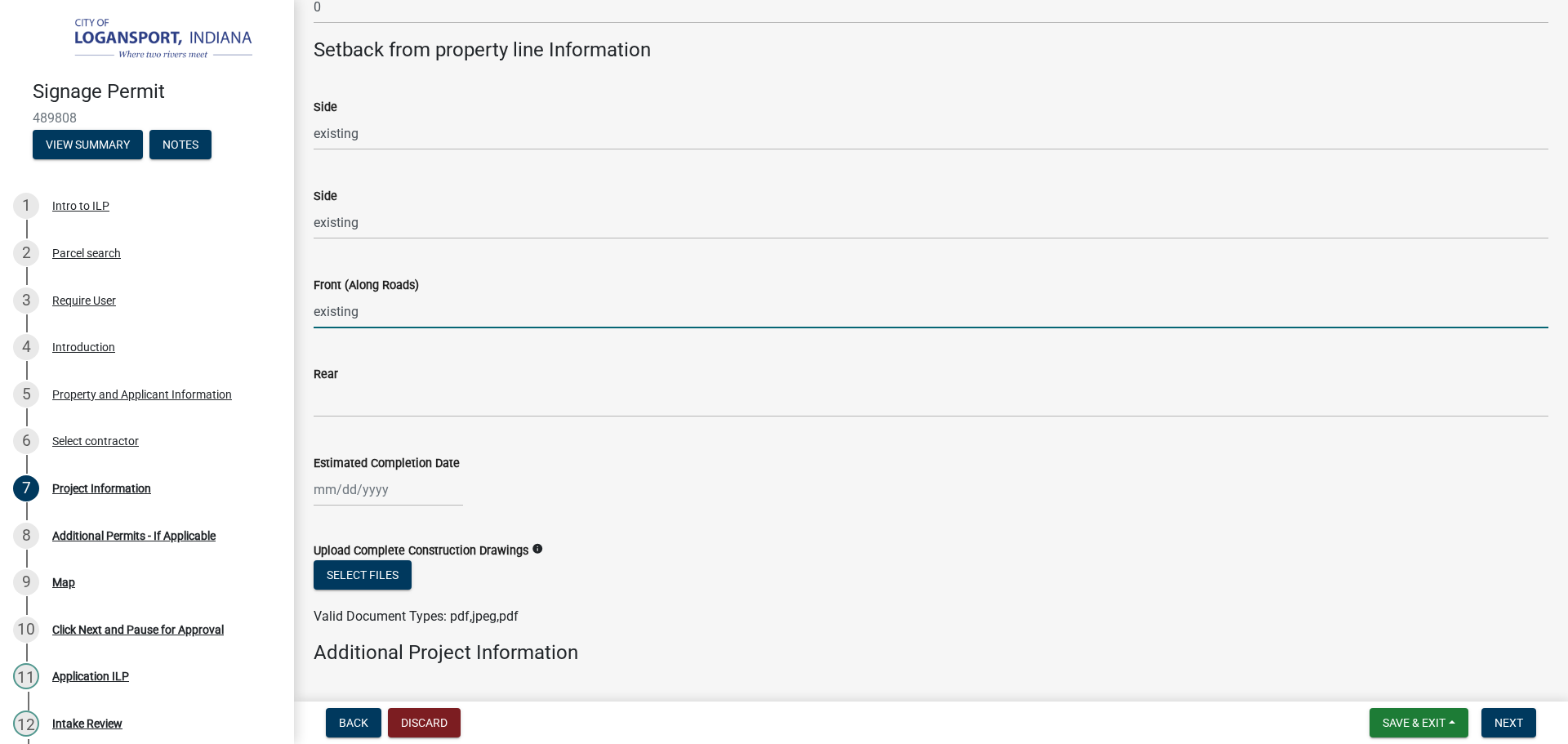
type input "existing"
click at [413, 493] on div at bounding box center [388, 490] width 149 height 34
select select "10"
select select "2025"
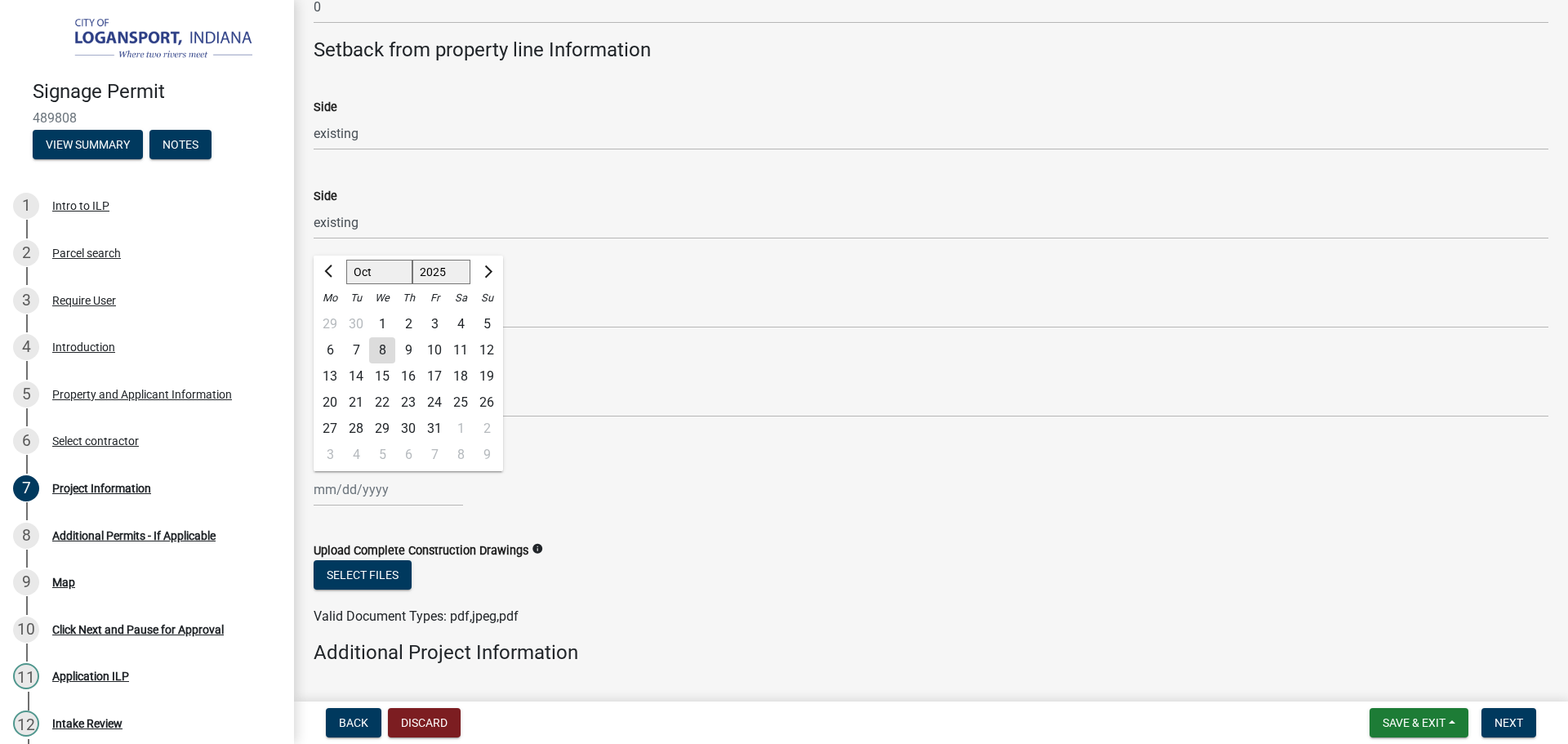
click at [437, 433] on div "31" at bounding box center [435, 429] width 26 height 26
type input "[DATE]"
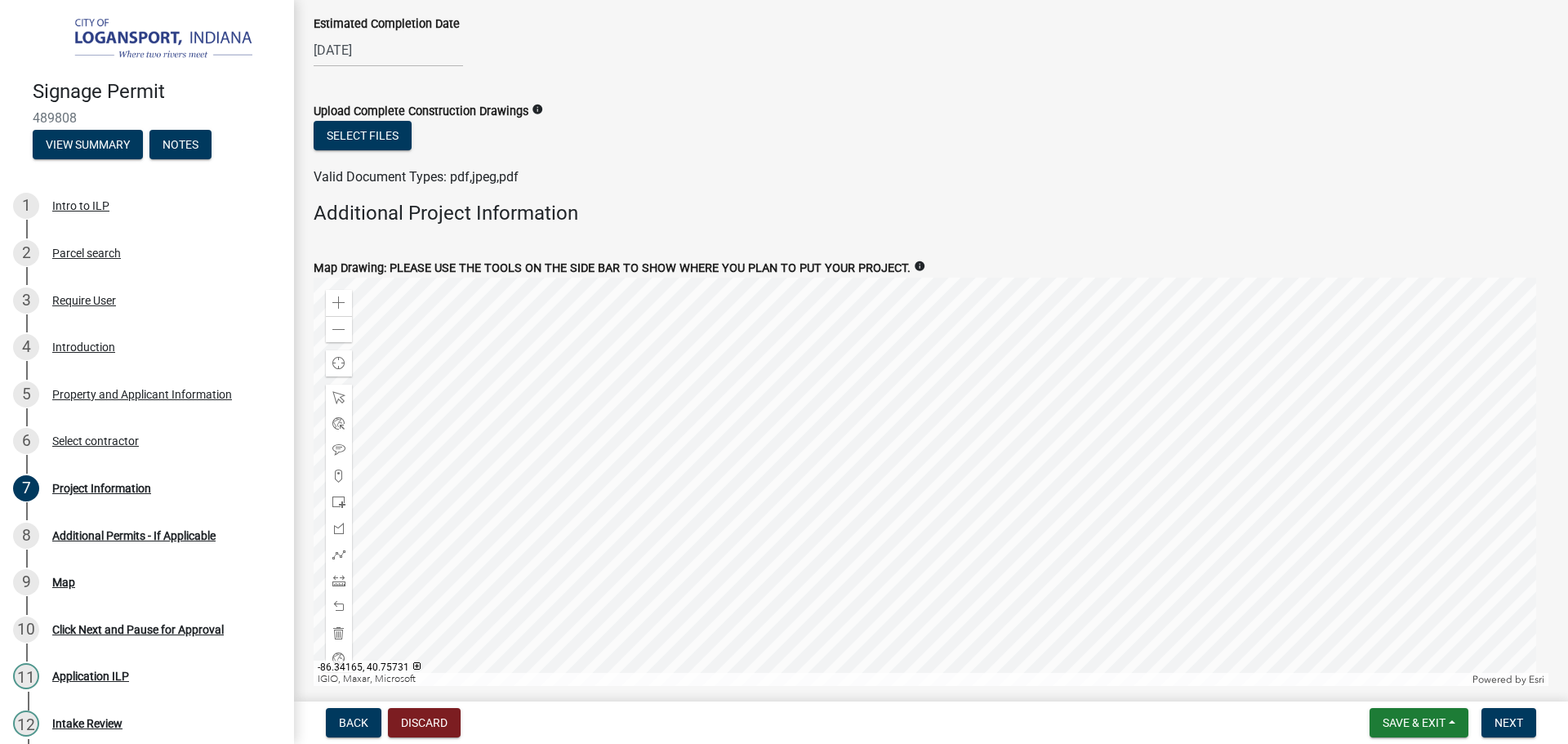
scroll to position [2075, 0]
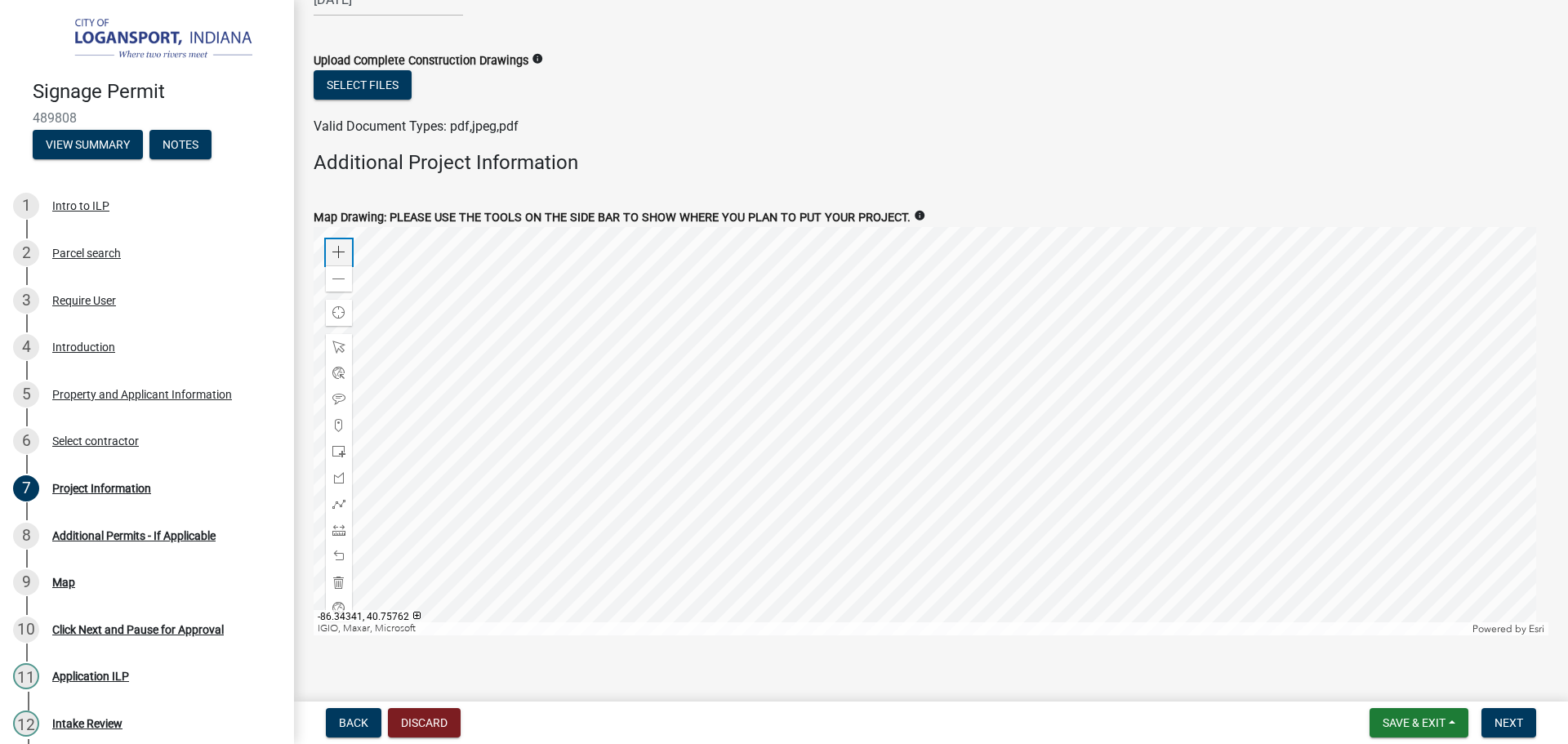
click at [341, 257] on span at bounding box center [338, 252] width 13 height 13
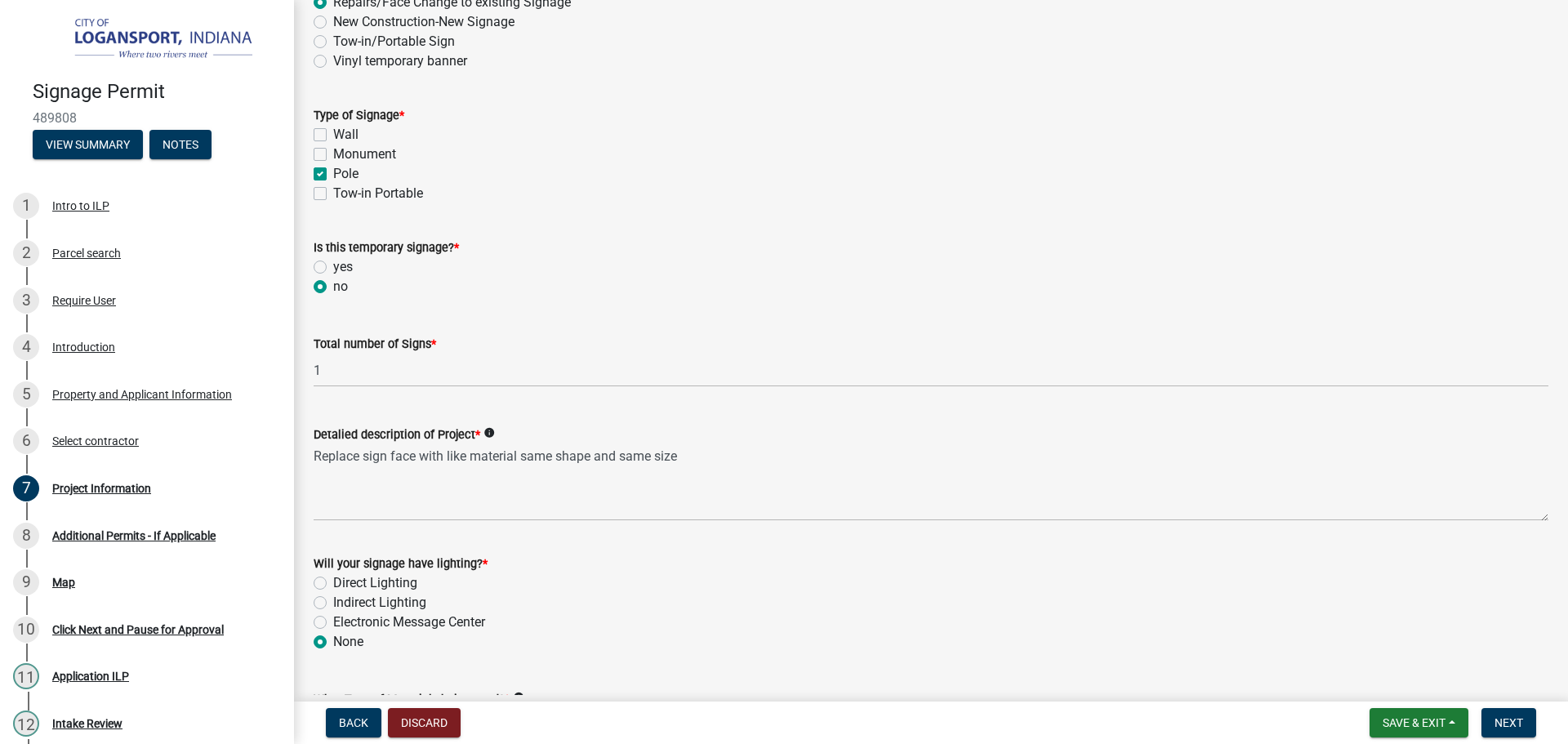
scroll to position [114, 0]
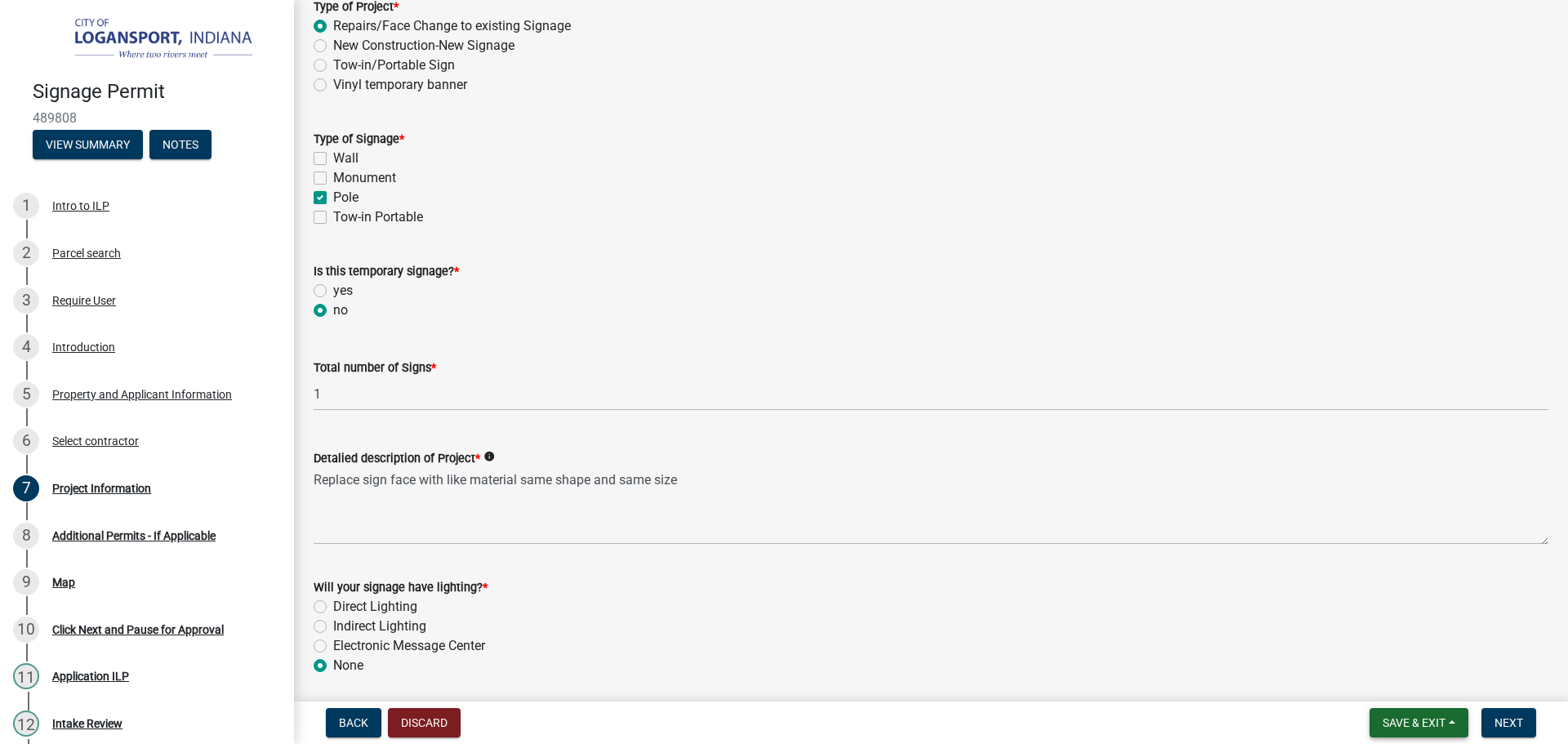
click at [1424, 727] on span "Save & Exit" at bounding box center [1414, 722] width 63 height 13
click at [1415, 649] on button "Save" at bounding box center [1402, 641] width 130 height 39
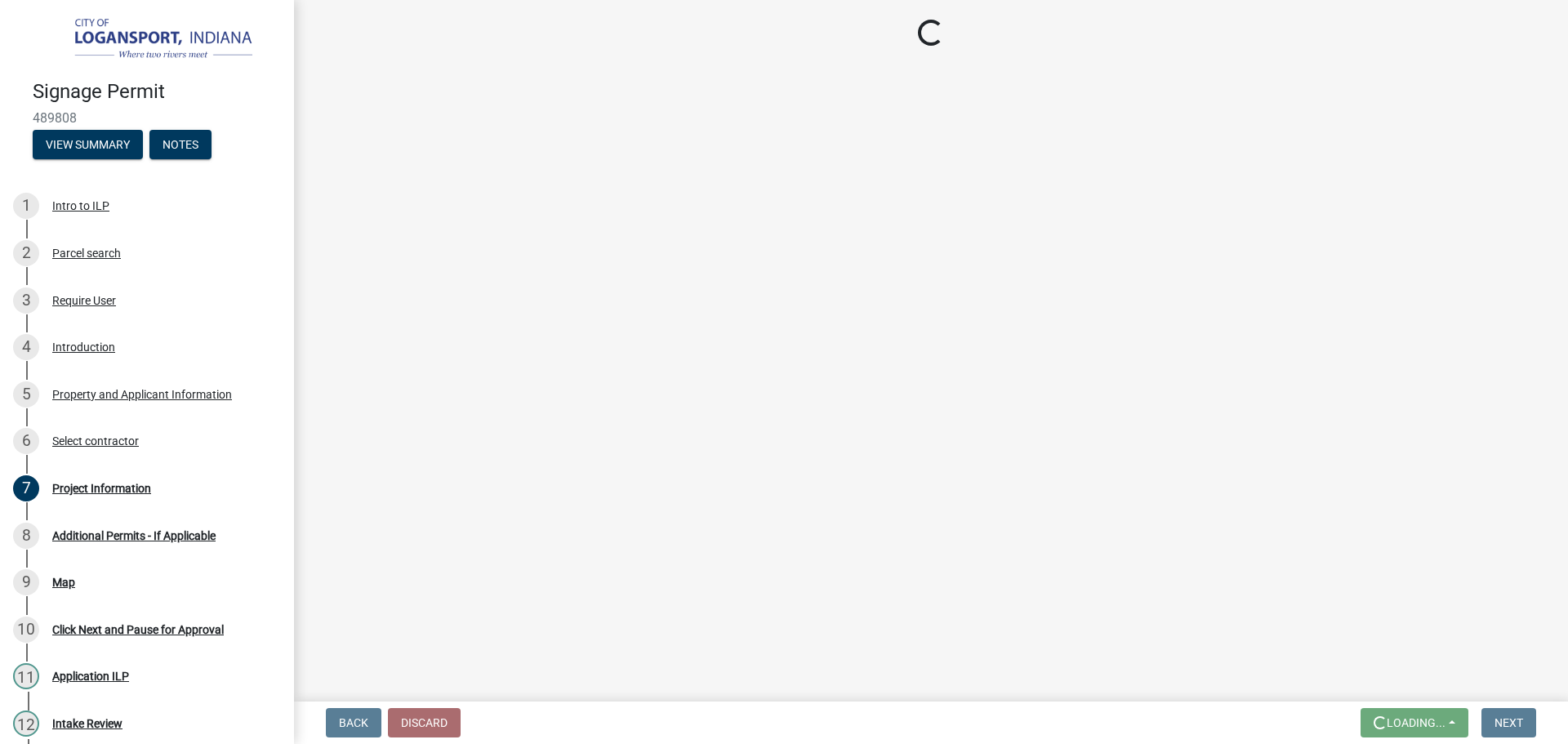
scroll to position [0, 0]
click at [62, 442] on div "Select contractor" at bounding box center [95, 441] width 87 height 11
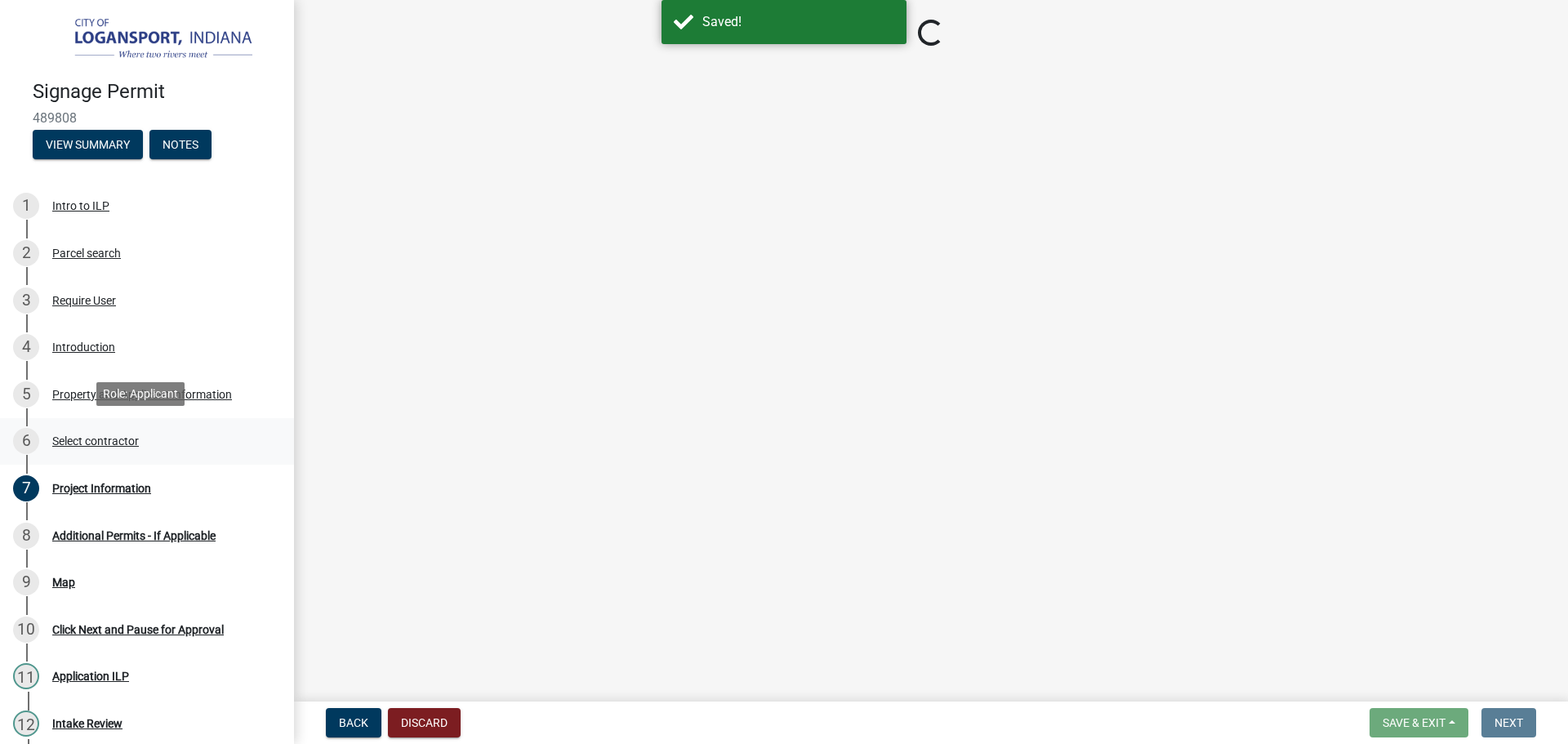
click at [71, 436] on div "Select contractor" at bounding box center [95, 441] width 87 height 11
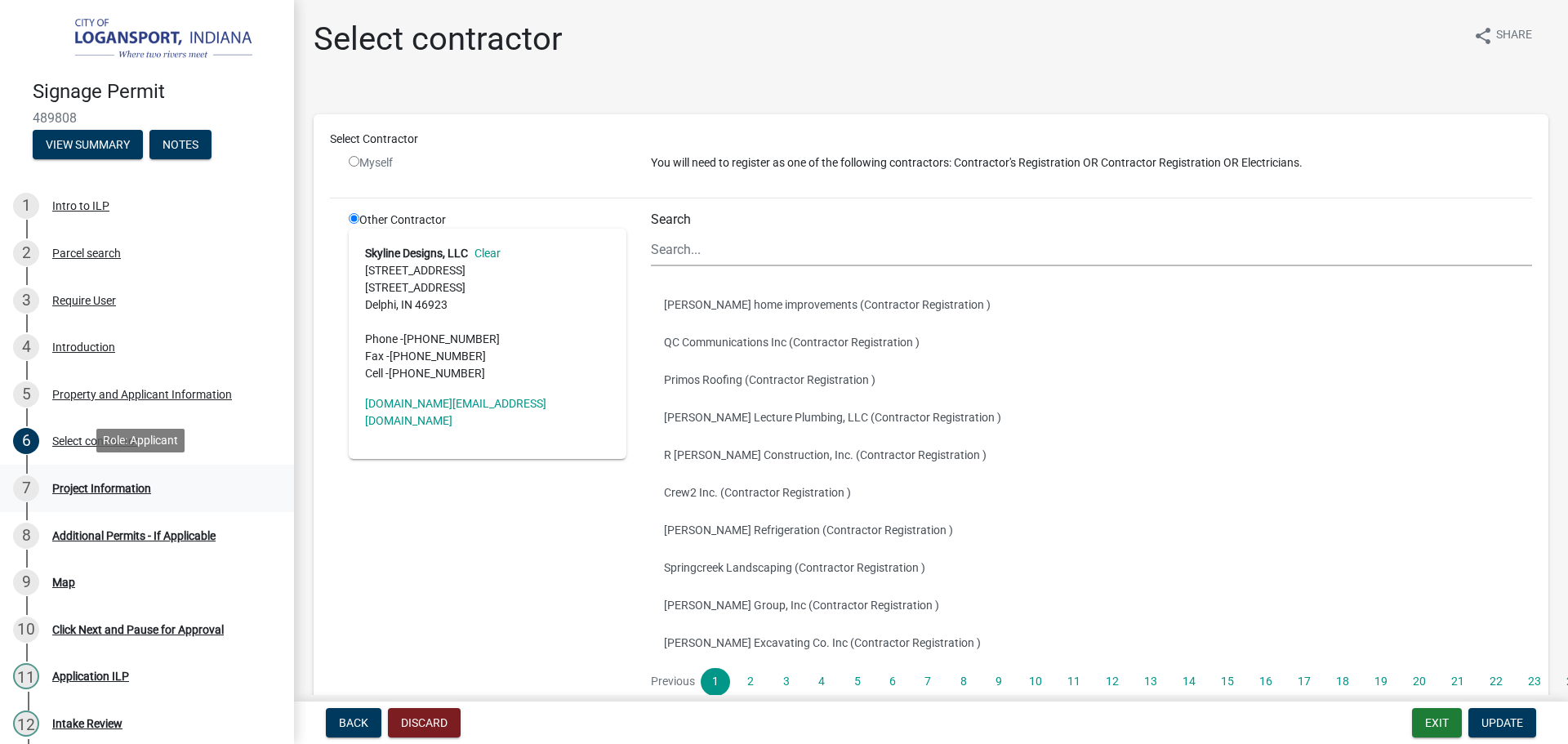
click at [63, 487] on div "Project Information" at bounding box center [101, 487] width 98 height 11
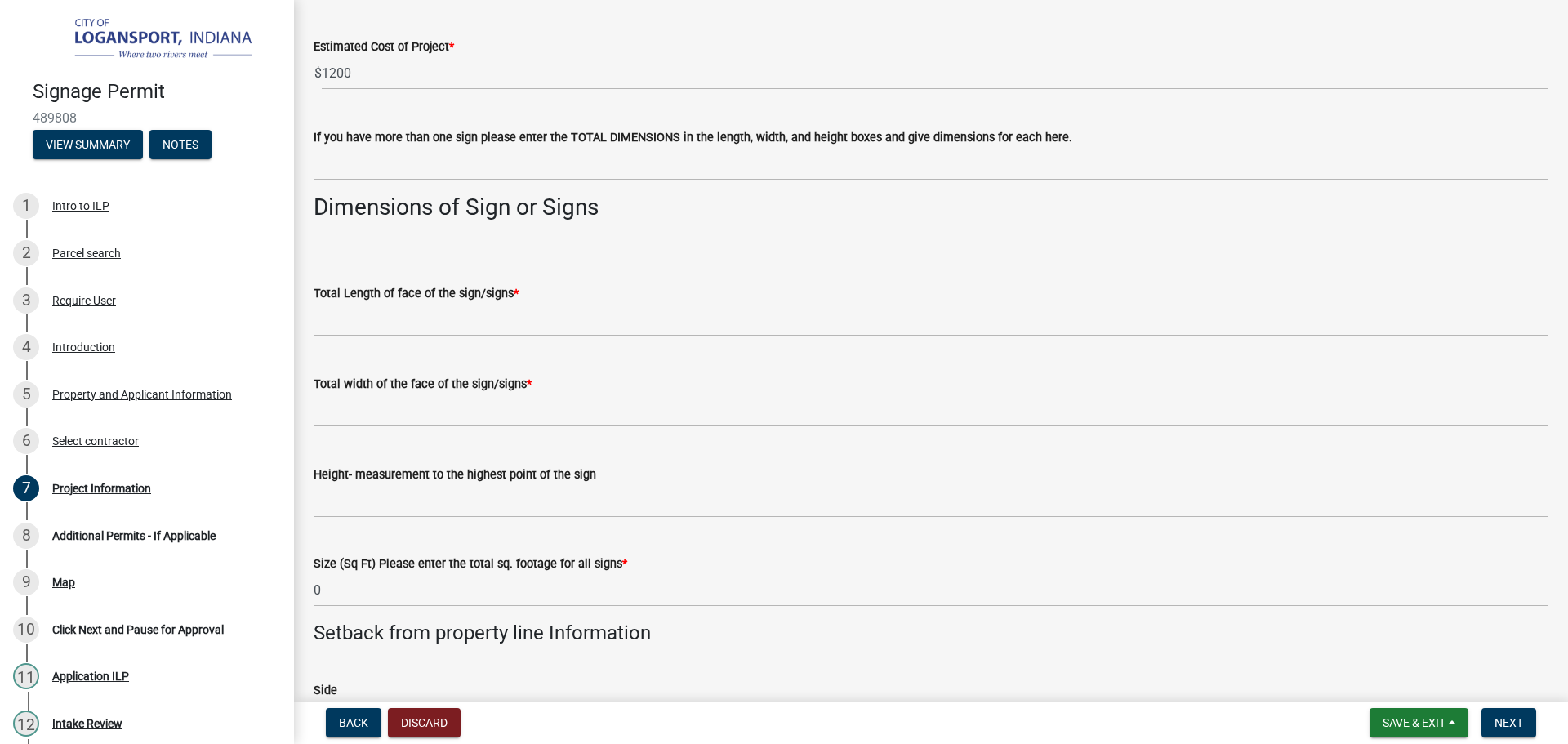
scroll to position [981, 0]
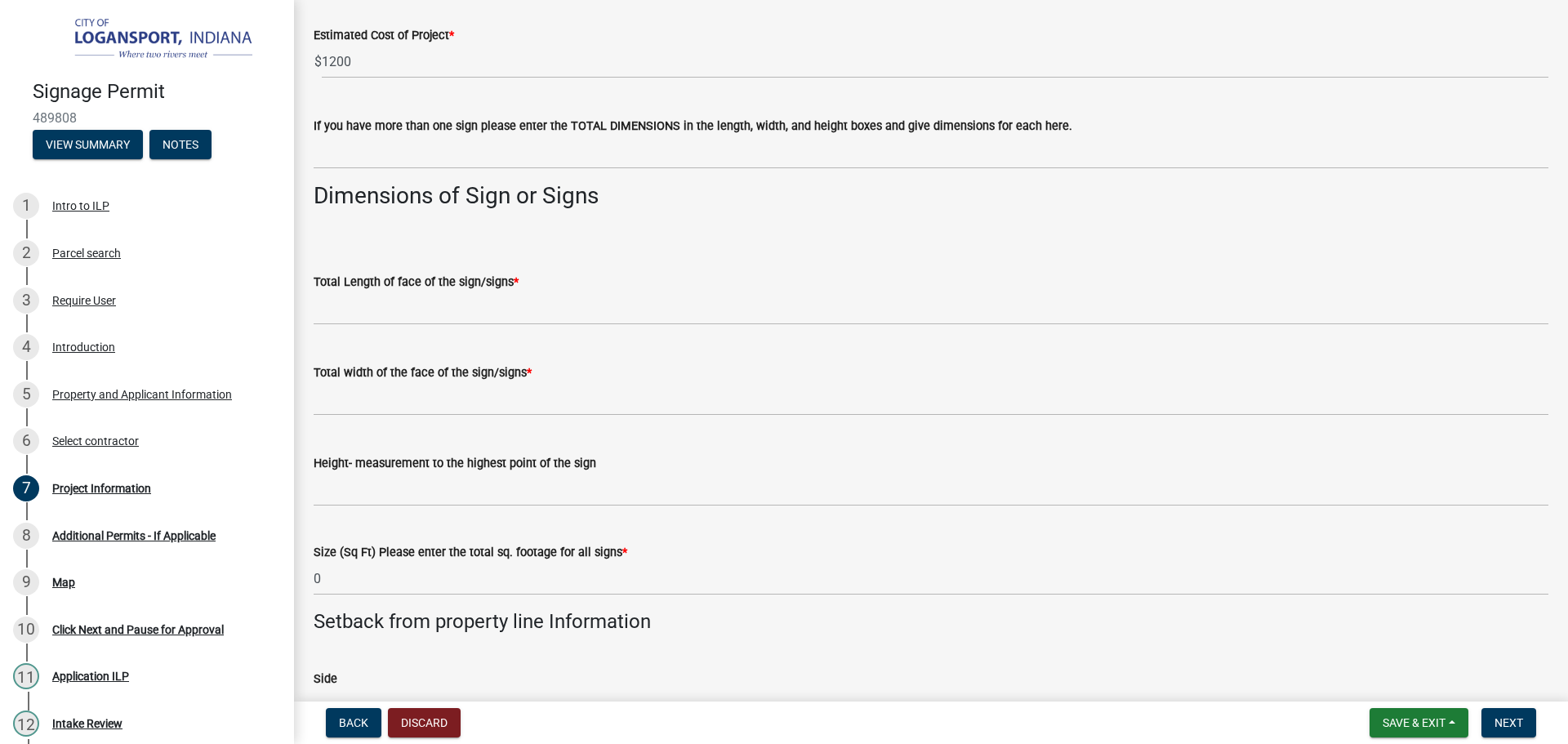
click at [375, 287] on label "Total Length of face of the sign/signs *" at bounding box center [416, 281] width 205 height 11
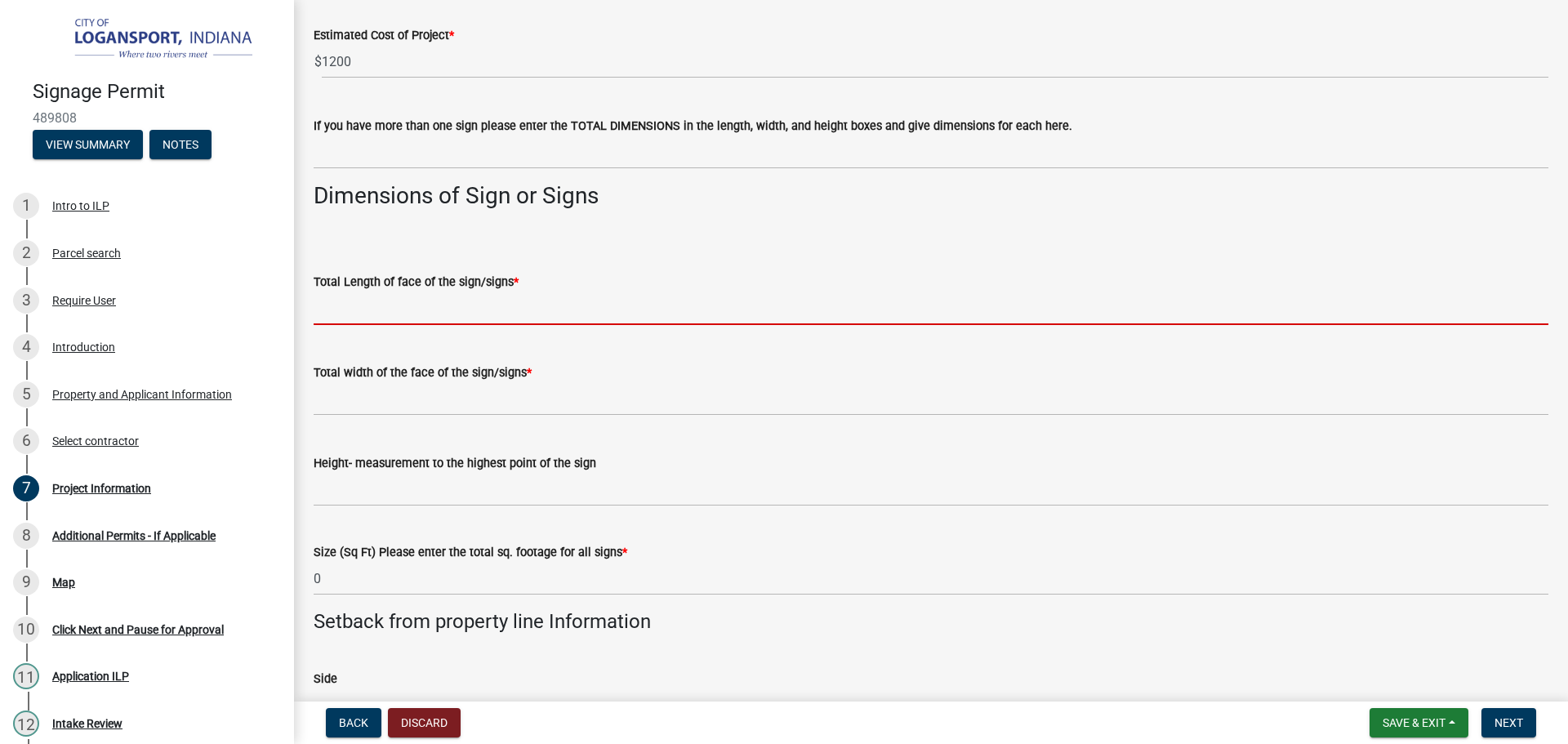
click at [382, 305] on input "text" at bounding box center [931, 308] width 1235 height 34
type input "6"
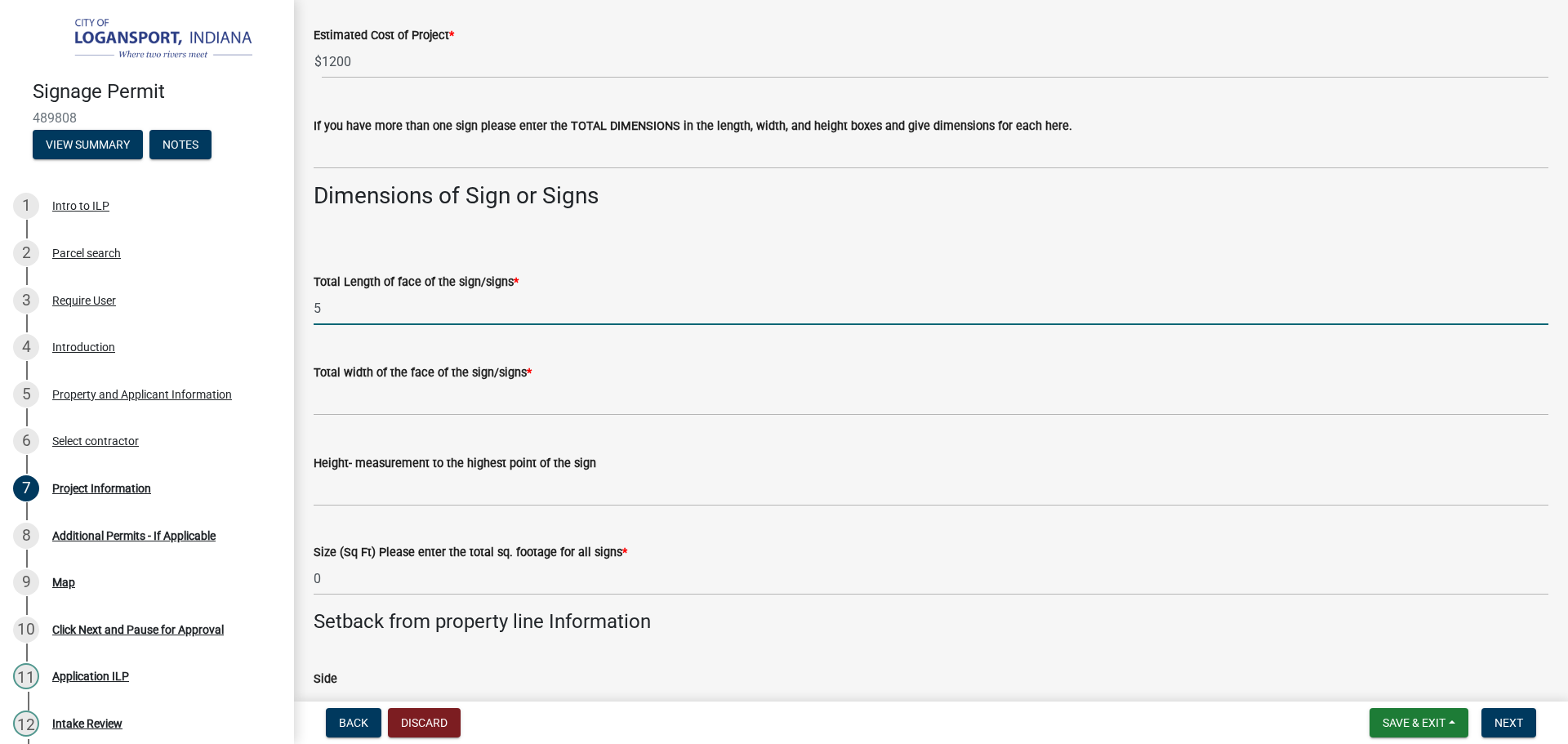
type input "5"
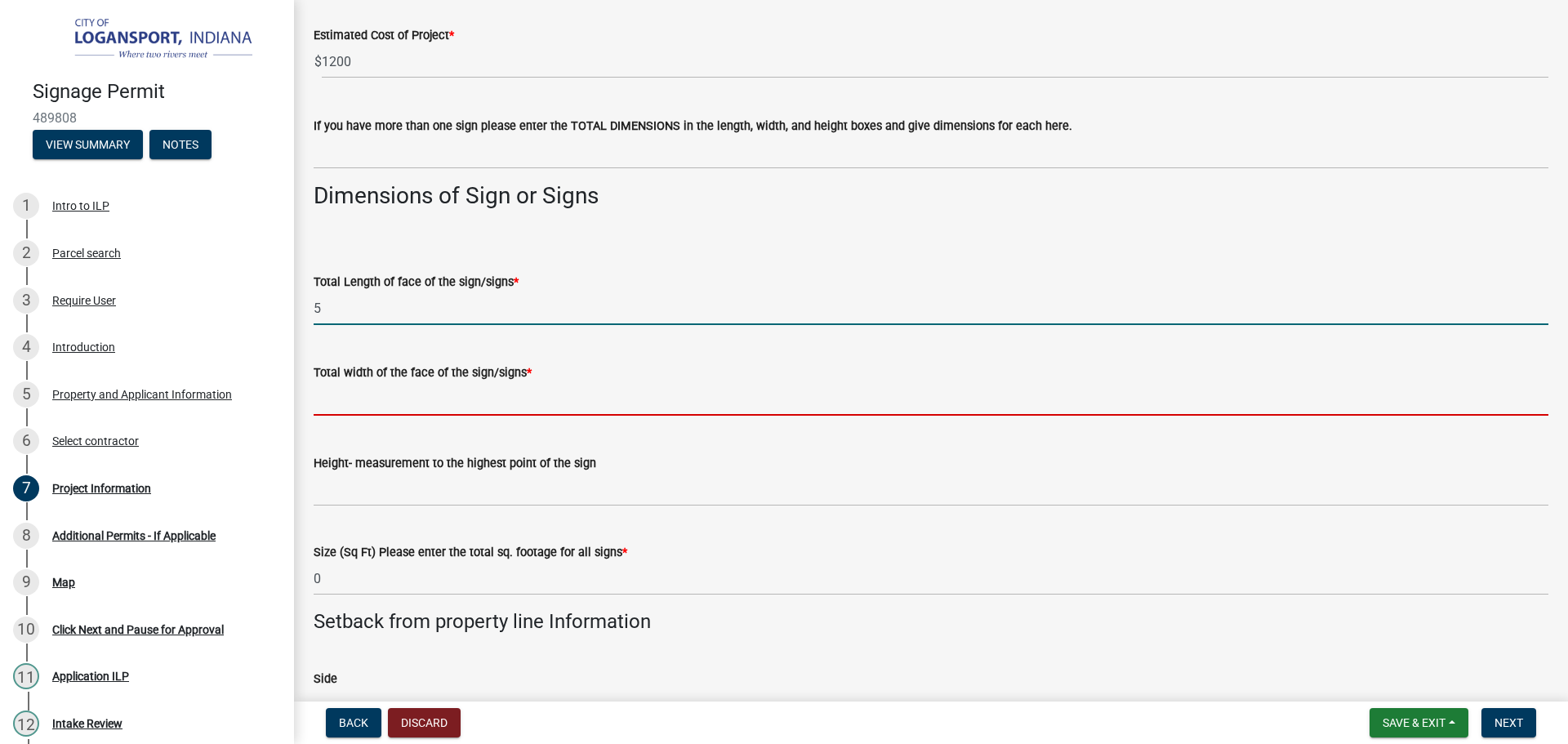
click at [315, 400] on input "text" at bounding box center [931, 399] width 1235 height 34
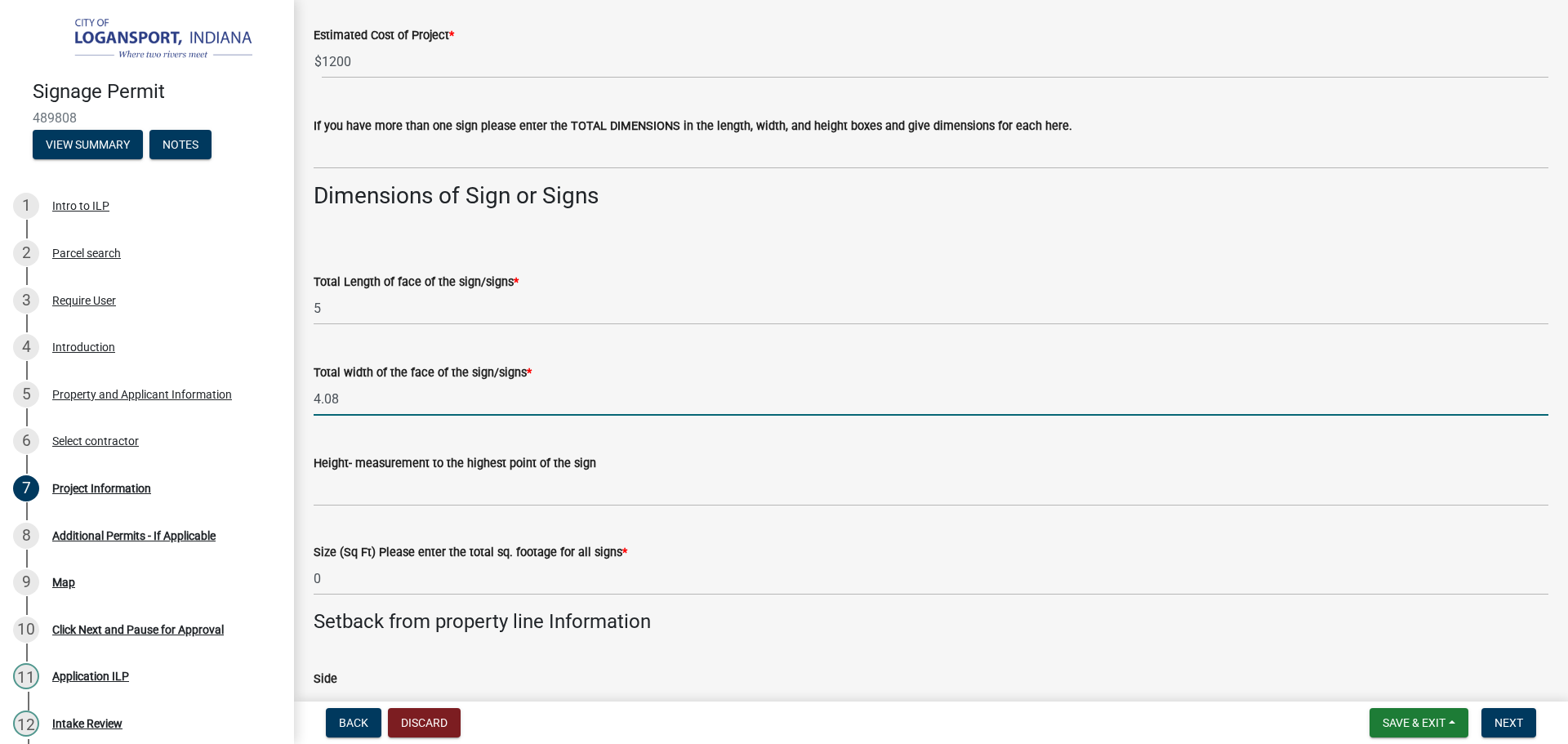
type input "4.08"
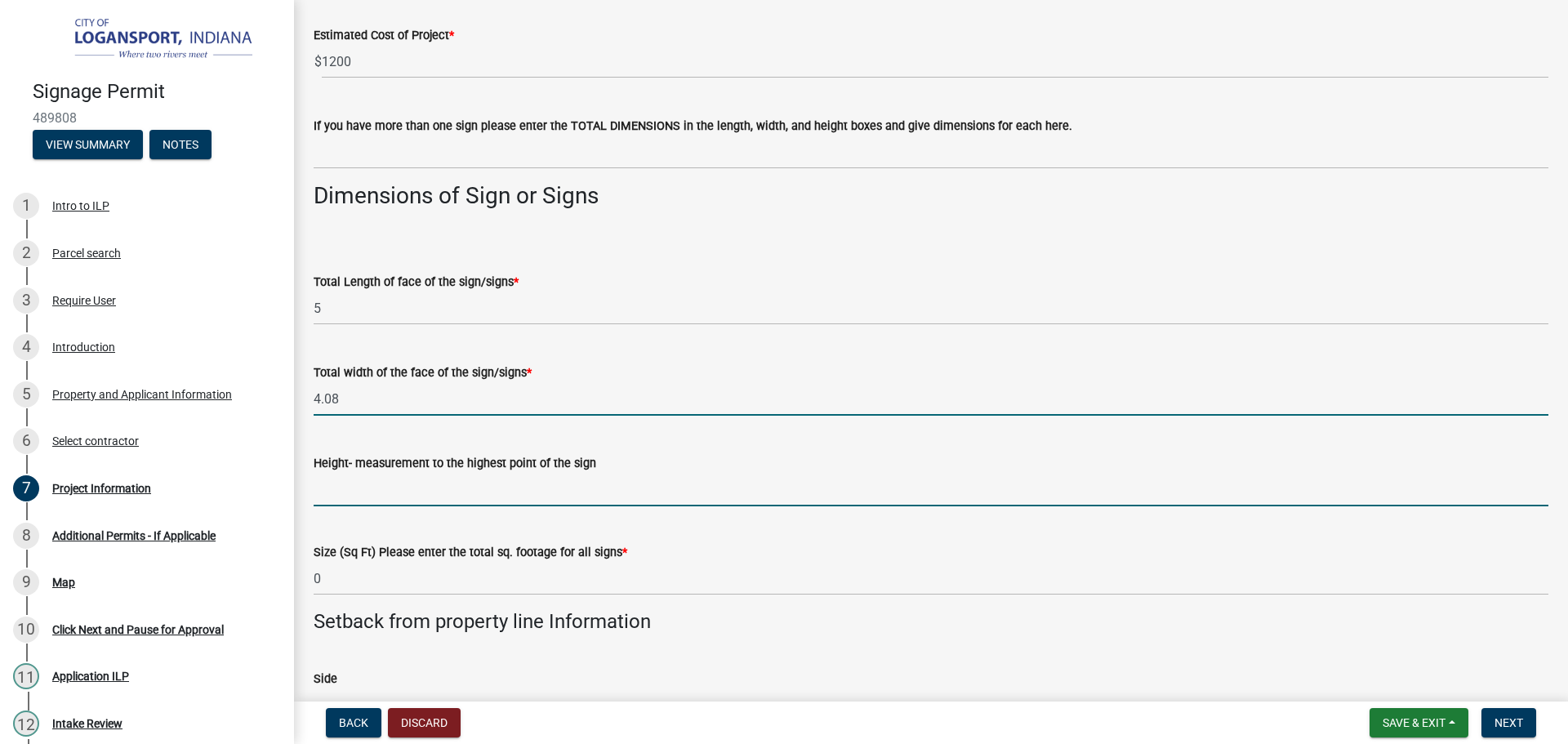
click at [337, 494] on input "Height- measurement to the highest point of the sign" at bounding box center [931, 490] width 1235 height 34
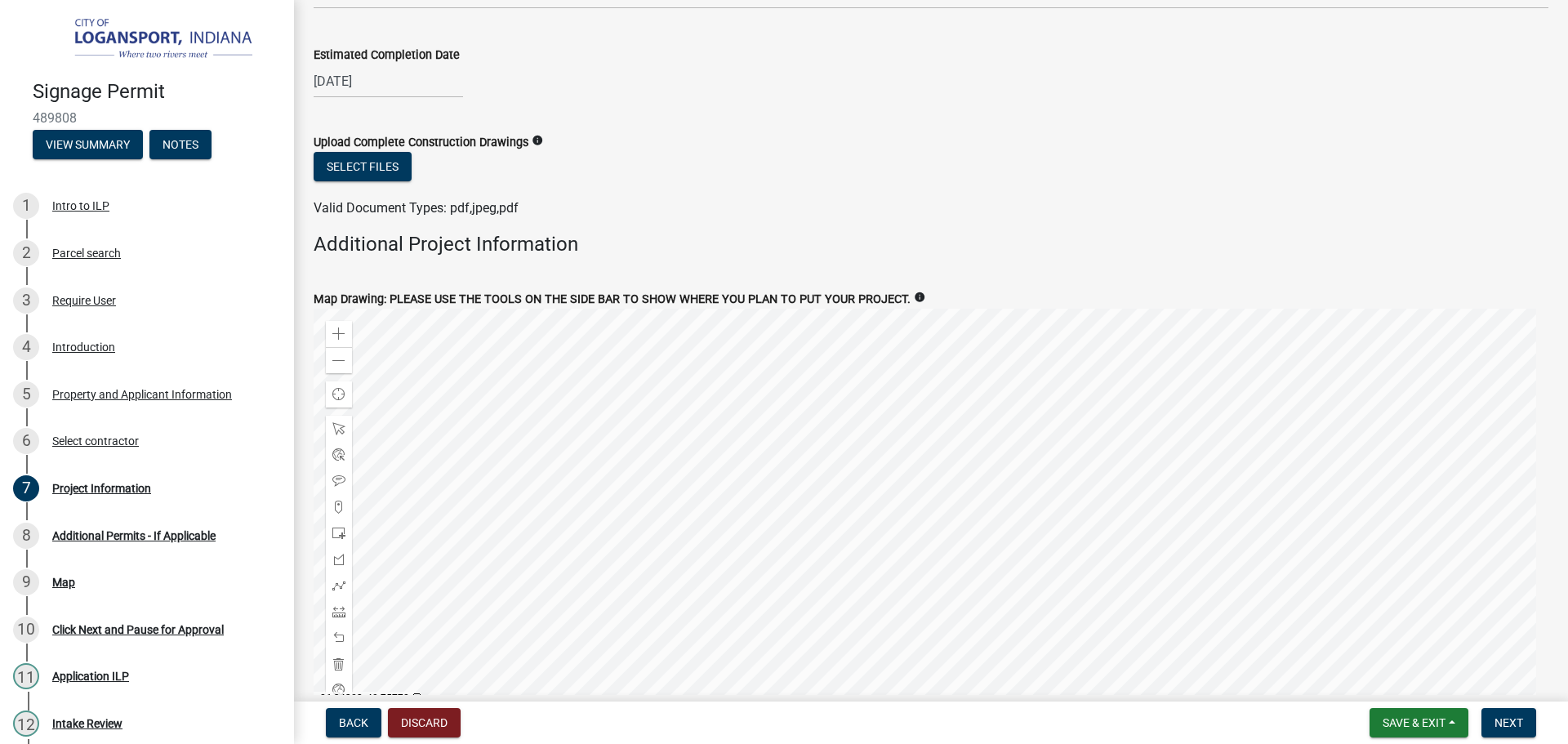
scroll to position [2061, 0]
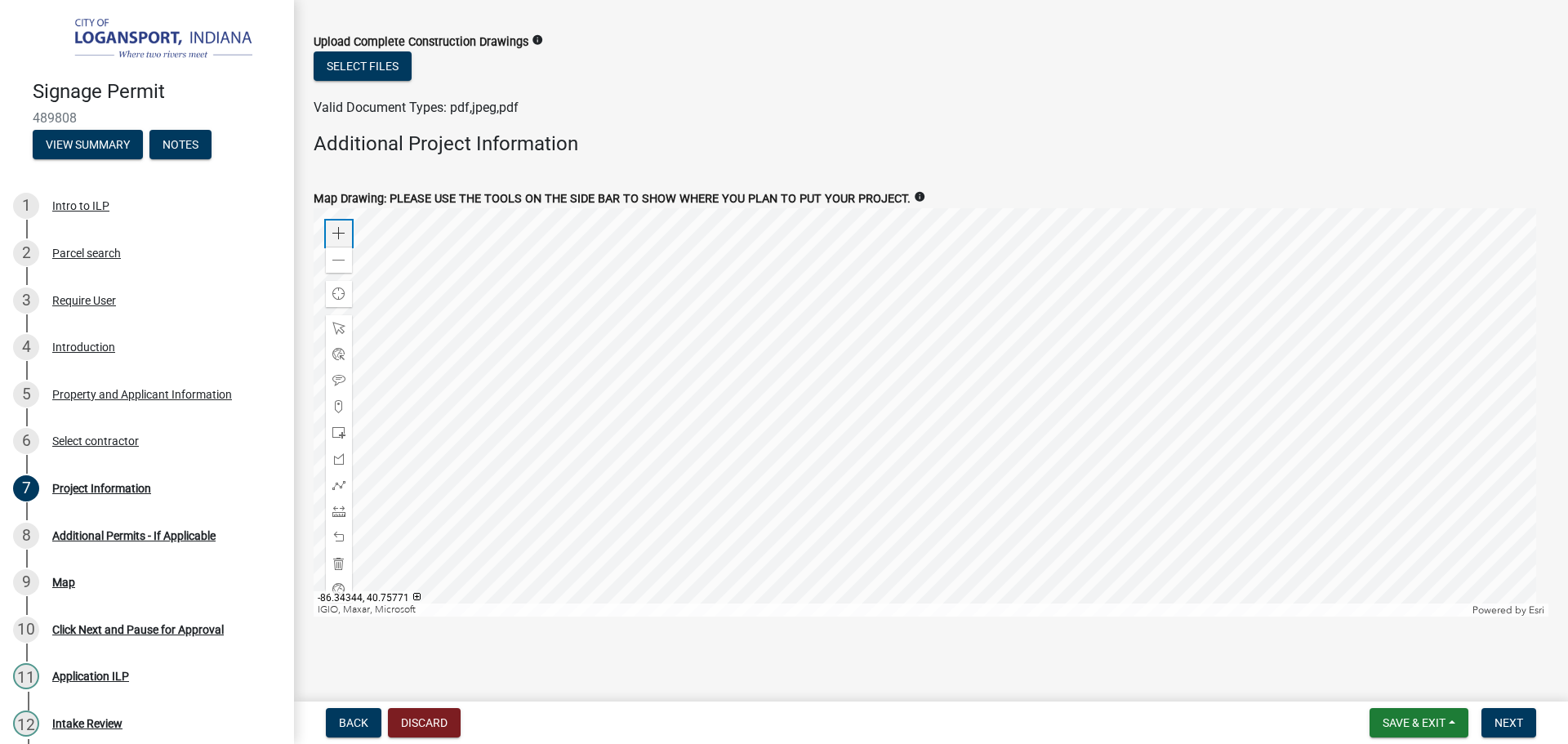
click at [329, 236] on div "Zoom in" at bounding box center [339, 234] width 26 height 26
click at [516, 285] on div at bounding box center [931, 412] width 1235 height 409
click at [341, 233] on span at bounding box center [338, 233] width 13 height 13
click at [336, 487] on span at bounding box center [338, 484] width 13 height 13
click at [789, 350] on div at bounding box center [931, 412] width 1235 height 409
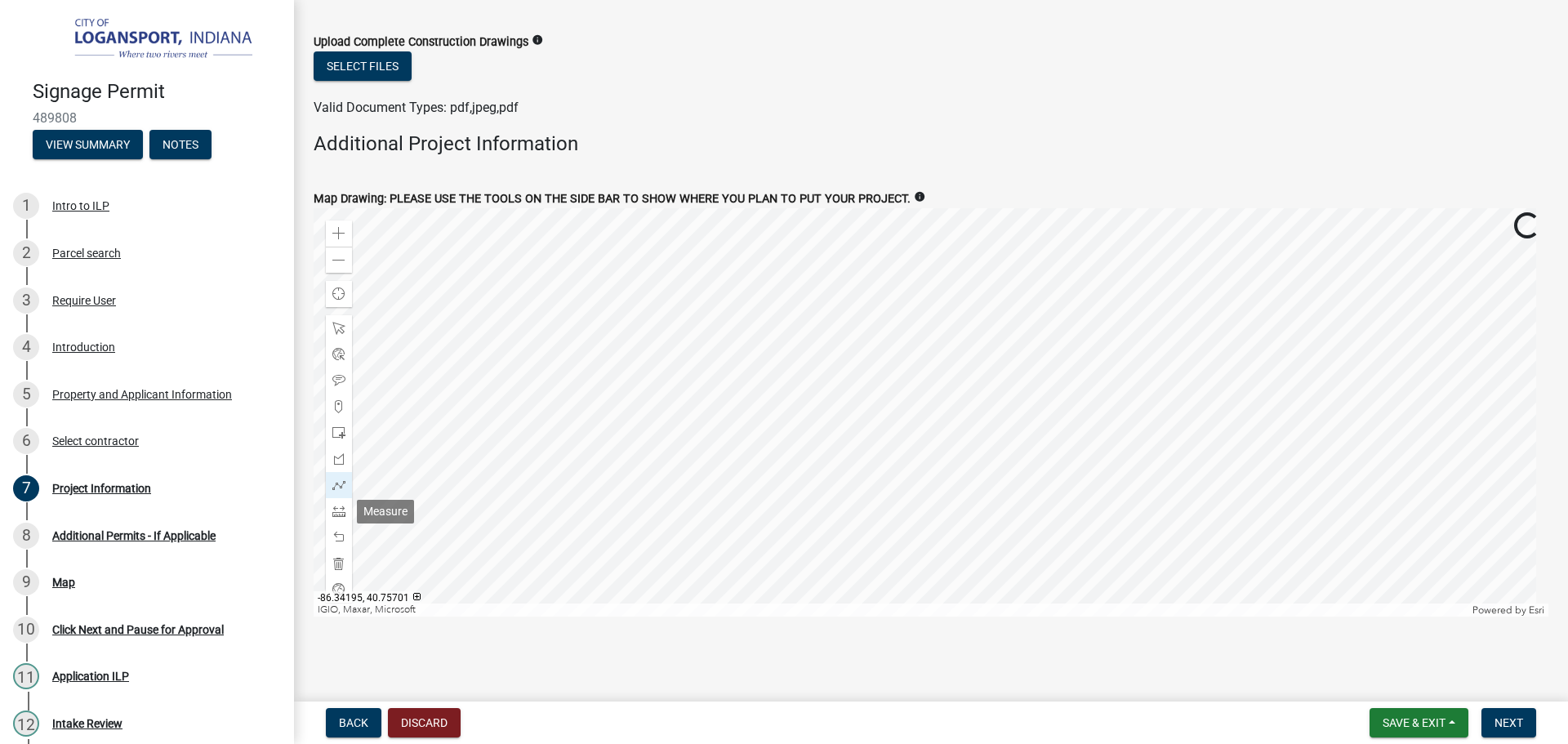
drag, startPoint x: 340, startPoint y: 514, endPoint x: 368, endPoint y: 516, distance: 28.1
click at [340, 515] on span at bounding box center [338, 511] width 13 height 13
click at [784, 350] on div at bounding box center [931, 412] width 1235 height 409
click at [825, 347] on div at bounding box center [931, 412] width 1235 height 409
click at [826, 373] on div at bounding box center [931, 412] width 1235 height 409
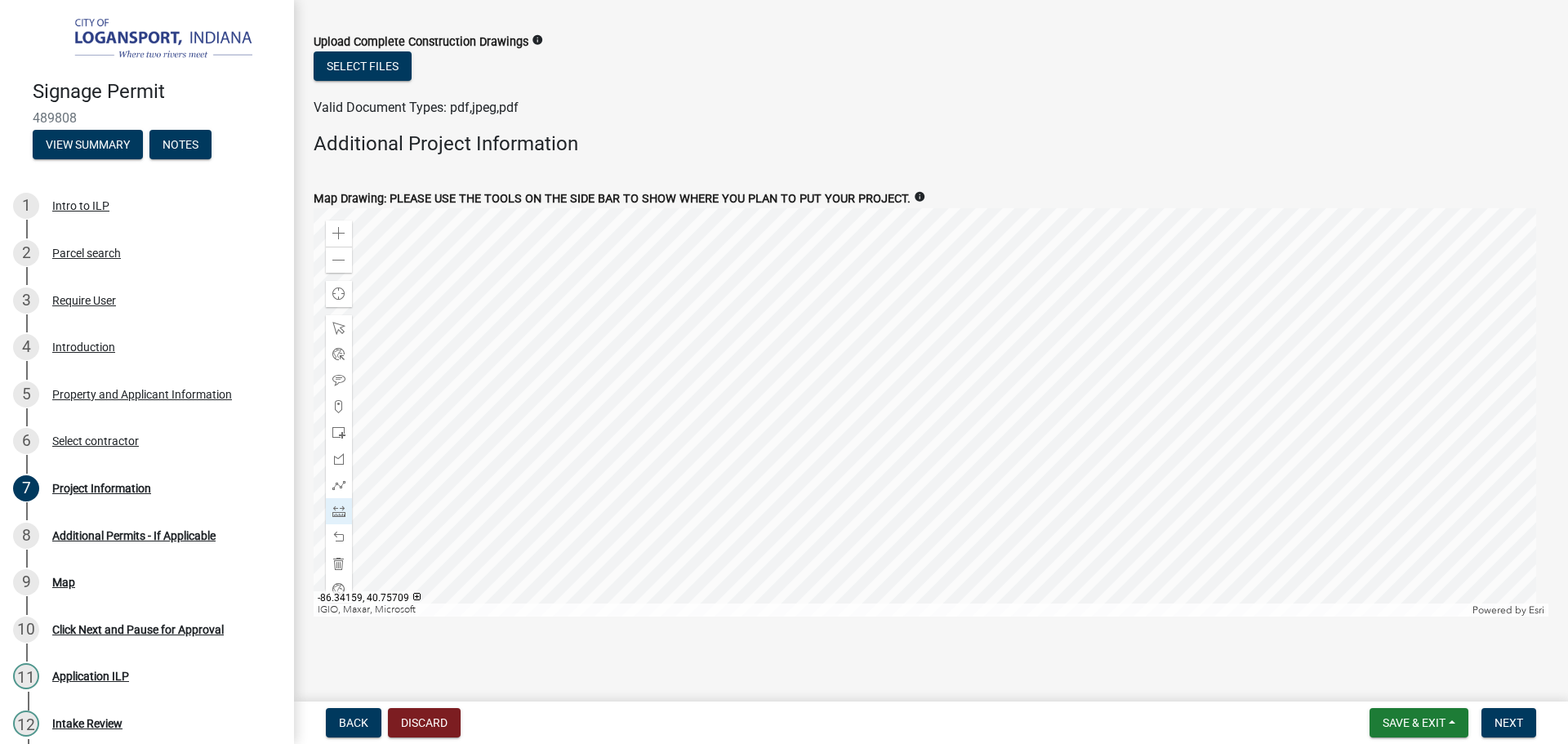
click at [795, 380] on div at bounding box center [931, 412] width 1235 height 409
click at [785, 350] on div at bounding box center [931, 412] width 1235 height 409
click at [333, 538] on span at bounding box center [338, 537] width 13 height 13
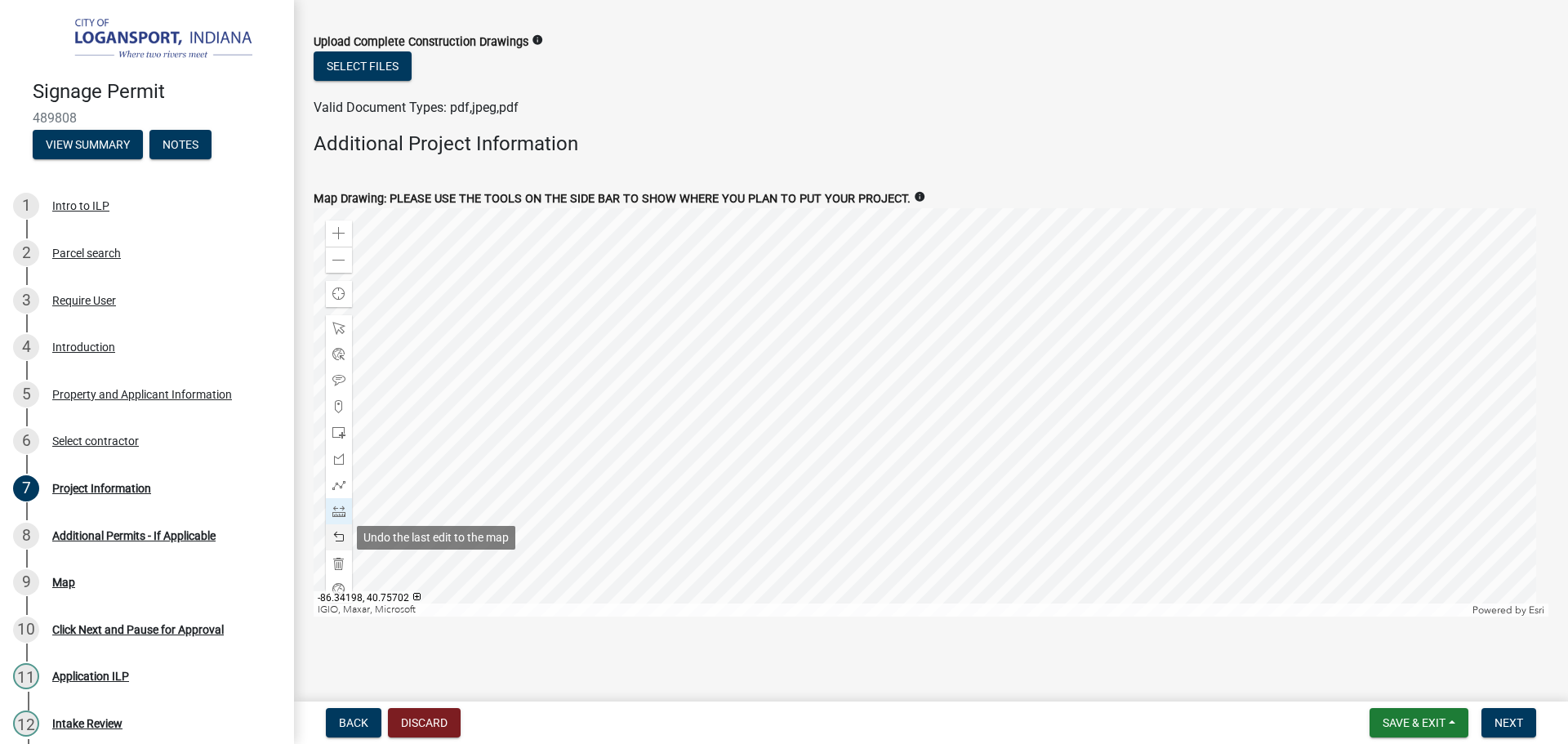
click at [333, 537] on span at bounding box center [338, 537] width 13 height 13
click at [1492, 718] on button "Next" at bounding box center [1508, 723] width 55 height 30
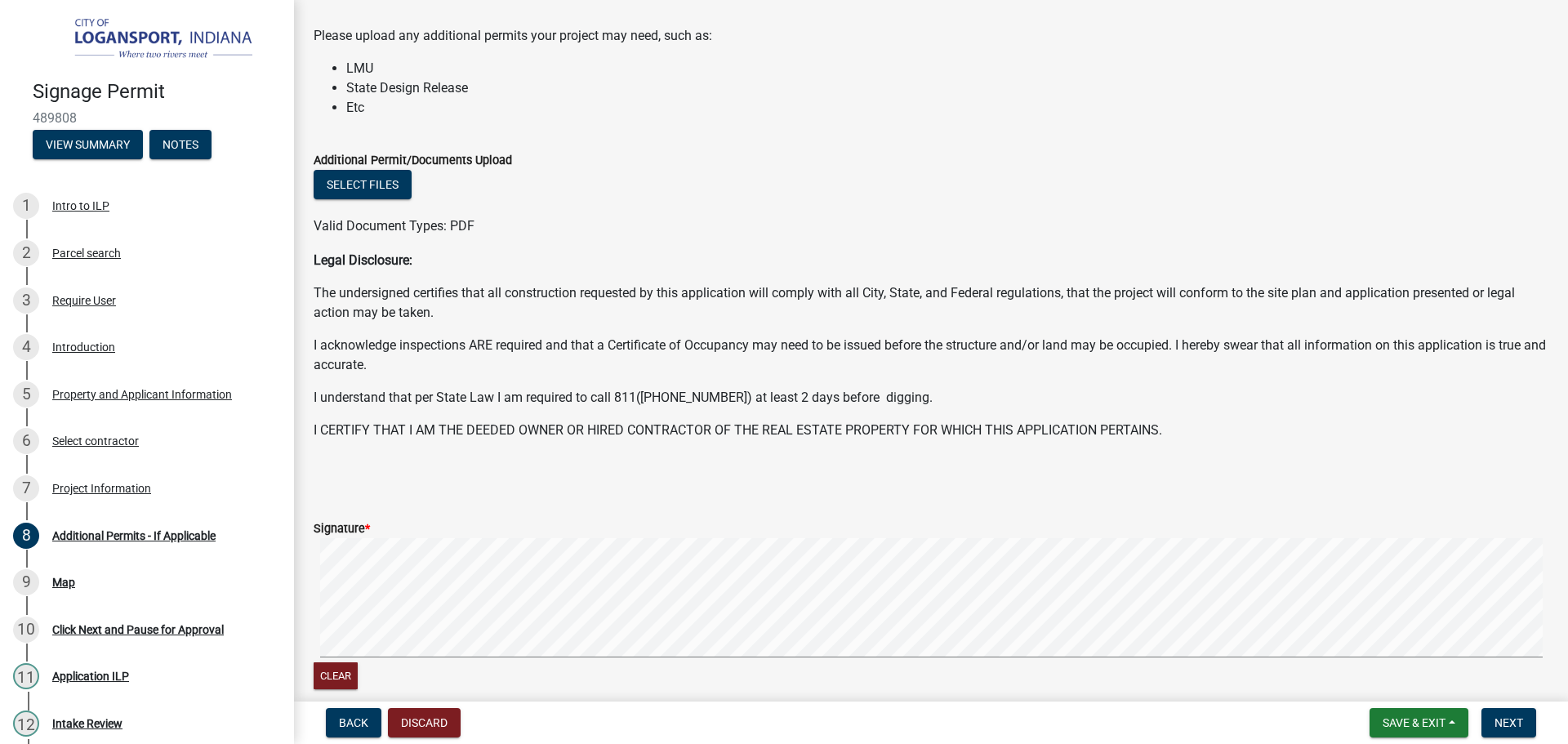
scroll to position [327, 0]
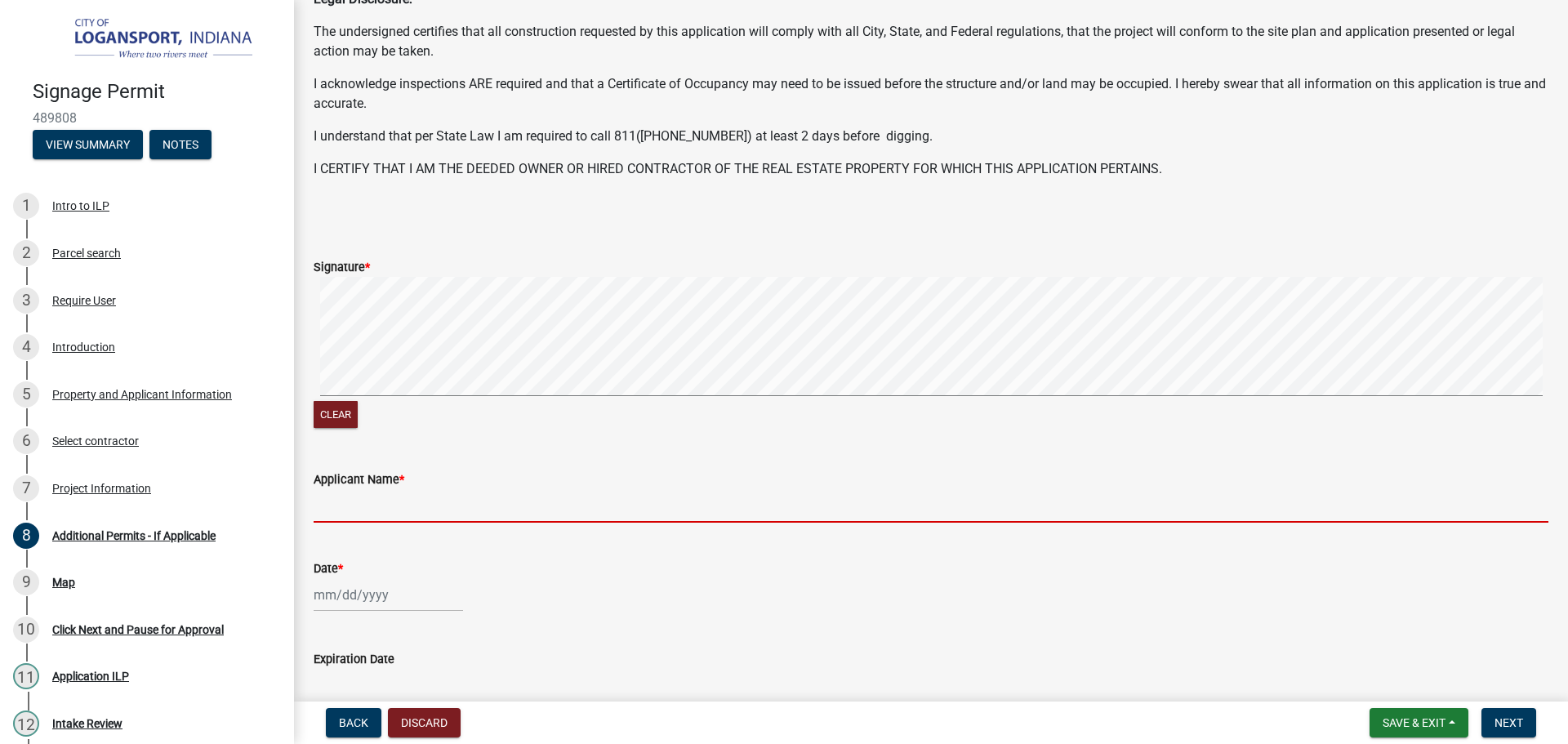
click at [360, 512] on input "Applicant Name *" at bounding box center [931, 506] width 1235 height 34
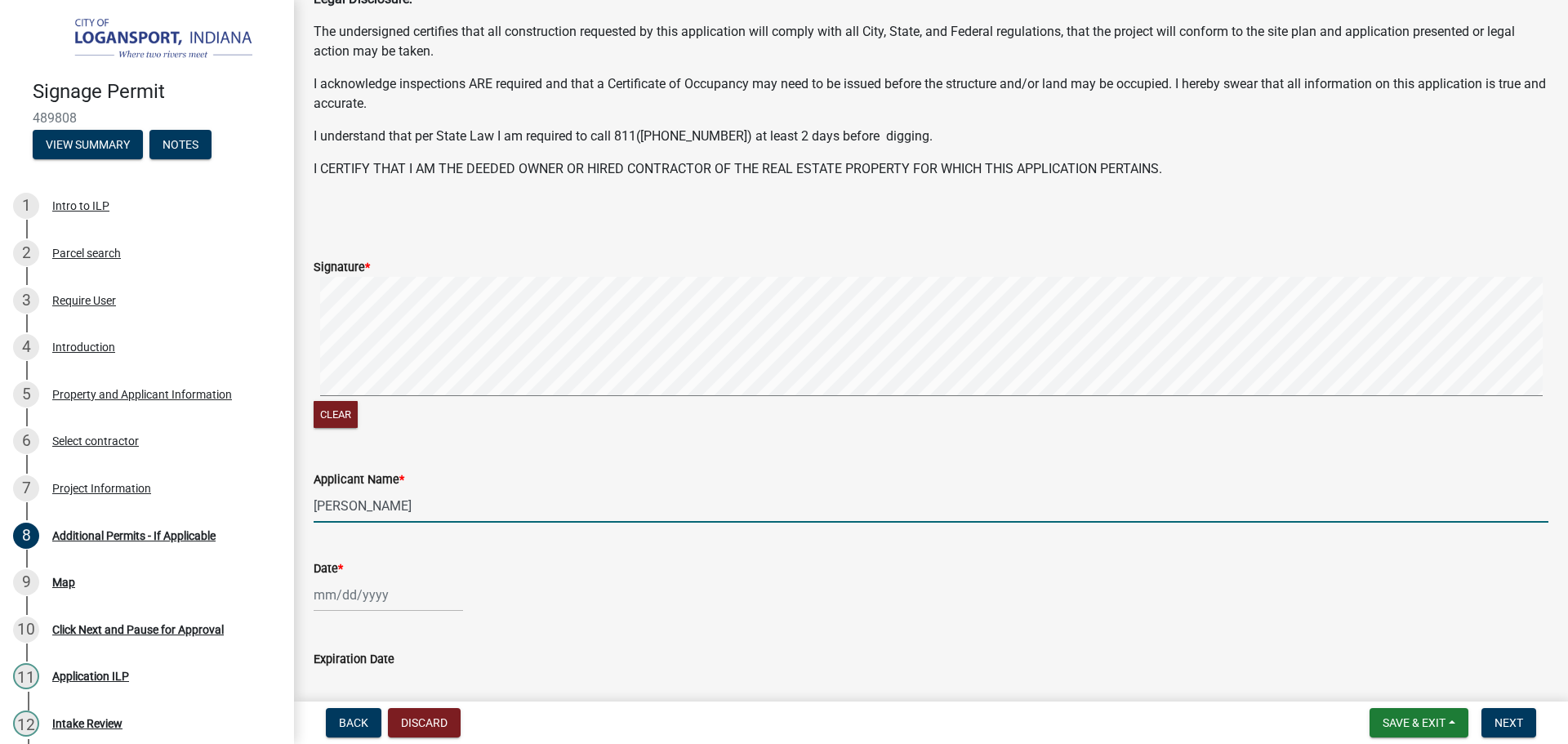
type input "[PERSON_NAME]"
select select "10"
select select "2025"
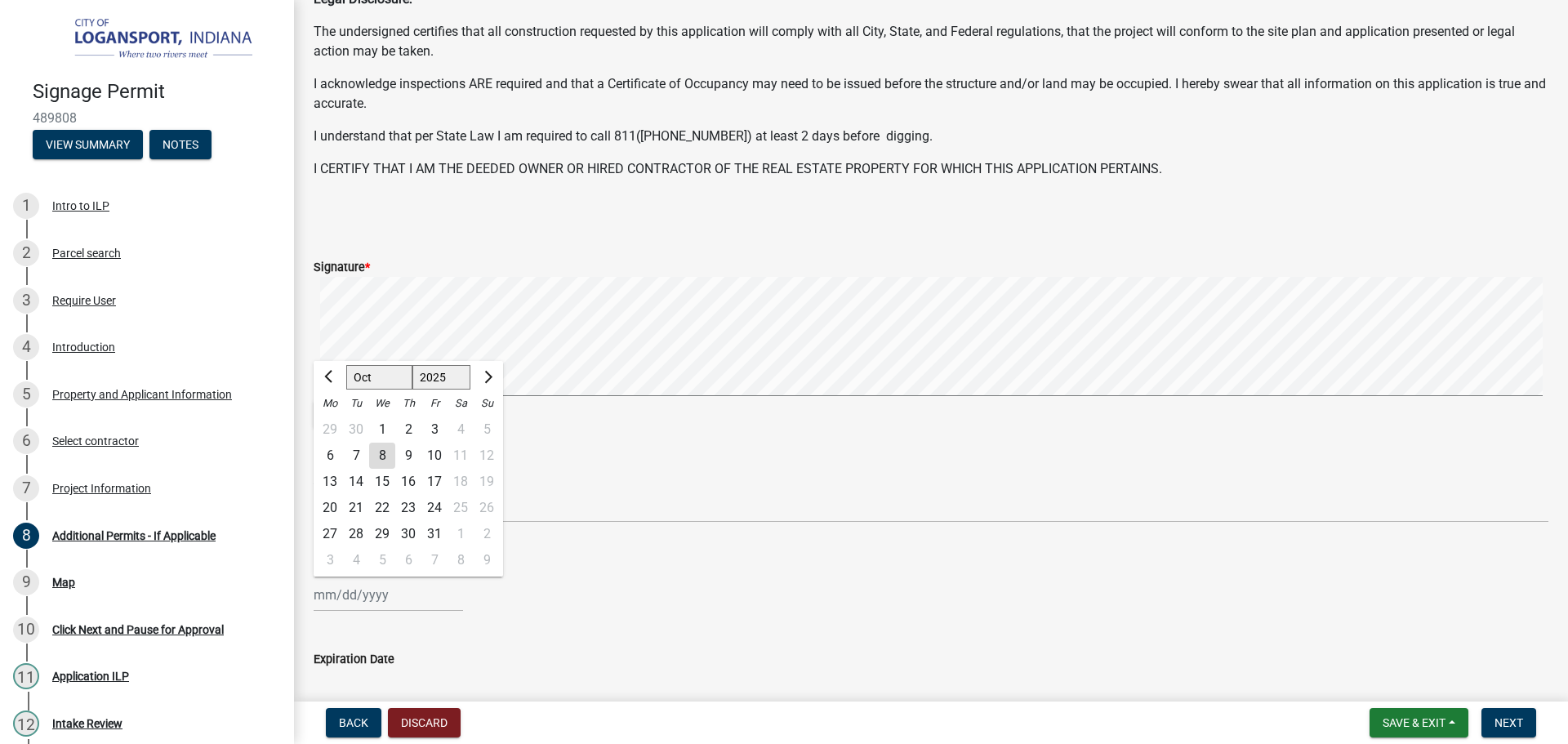
click at [355, 606] on input "Date *" at bounding box center [388, 596] width 149 height 34
click at [388, 459] on div "8" at bounding box center [382, 456] width 26 height 26
type input "[DATE]"
click at [319, 411] on button "Clear" at bounding box center [335, 414] width 44 height 27
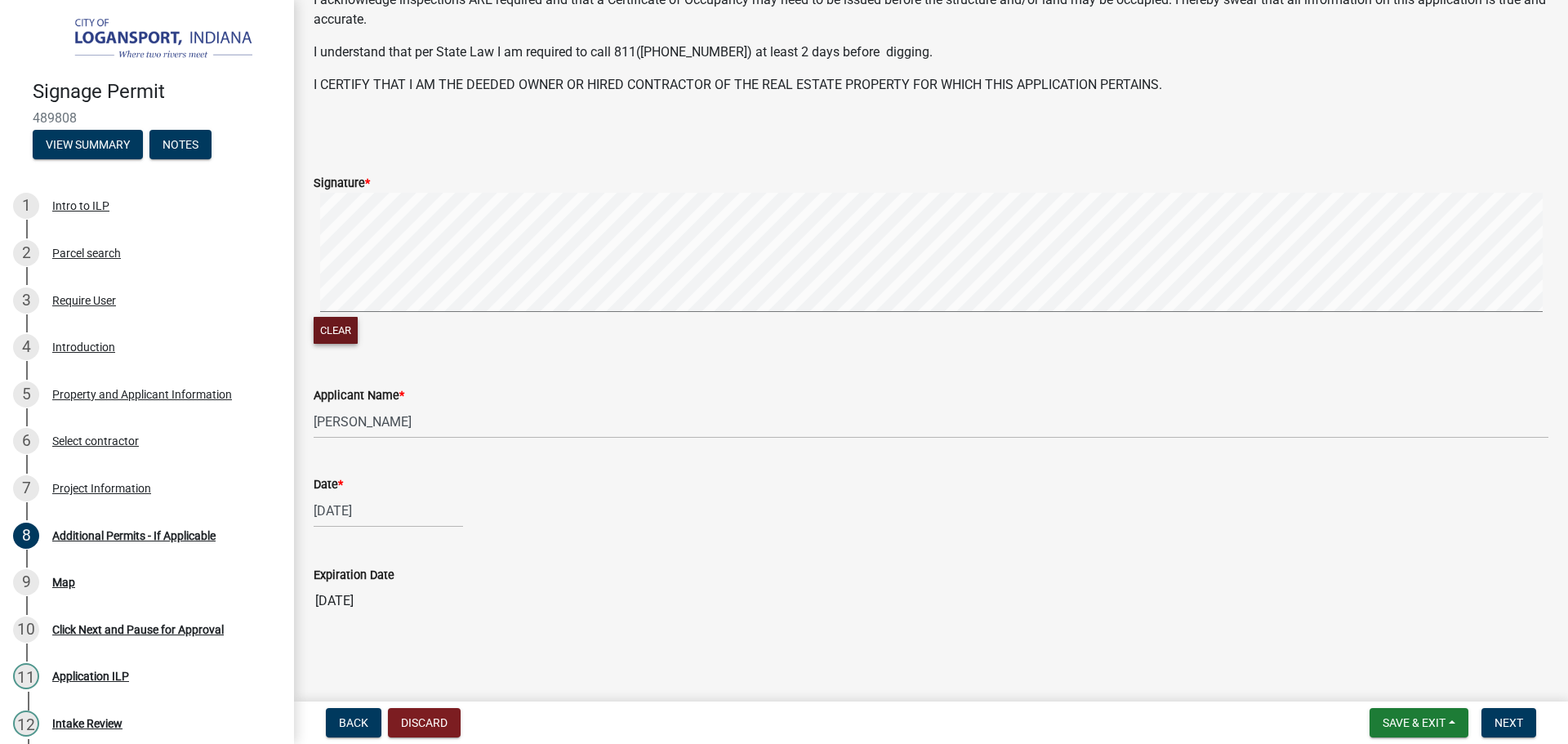
scroll to position [412, 0]
click at [1503, 717] on span "Next" at bounding box center [1508, 722] width 29 height 13
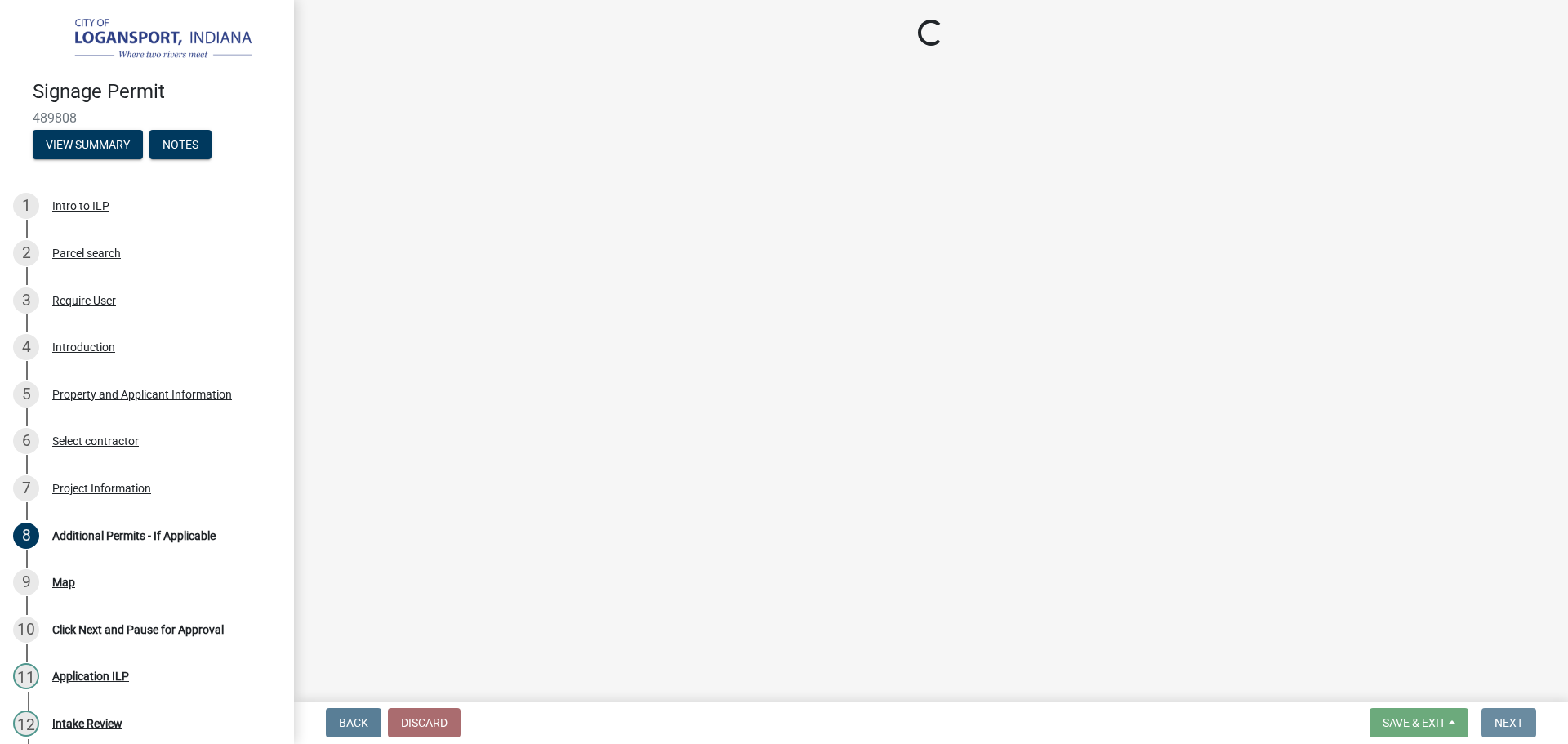
scroll to position [0, 0]
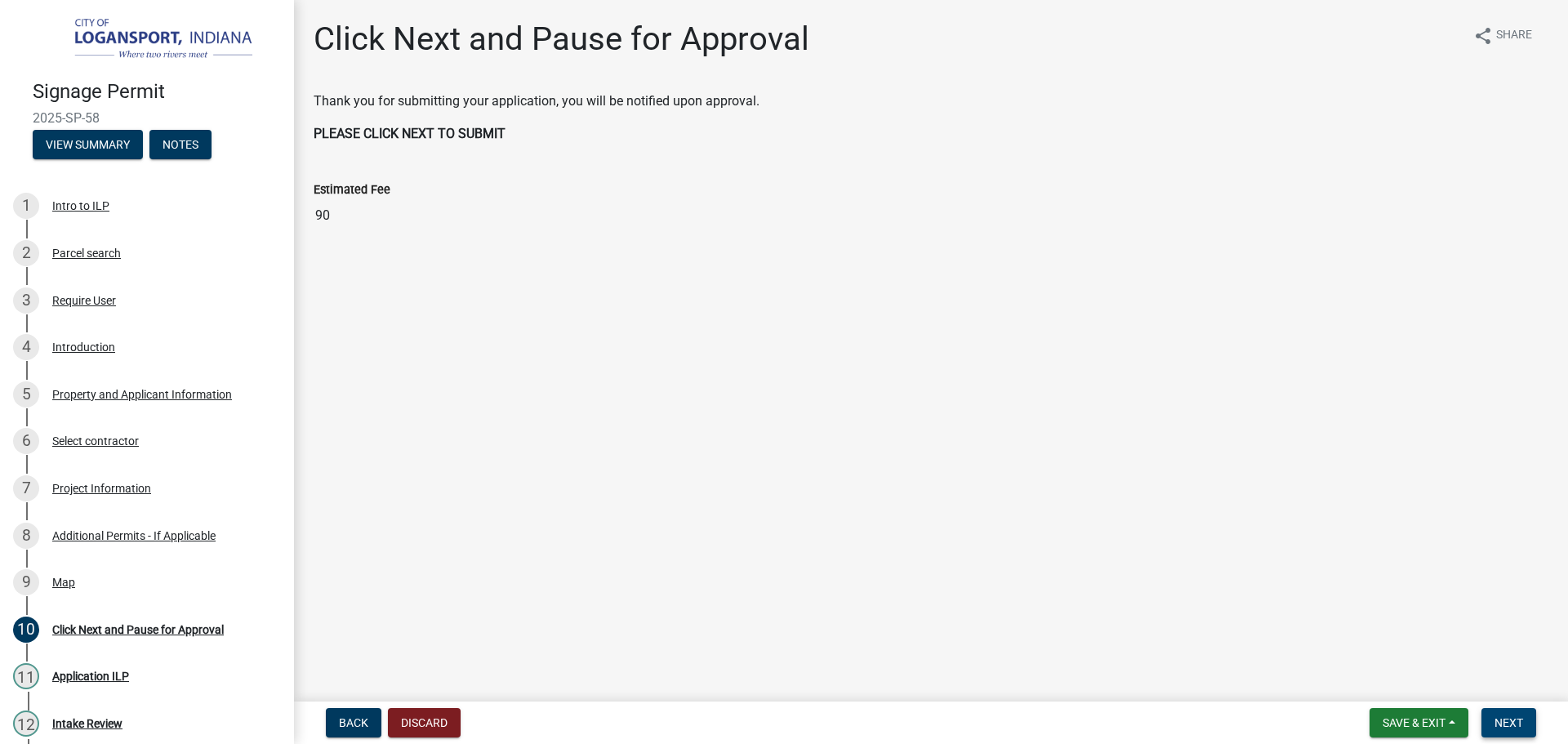
click at [1506, 716] on span "Next" at bounding box center [1508, 722] width 29 height 13
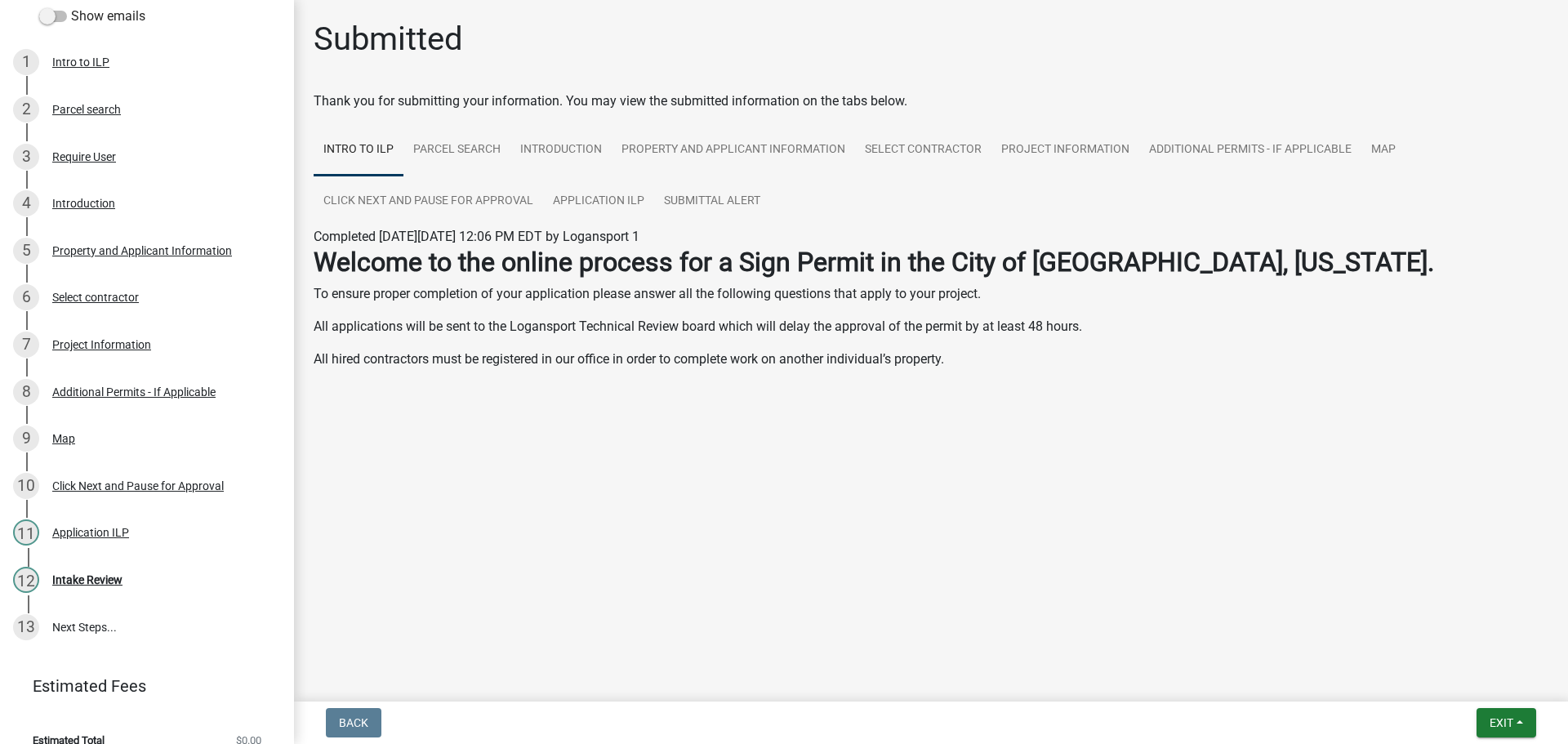
scroll to position [195, 0]
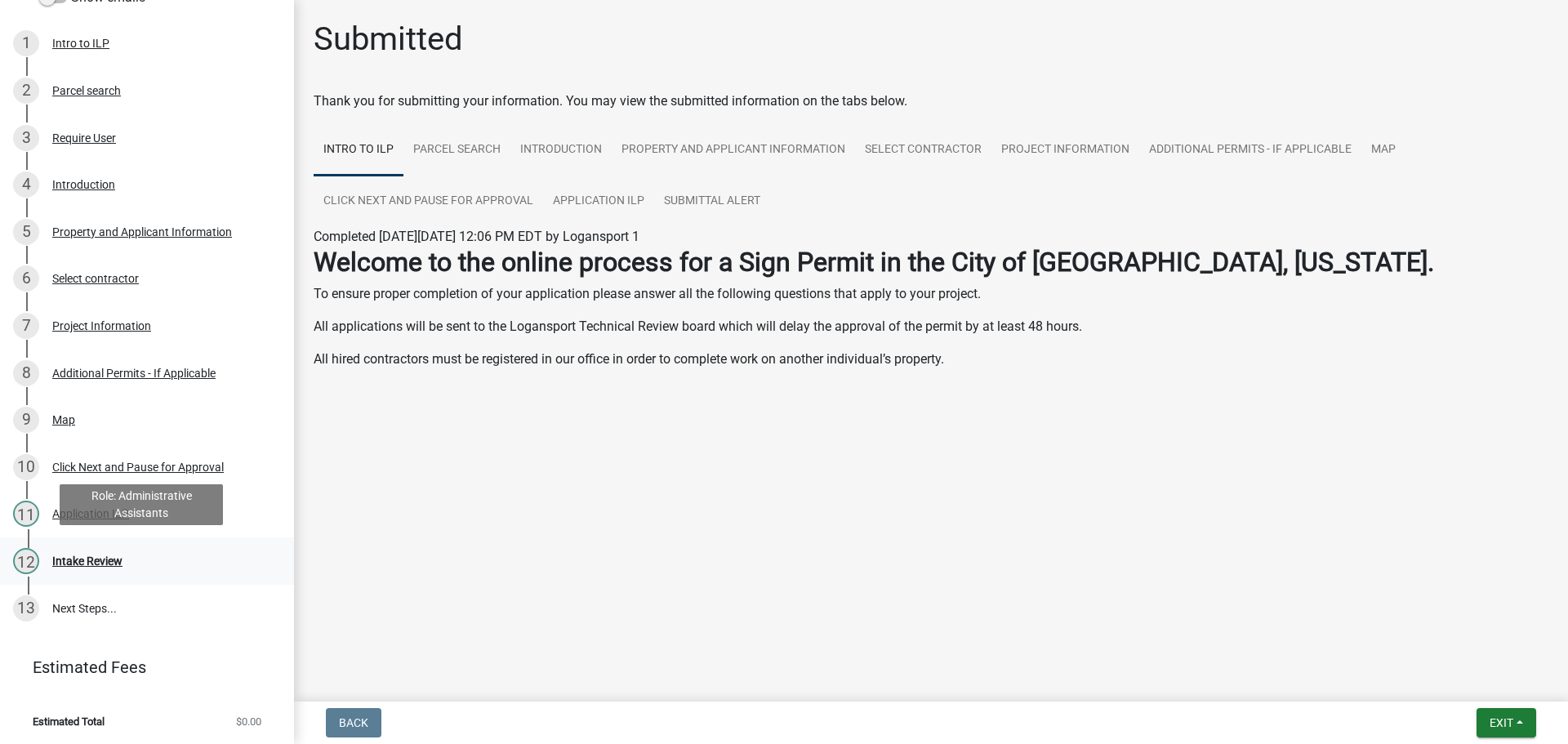
click at [61, 563] on div "Intake Review" at bounding box center [87, 561] width 71 height 11
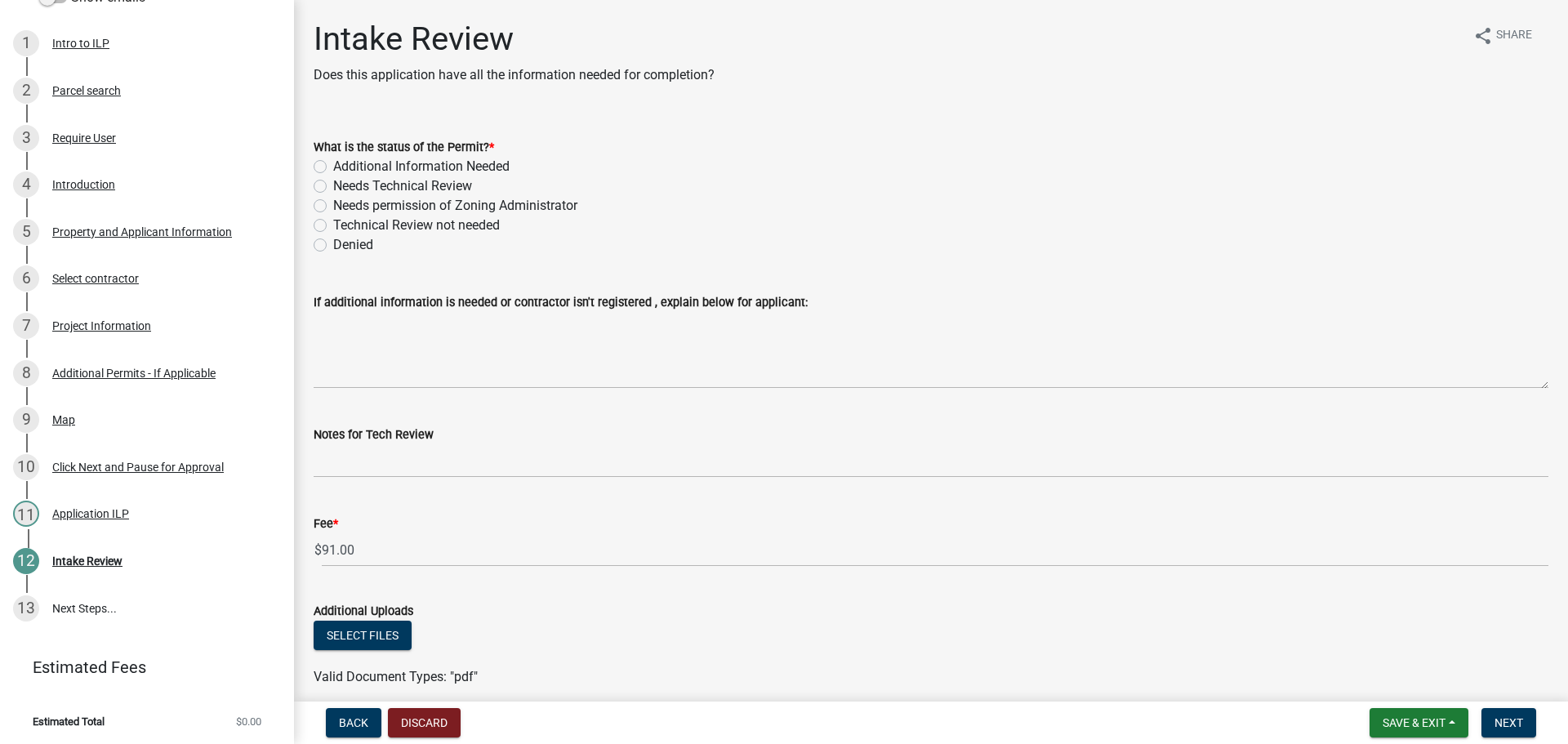
click at [333, 220] on label "Technical Review not needed" at bounding box center [417, 226] width 167 height 20
click at [333, 220] on input "Technical Review not needed" at bounding box center [338, 221] width 11 height 11
radio input "true"
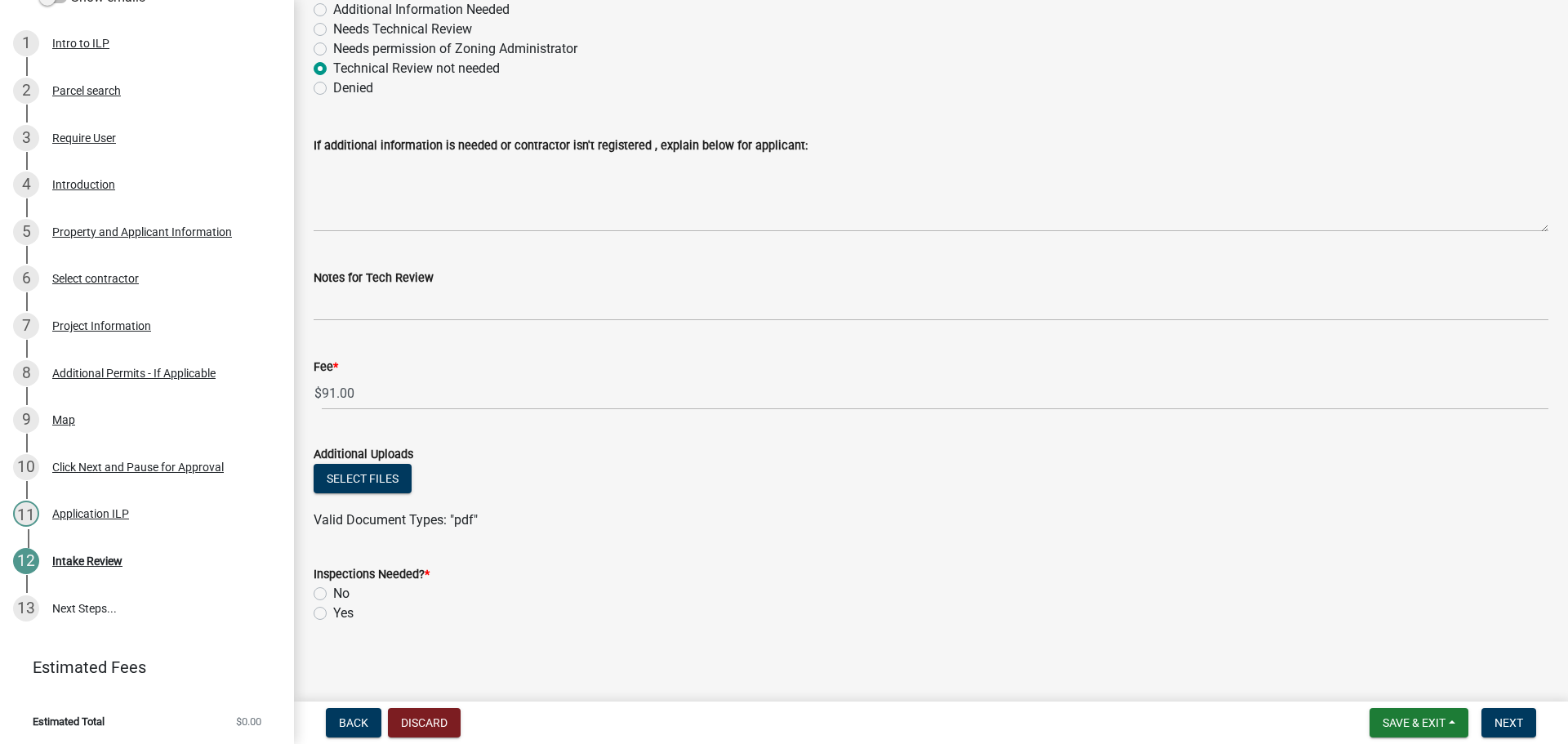
scroll to position [163, 0]
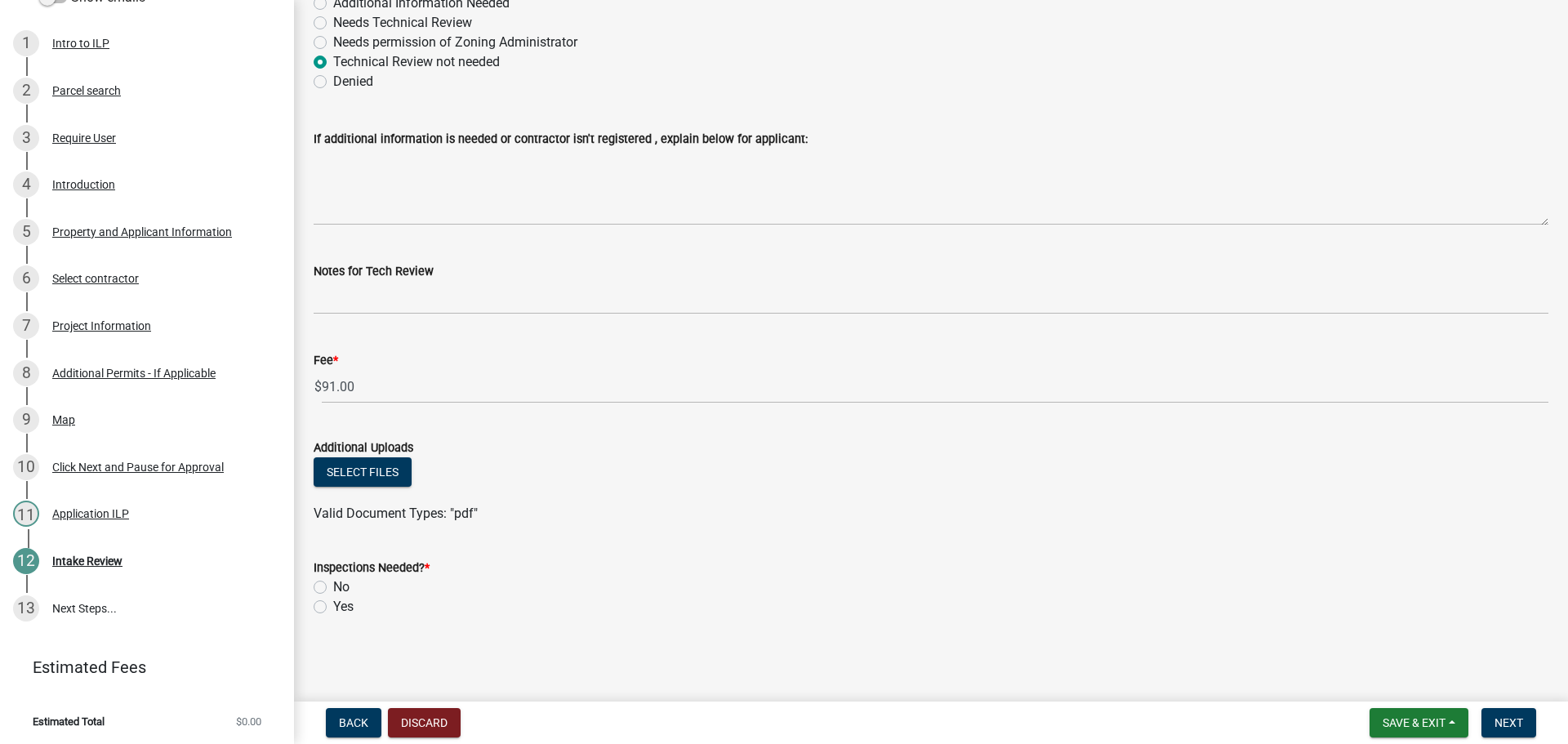
click at [333, 588] on label "No" at bounding box center [341, 588] width 16 height 20
click at [333, 588] on input "No" at bounding box center [338, 583] width 11 height 11
radio input "true"
click at [1491, 728] on button "Next" at bounding box center [1508, 723] width 55 height 30
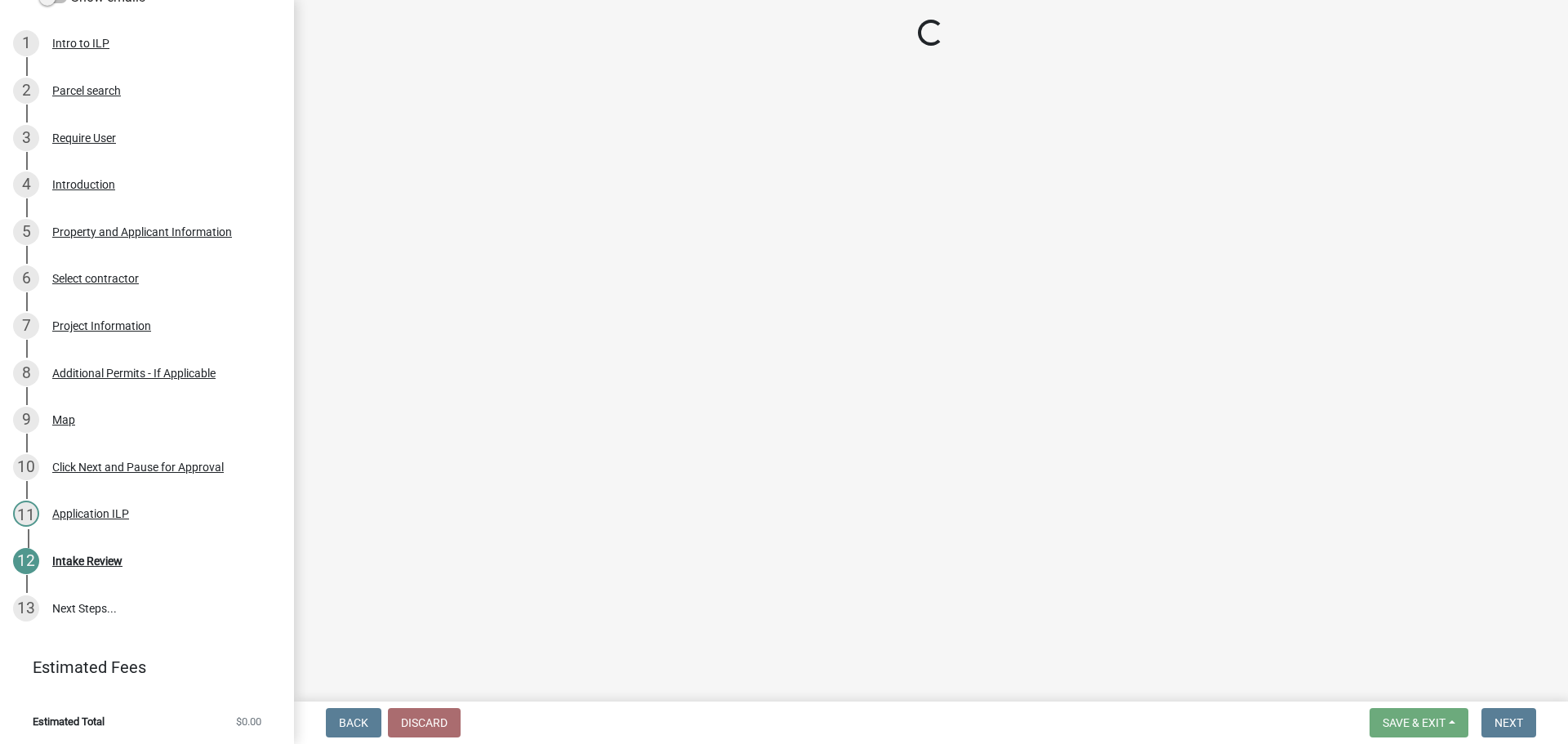
select select "3: 3"
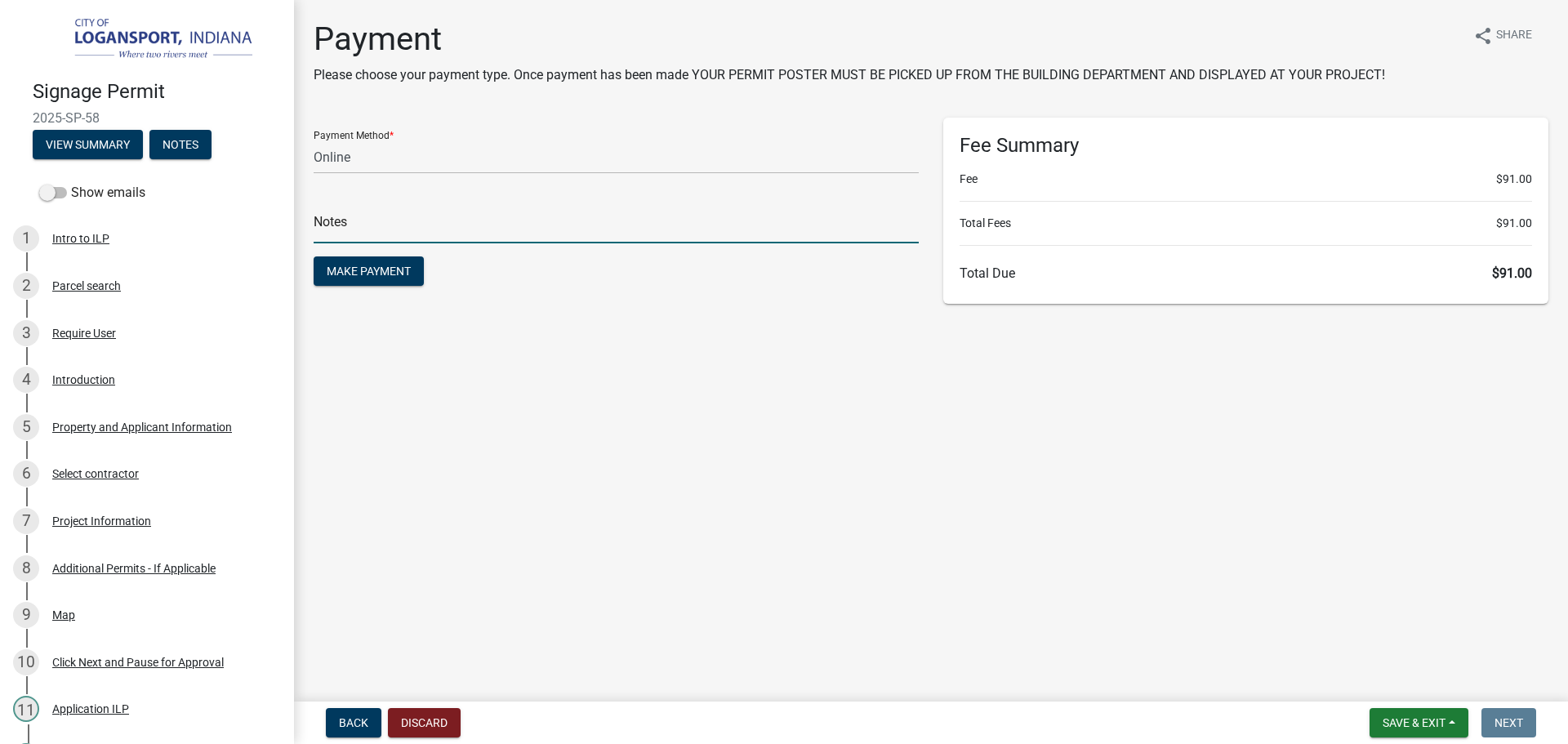
click at [372, 220] on input "text" at bounding box center [615, 227] width 606 height 34
type input "118434"
click at [376, 159] on select "Credit Card POS Check Cash Online" at bounding box center [615, 157] width 606 height 34
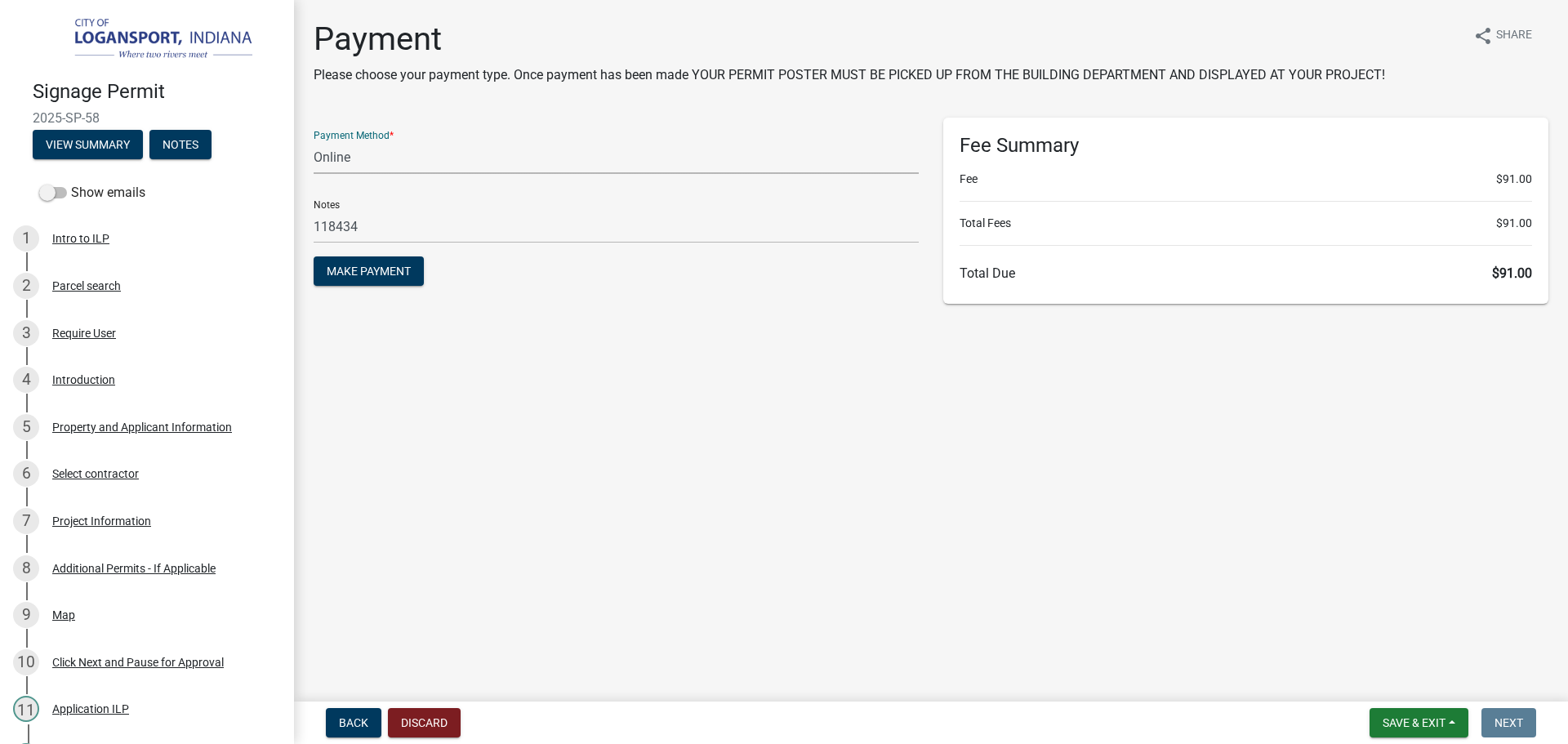
select select "2: 1"
click at [313, 140] on select "Credit Card POS Check Cash Online" at bounding box center [615, 157] width 606 height 34
click at [359, 269] on span "Make Payment" at bounding box center [369, 271] width 85 height 13
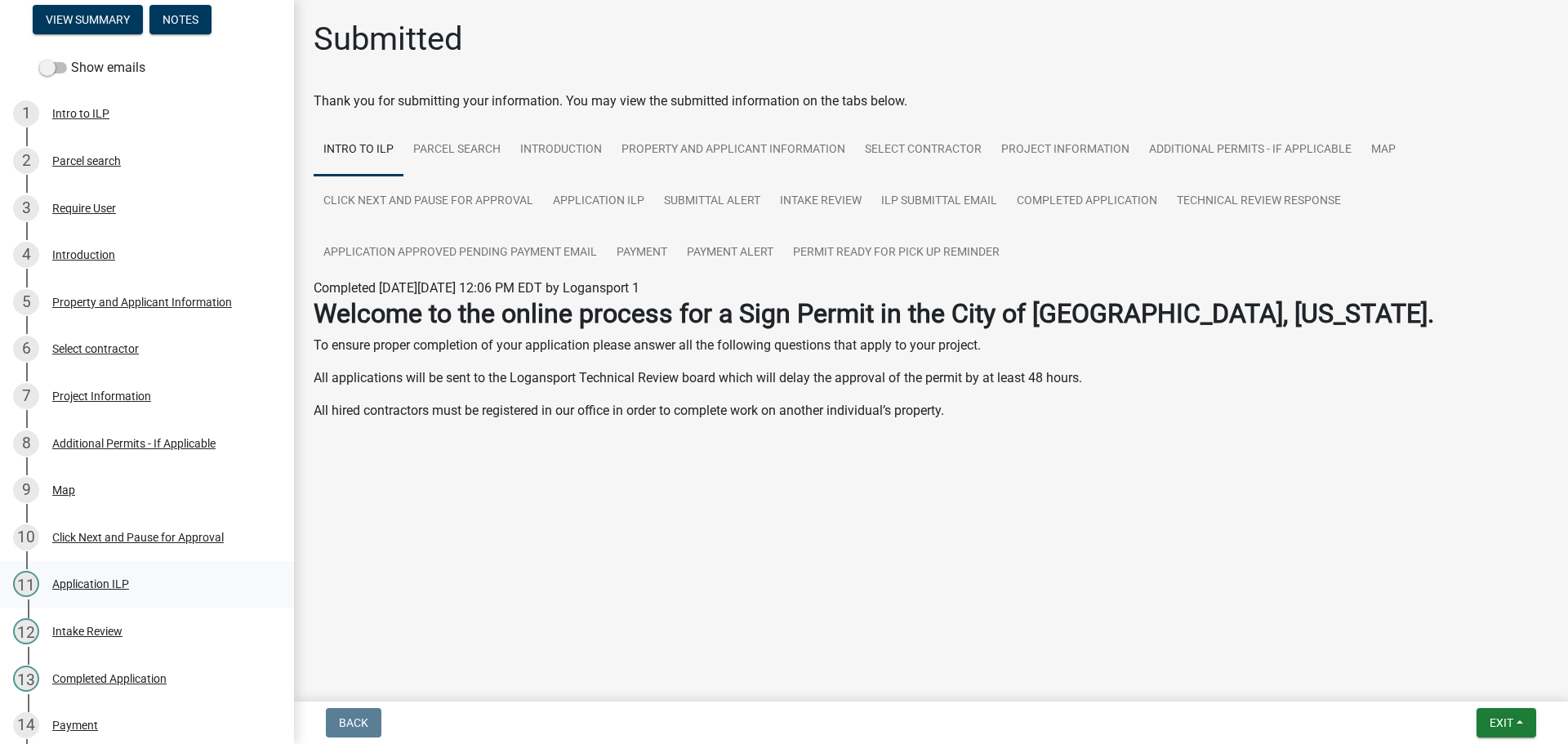
scroll to position [245, 0]
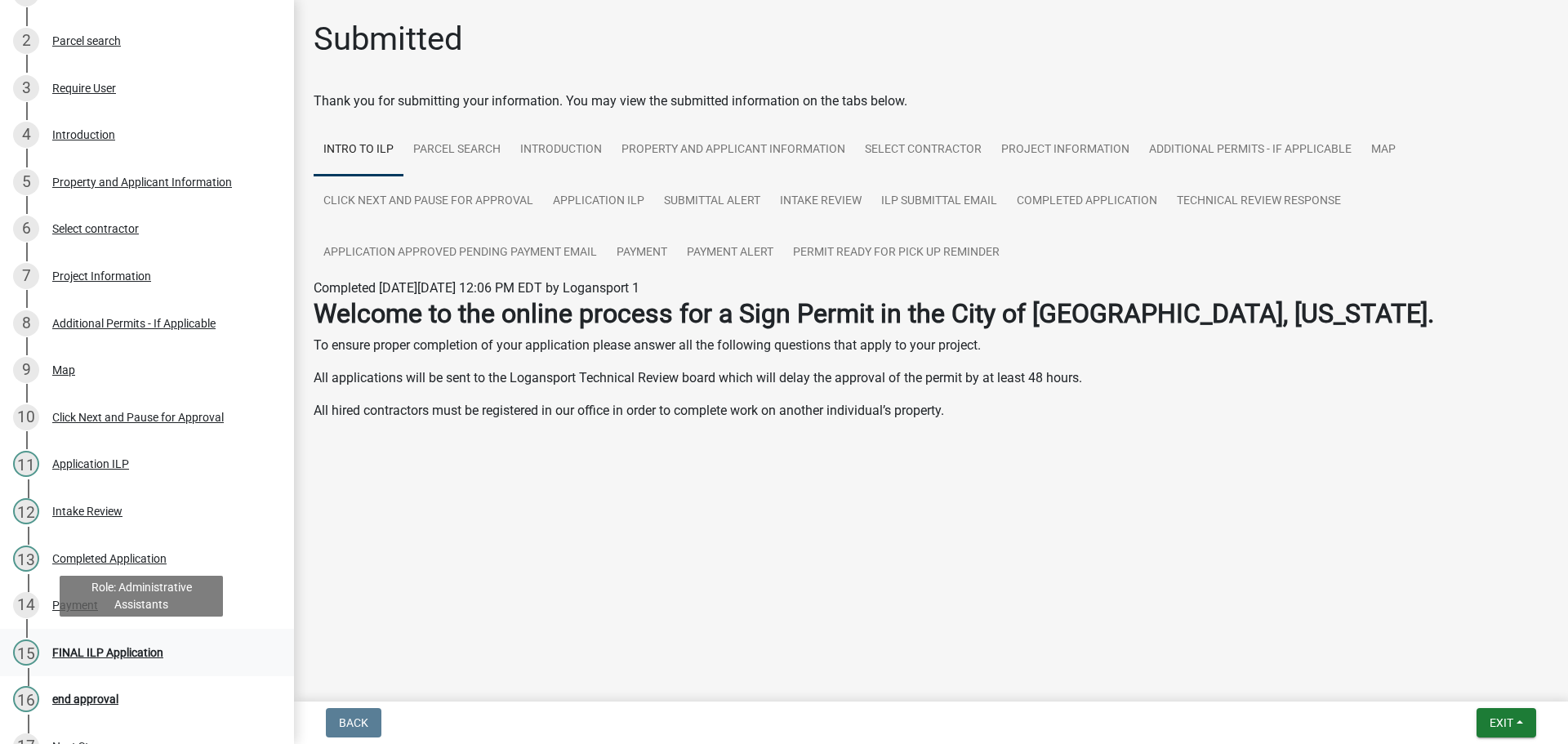
click at [87, 649] on div "FINAL ILP Application" at bounding box center [108, 652] width 111 height 11
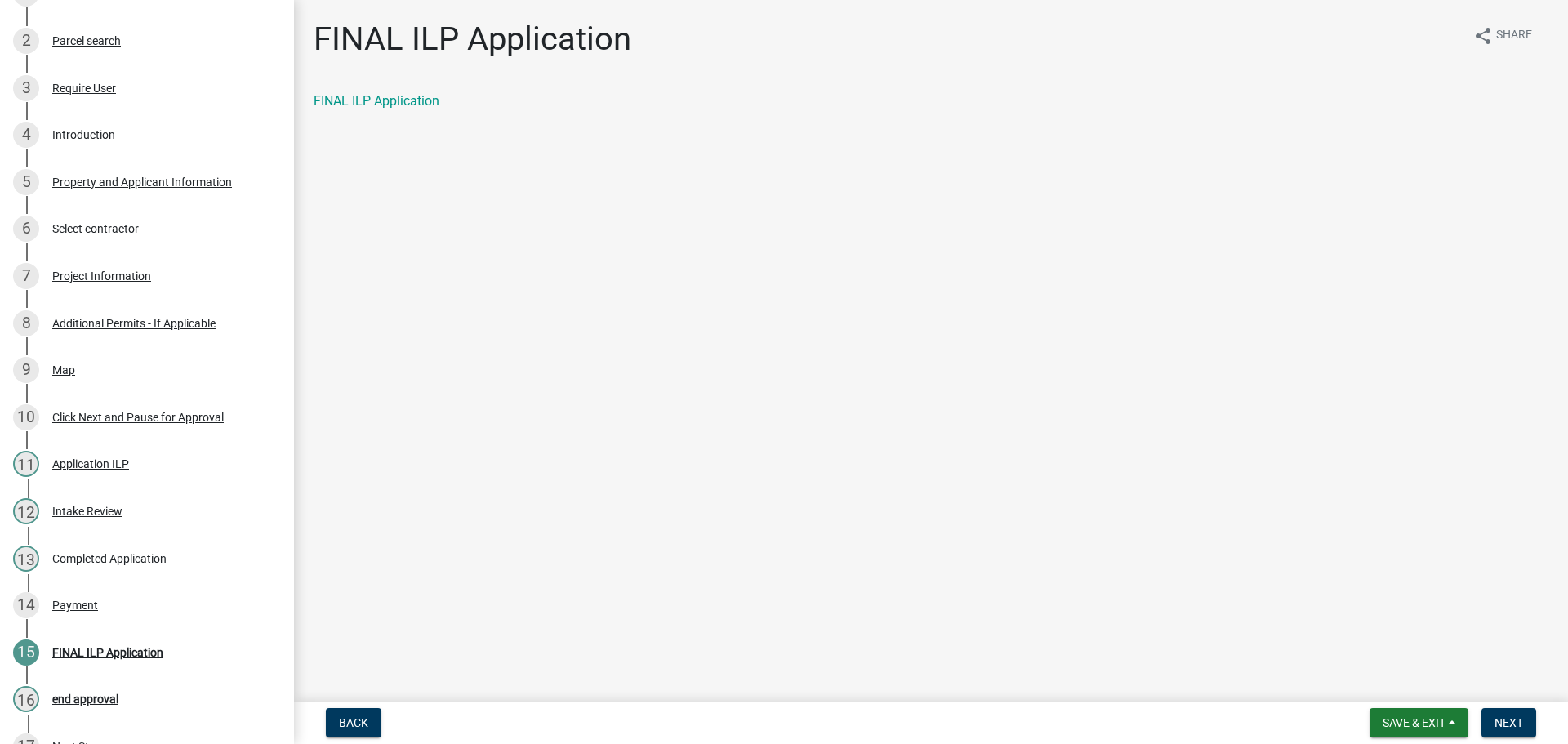
click at [398, 91] on div "FINAL ILP Application share Share FINAL ILP Application" at bounding box center [931, 80] width 1260 height 119
click at [400, 102] on link "FINAL ILP Application" at bounding box center [376, 101] width 125 height 16
click at [1510, 727] on span "Next" at bounding box center [1508, 722] width 29 height 13
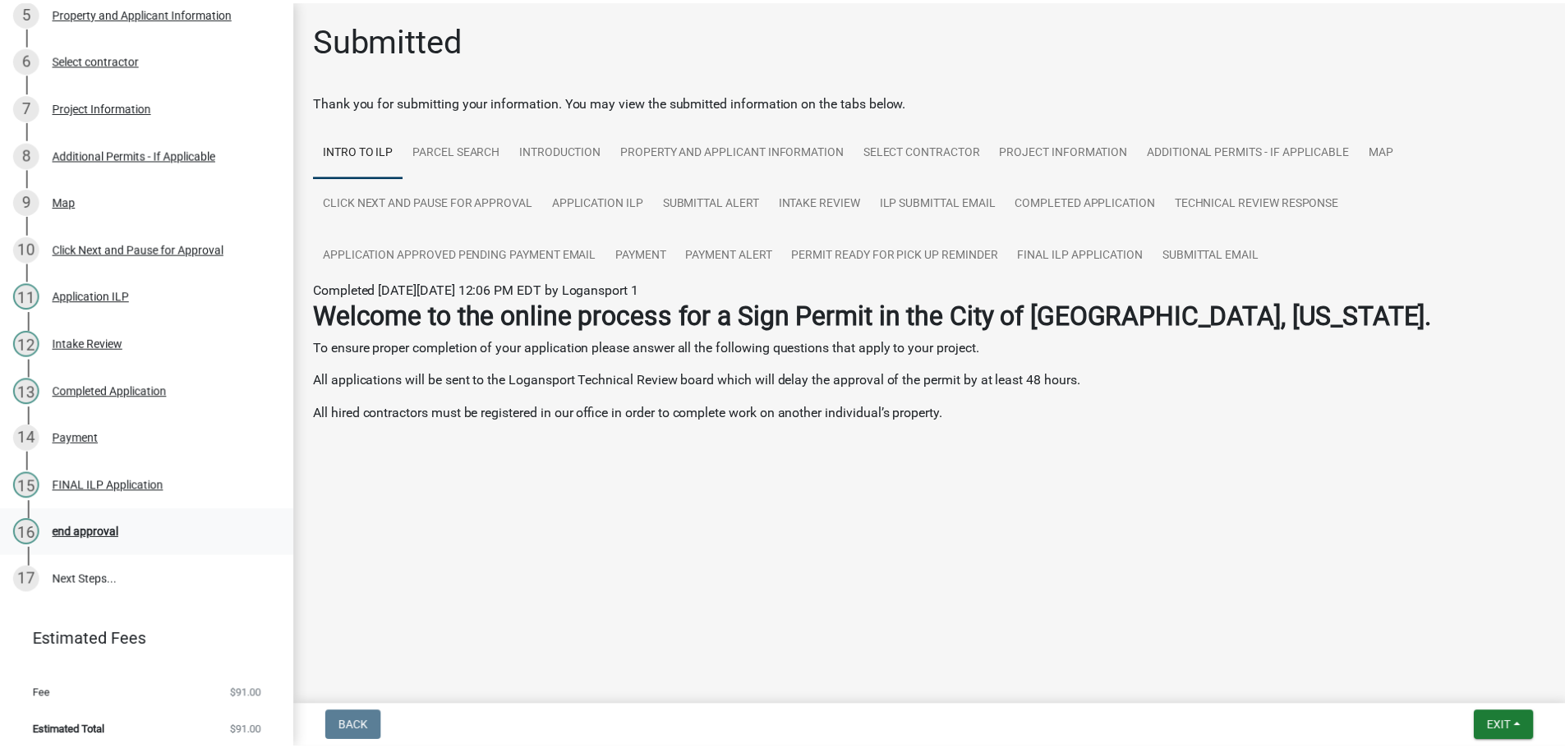
scroll to position [423, 0]
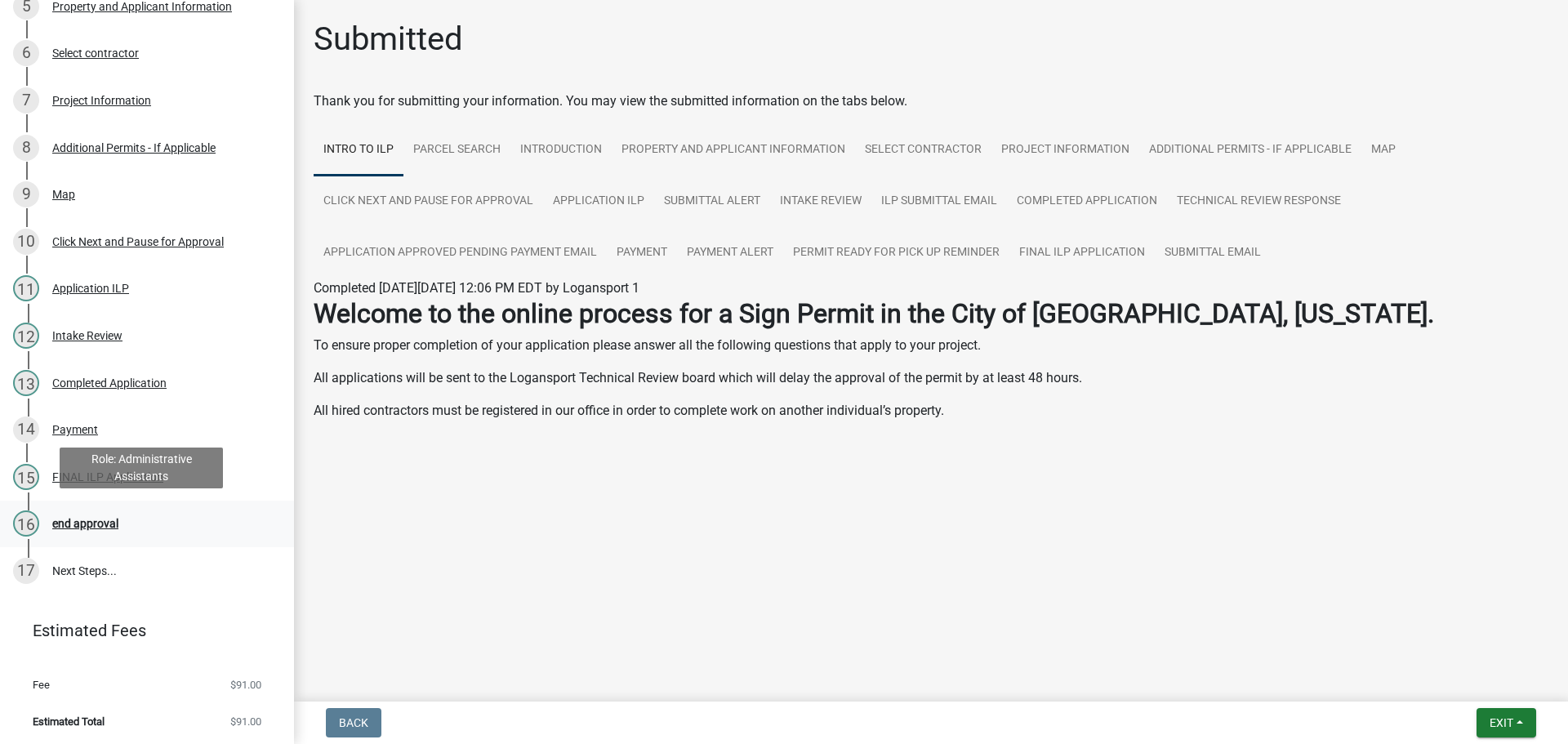
click at [70, 530] on div "16 end approval" at bounding box center [140, 523] width 255 height 26
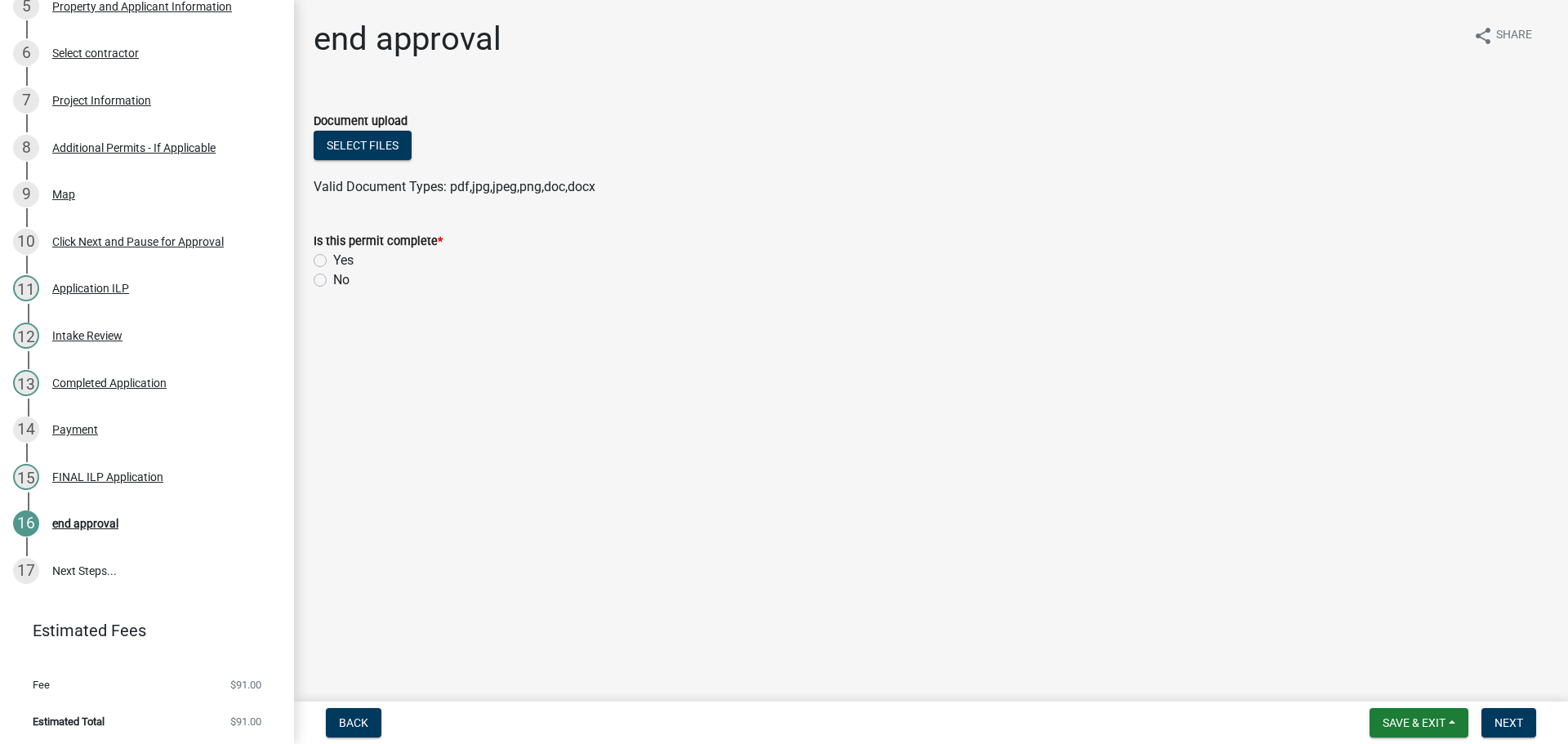
click at [313, 260] on div "Is this permit complete * Yes No" at bounding box center [931, 251] width 1260 height 79
click at [333, 257] on label "Yes" at bounding box center [343, 261] width 21 height 20
click at [333, 257] on input "Yes" at bounding box center [338, 256] width 11 height 11
radio input "true"
click at [1517, 714] on button "Next" at bounding box center [1508, 723] width 55 height 30
